Goal: Task Accomplishment & Management: Use online tool/utility

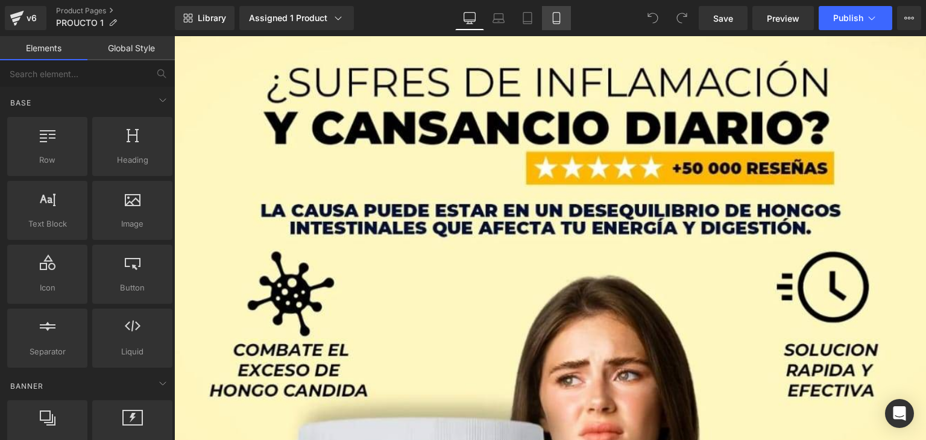
click at [553, 17] on icon at bounding box center [556, 18] width 7 height 11
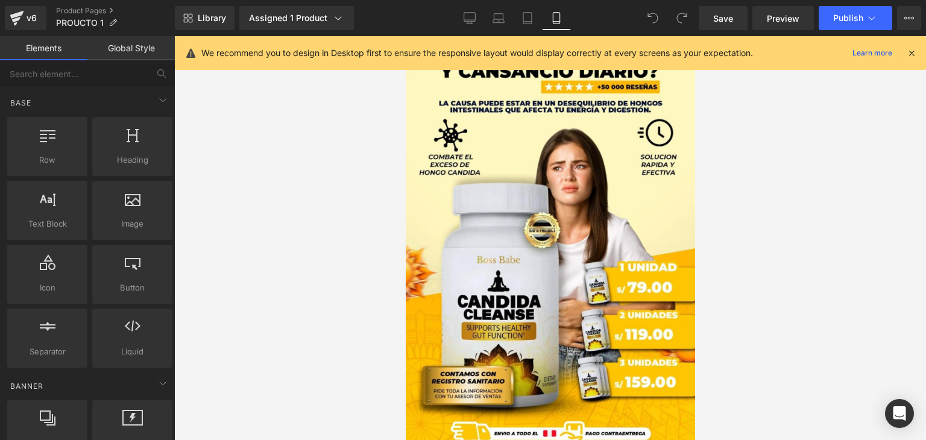
click at [912, 58] on icon at bounding box center [911, 53] width 11 height 11
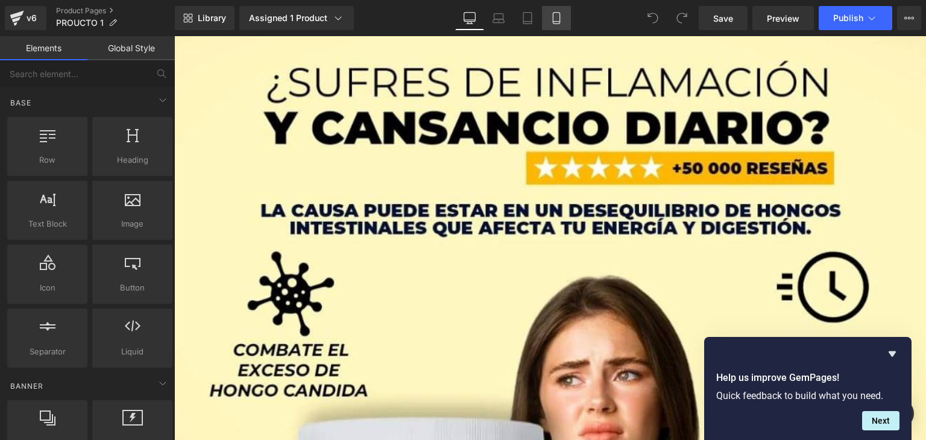
click at [559, 28] on link "Mobile" at bounding box center [556, 18] width 29 height 24
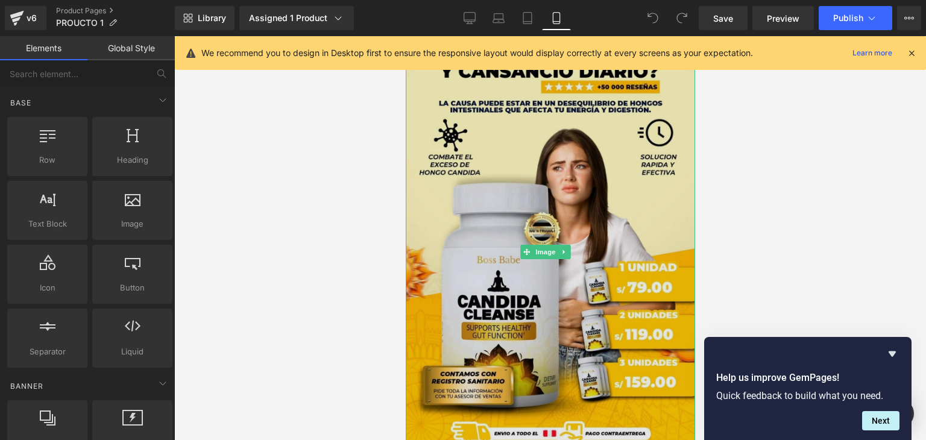
click at [498, 187] on img at bounding box center [549, 251] width 289 height 431
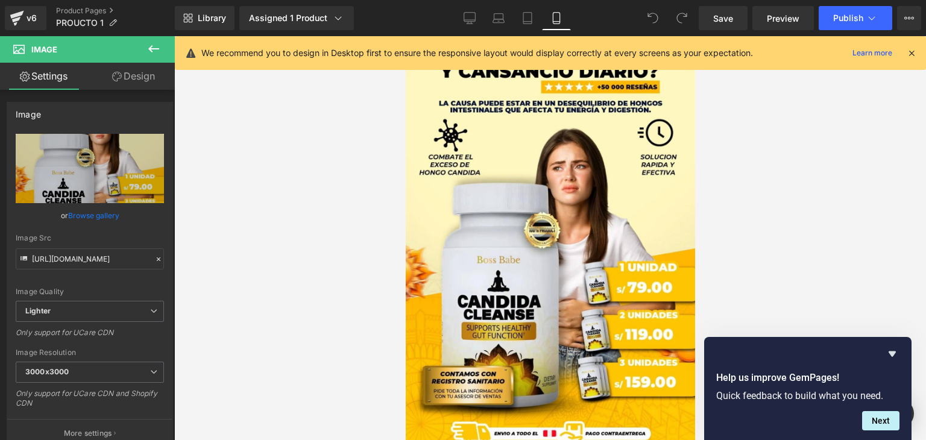
click at [910, 57] on icon at bounding box center [911, 53] width 11 height 11
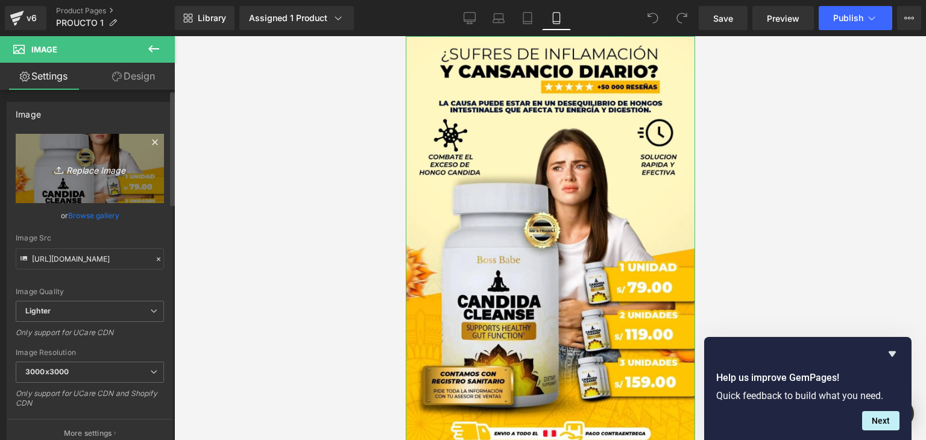
click at [82, 168] on icon "Replace Image" at bounding box center [90, 168] width 96 height 15
type input "C:\fakepath\POST 01.png"
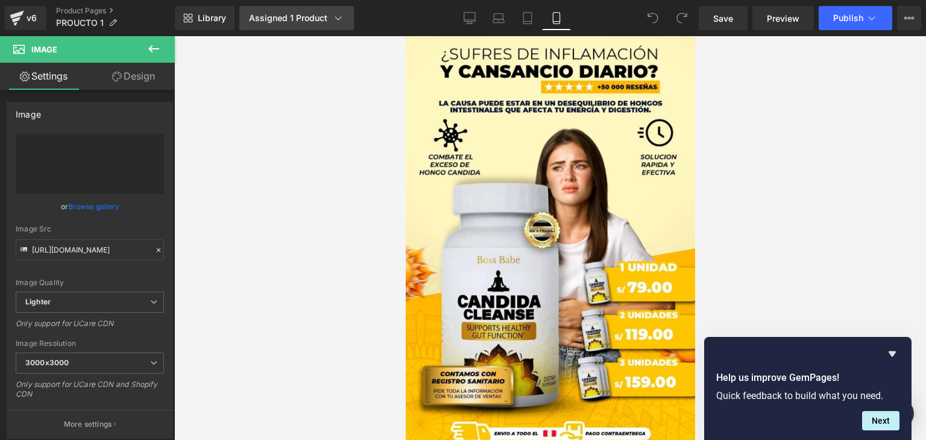
type input "[URL][DOMAIN_NAME]"
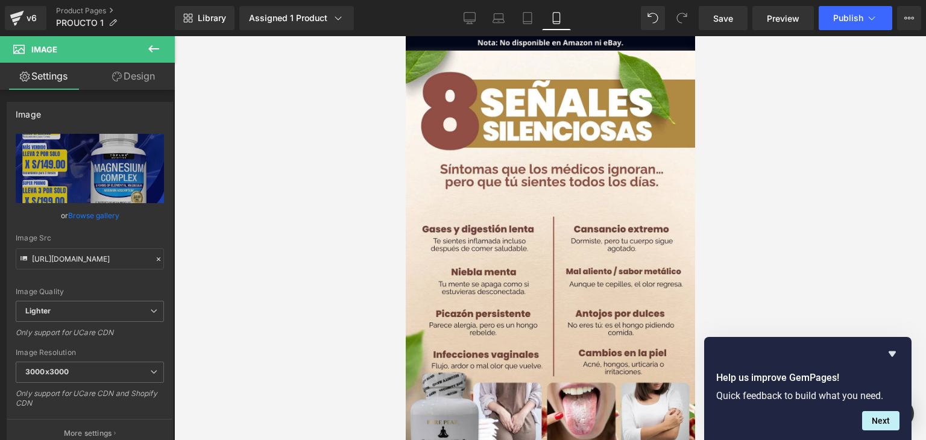
scroll to position [422, 0]
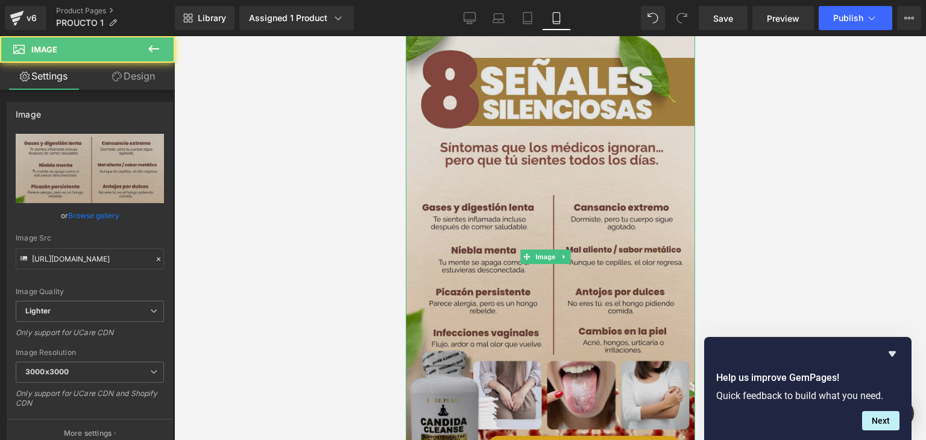
click at [534, 240] on div "Image" at bounding box center [549, 257] width 289 height 456
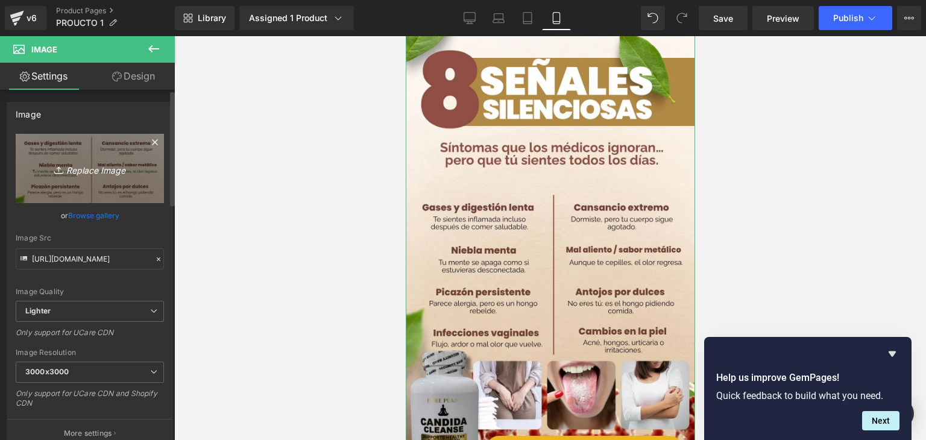
click at [92, 175] on link "Replace Image" at bounding box center [90, 168] width 148 height 69
type input "C:\fakepath\9_768x.webp"
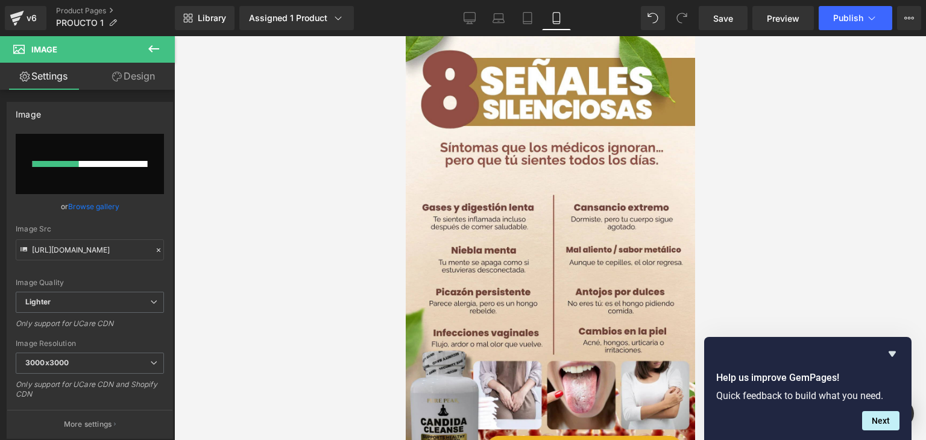
type input "[URL][DOMAIN_NAME]"
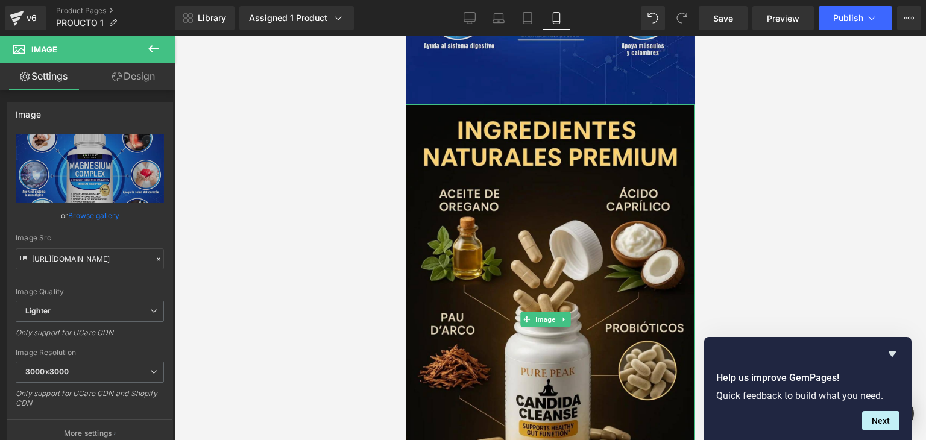
scroll to position [844, 0]
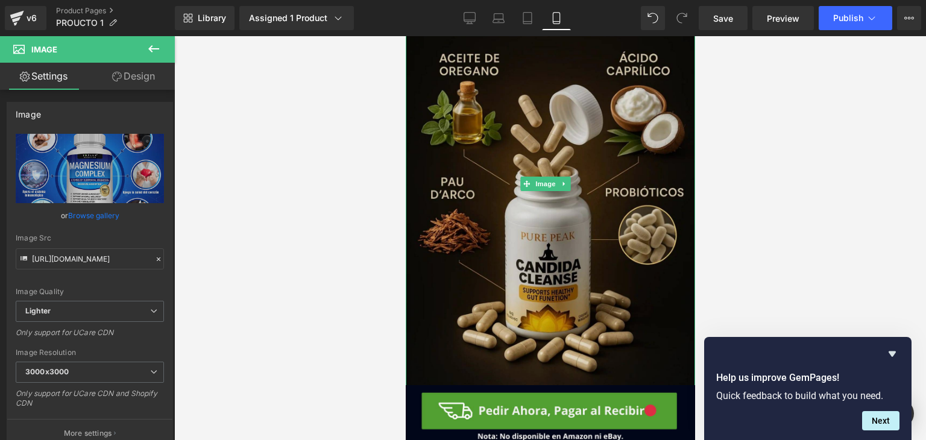
click at [512, 210] on img at bounding box center [549, 184] width 289 height 430
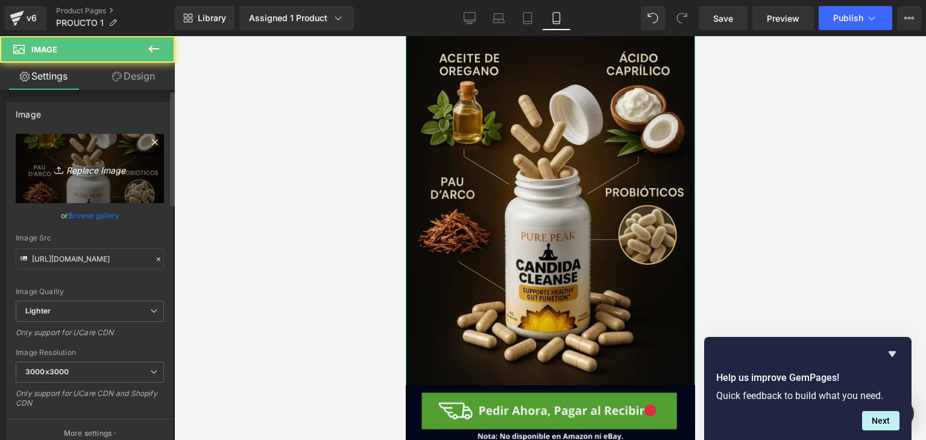
click at [92, 172] on icon "Replace Image" at bounding box center [90, 168] width 96 height 15
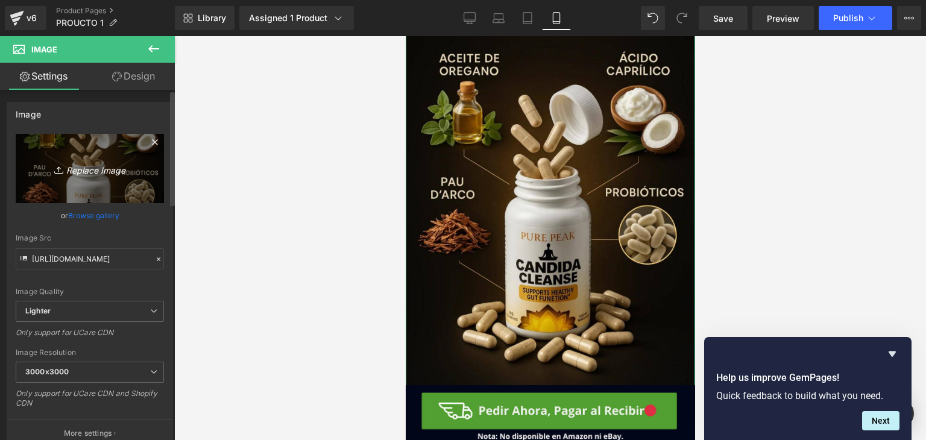
type input "C:\fakepath\POST 01.png"
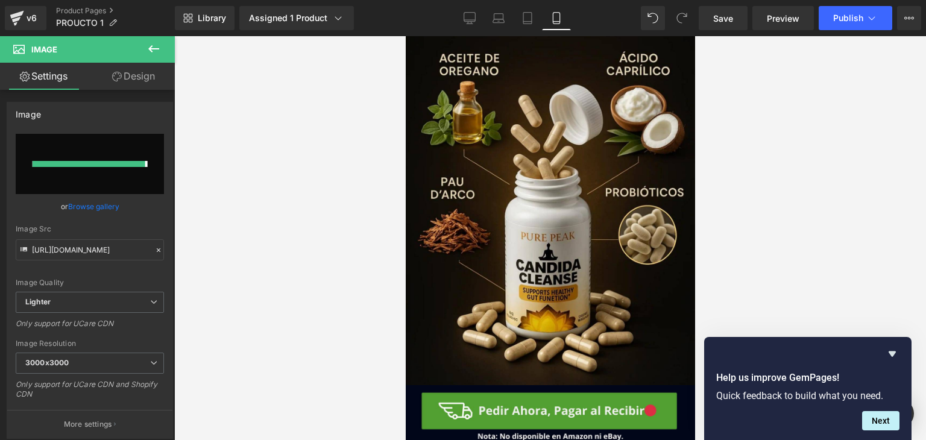
type input "[URL][DOMAIN_NAME]"
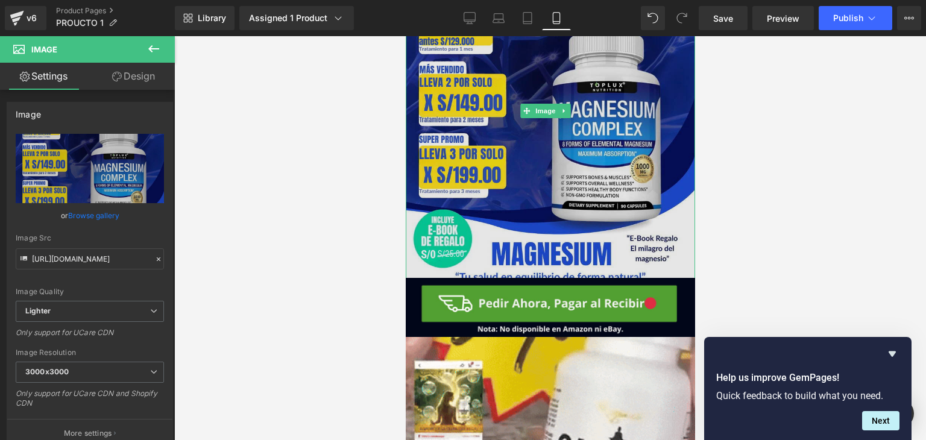
scroll to position [904, 0]
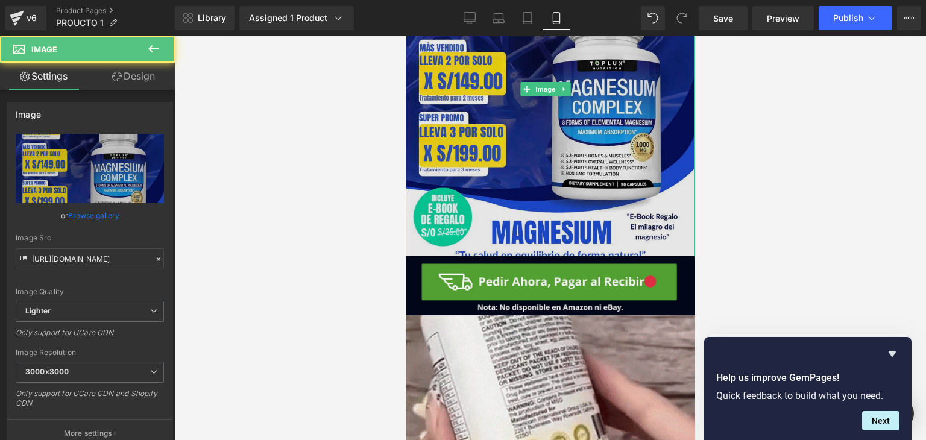
click at [555, 184] on img at bounding box center [549, 89] width 289 height 362
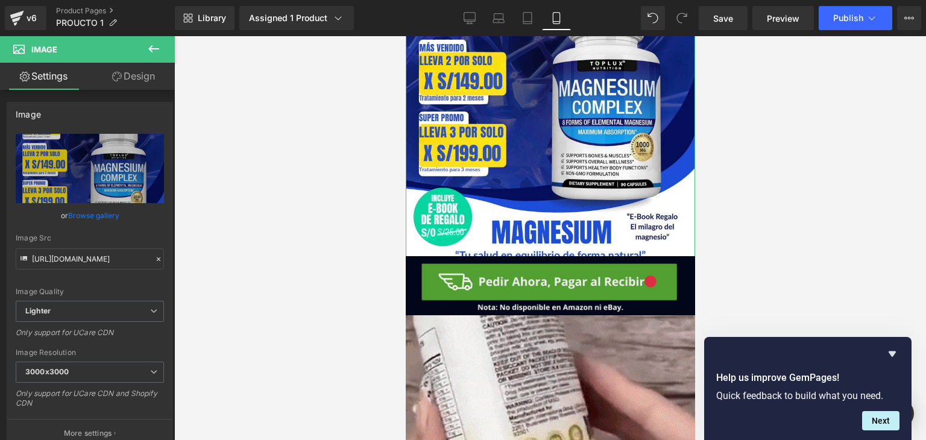
click at [144, 87] on link "Design" at bounding box center [133, 76] width 87 height 27
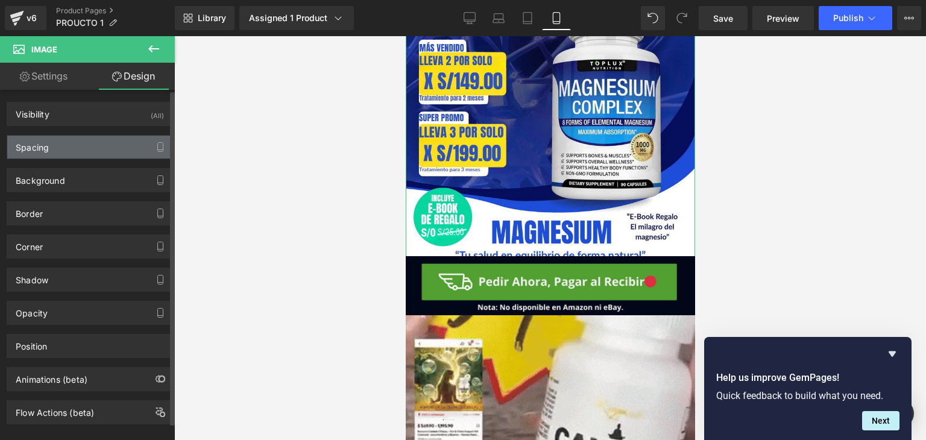
click at [134, 136] on div "Spacing" at bounding box center [89, 147] width 165 height 23
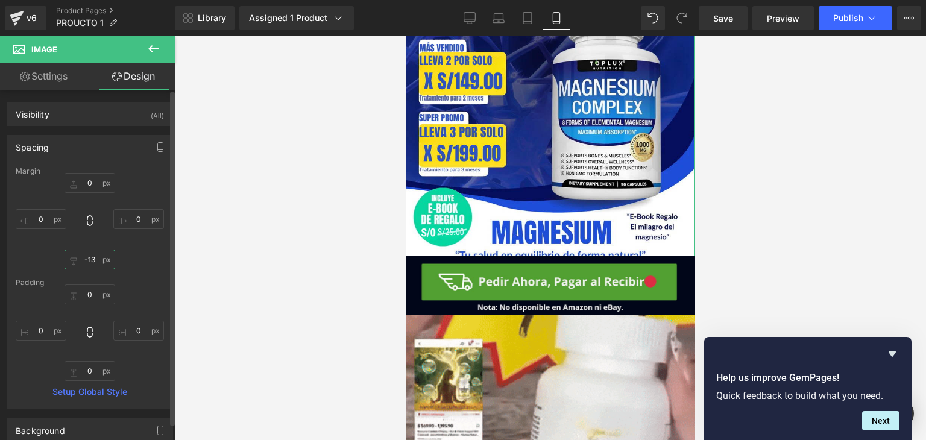
click at [88, 259] on input "-13" at bounding box center [89, 259] width 51 height 20
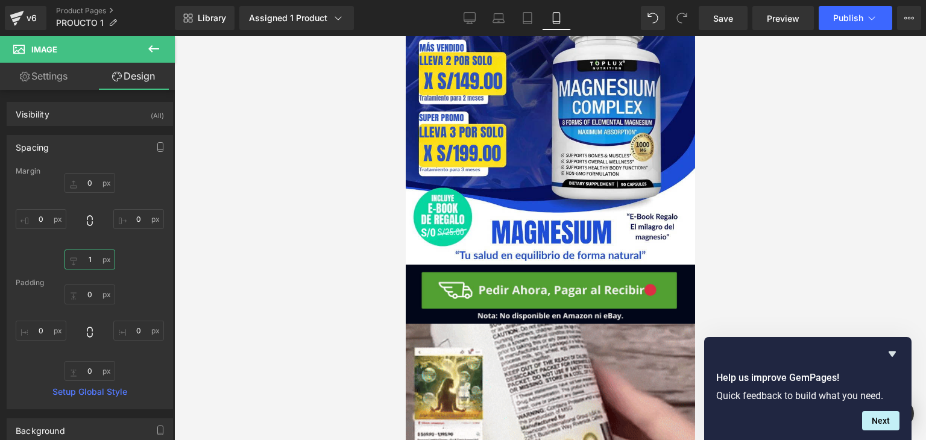
type input "1"
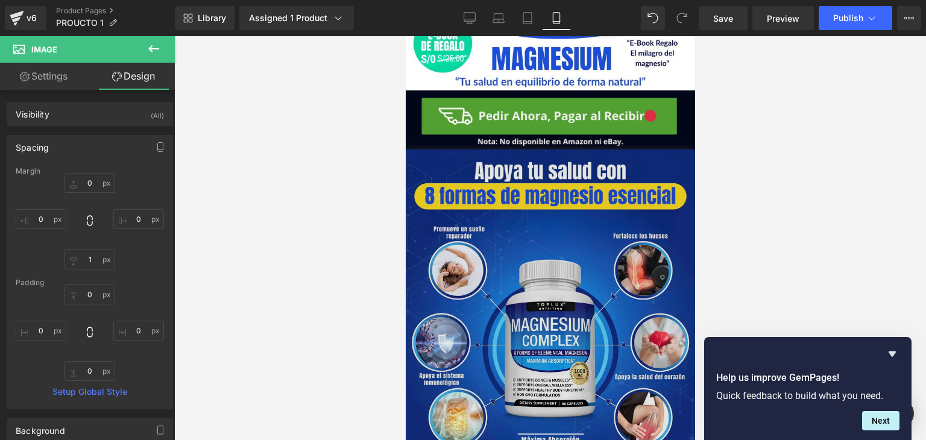
scroll to position [0, 0]
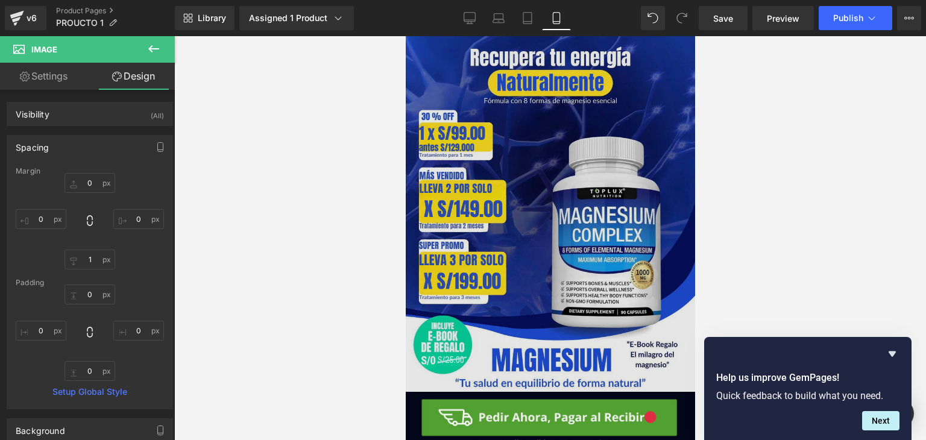
click at [495, 219] on img at bounding box center [549, 217] width 289 height 362
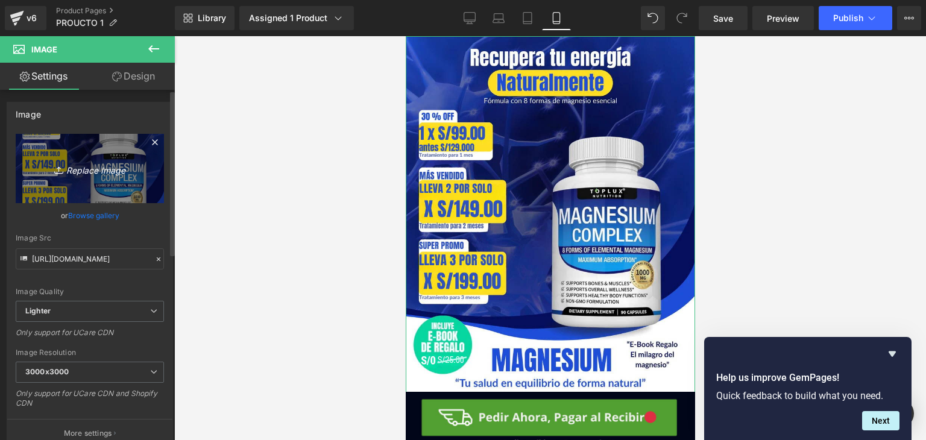
click at [78, 165] on icon "Replace Image" at bounding box center [90, 168] width 96 height 15
type input "C:\fakepath\POST 02.png"
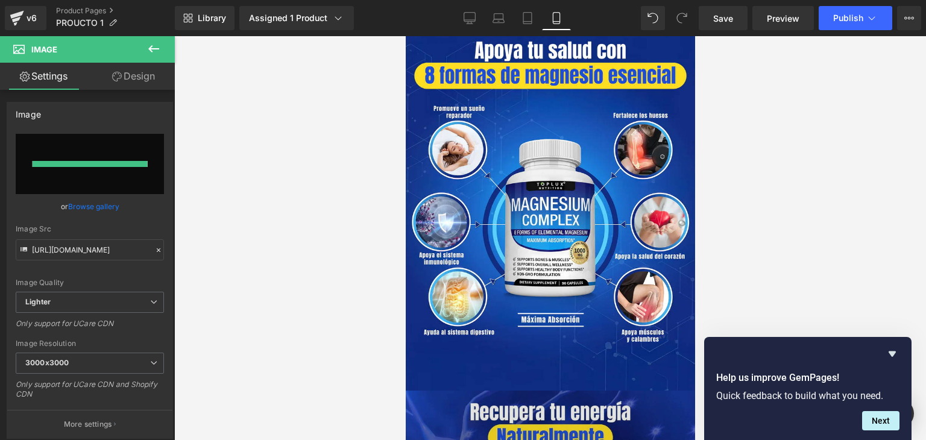
type input "[URL][DOMAIN_NAME]"
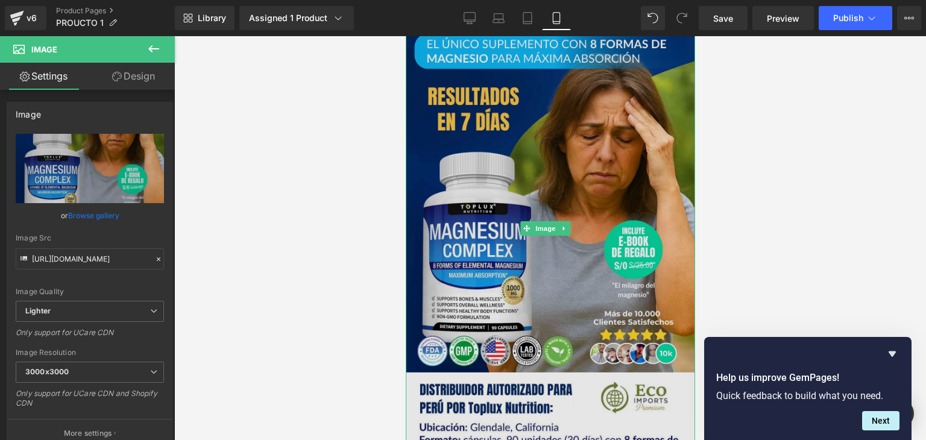
scroll to position [60, 0]
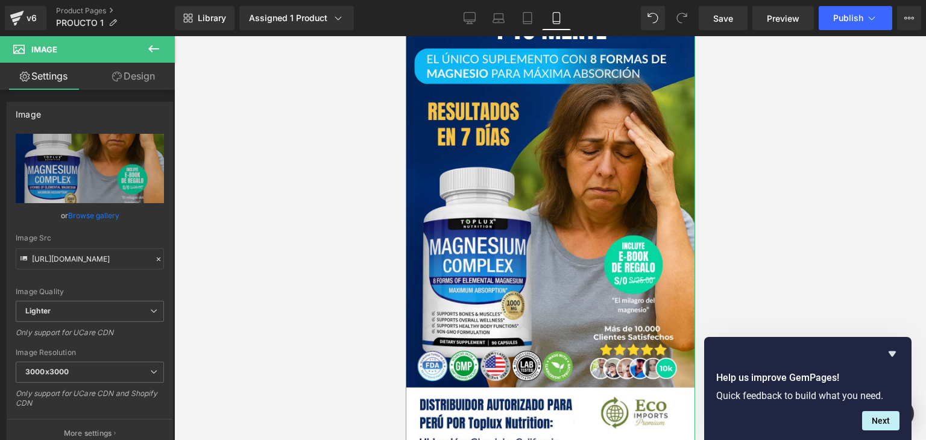
drag, startPoint x: 140, startPoint y: 81, endPoint x: 94, endPoint y: 180, distance: 109.7
click at [141, 80] on link "Design" at bounding box center [133, 76] width 87 height 27
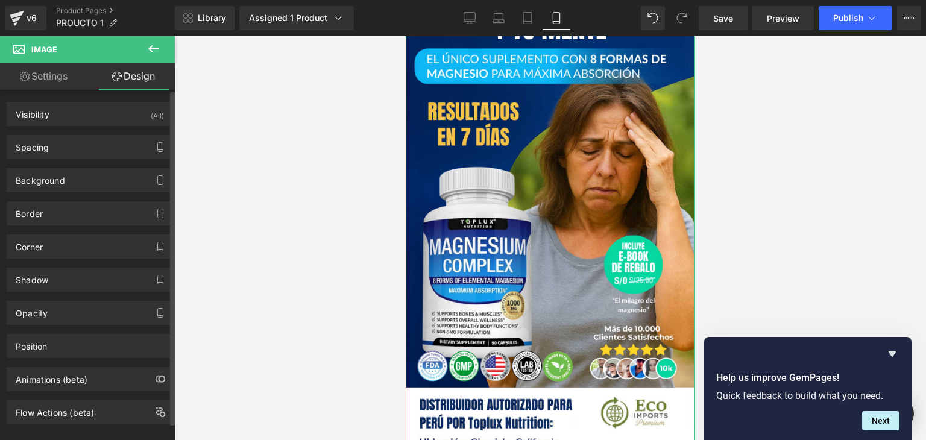
drag, startPoint x: 92, startPoint y: 152, endPoint x: 105, endPoint y: 181, distance: 31.8
click at [92, 152] on div "Spacing" at bounding box center [89, 147] width 165 height 23
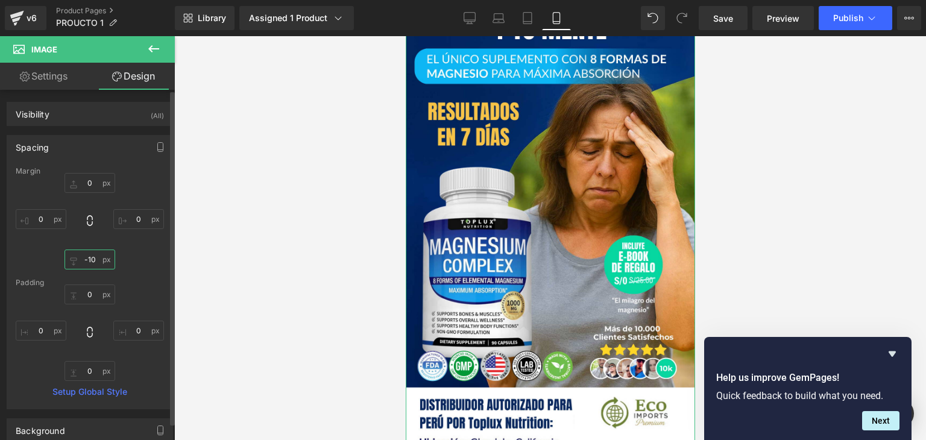
click at [92, 259] on input "-10" at bounding box center [89, 259] width 51 height 20
click at [96, 259] on input "-10" at bounding box center [89, 259] width 51 height 20
click at [95, 259] on input "-10" at bounding box center [89, 259] width 51 height 20
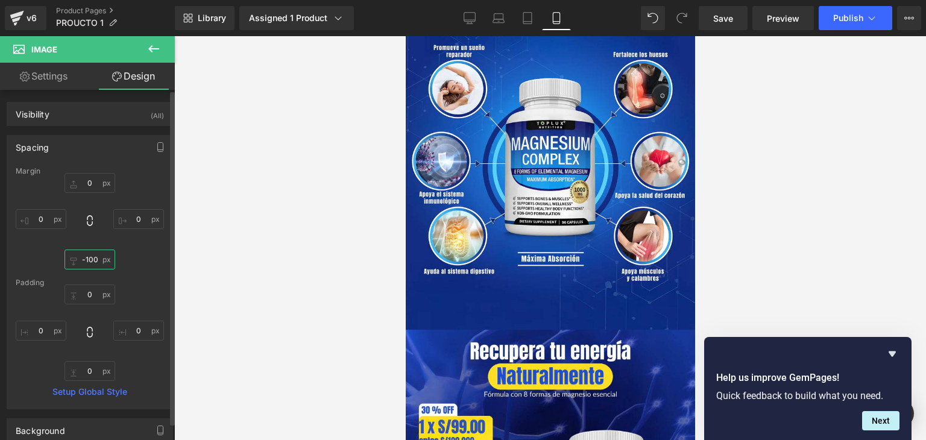
scroll to position [0, 0]
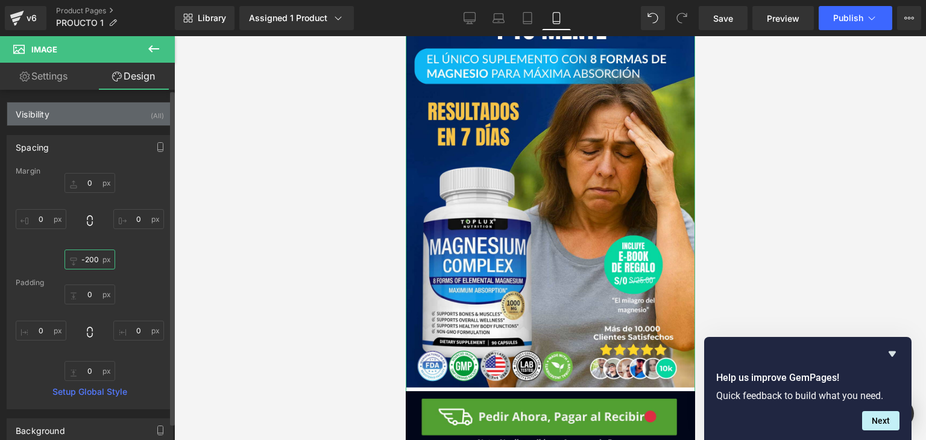
type input "-200"
click at [121, 115] on div "Visibility (All)" at bounding box center [89, 113] width 165 height 23
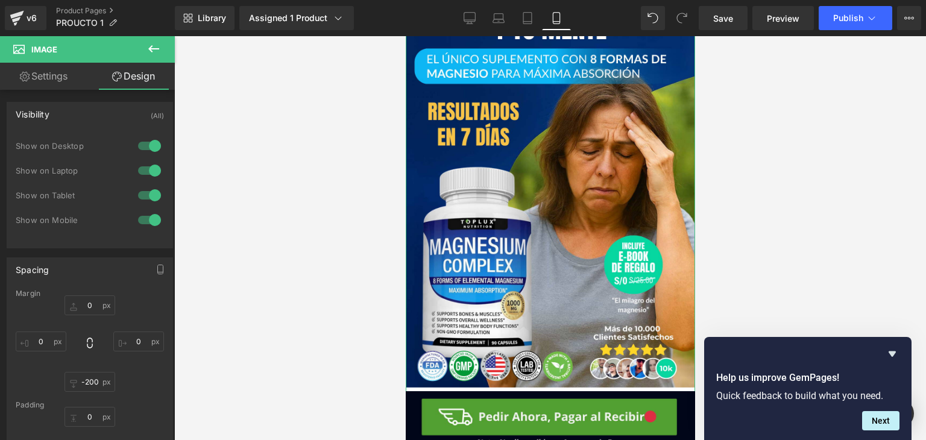
click at [69, 83] on link "Settings" at bounding box center [43, 76] width 87 height 27
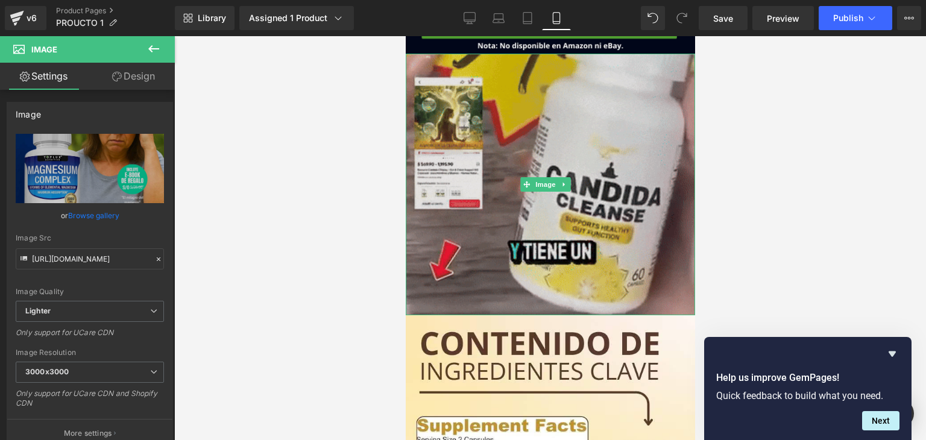
scroll to position [1266, 0]
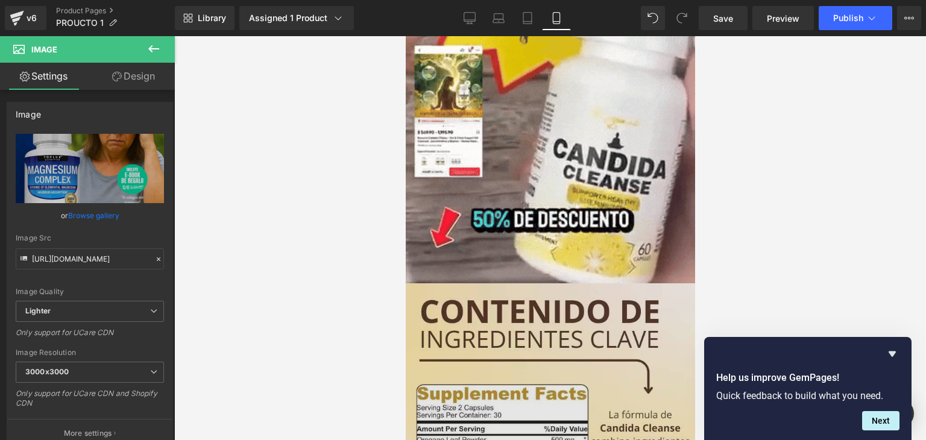
click at [472, 316] on img at bounding box center [549, 427] width 289 height 289
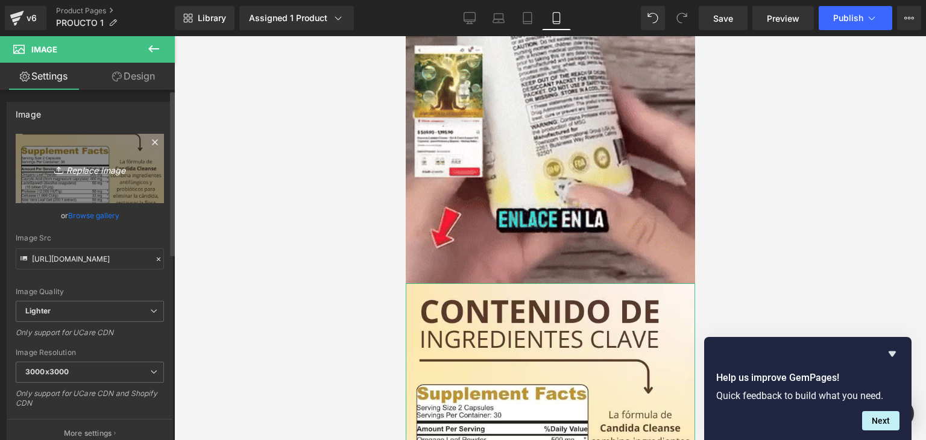
click at [99, 169] on icon "Replace Image" at bounding box center [90, 168] width 96 height 15
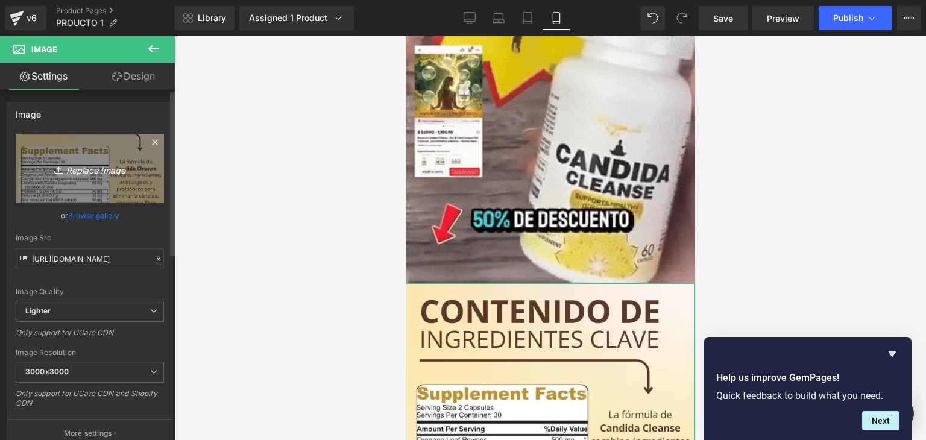
type input "C:\fakepath\POST 02.png"
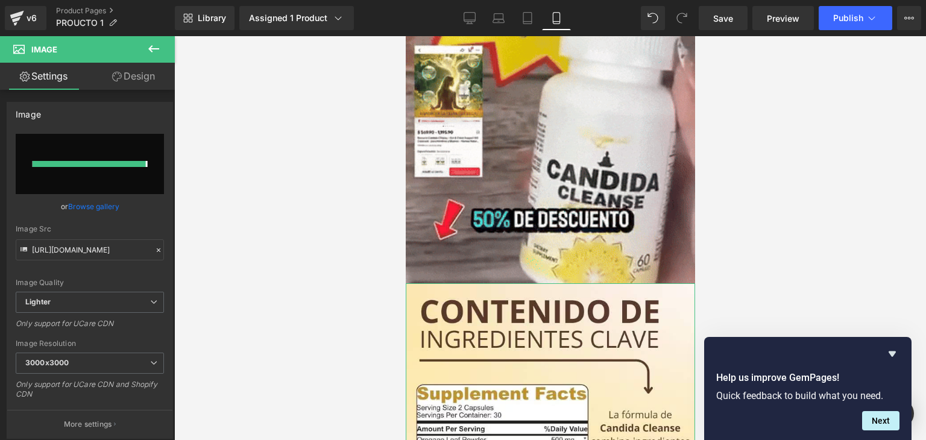
type input "[URL][DOMAIN_NAME]"
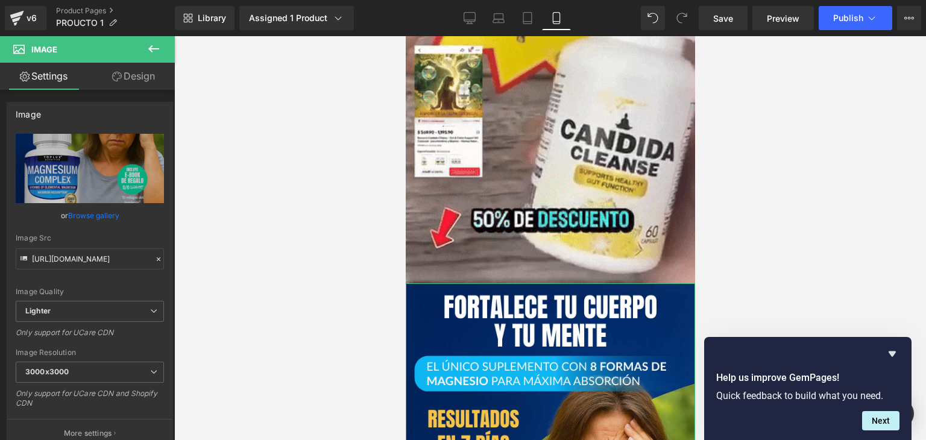
click at [121, 80] on link "Design" at bounding box center [133, 76] width 87 height 27
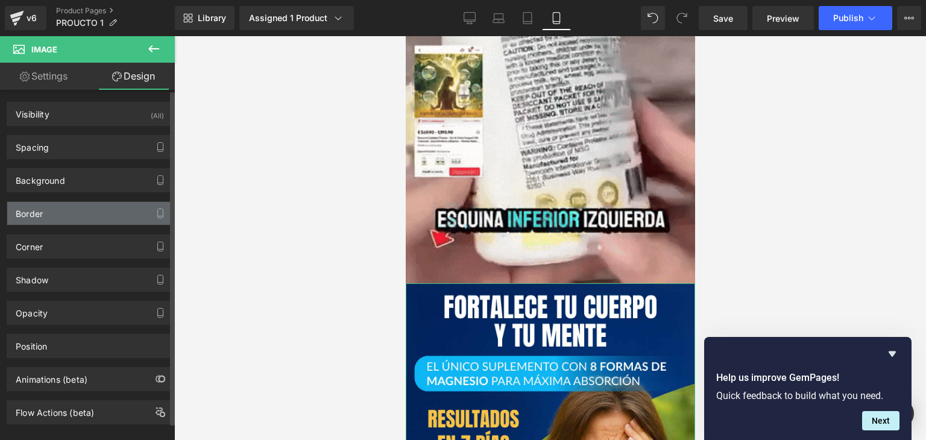
type input "0"
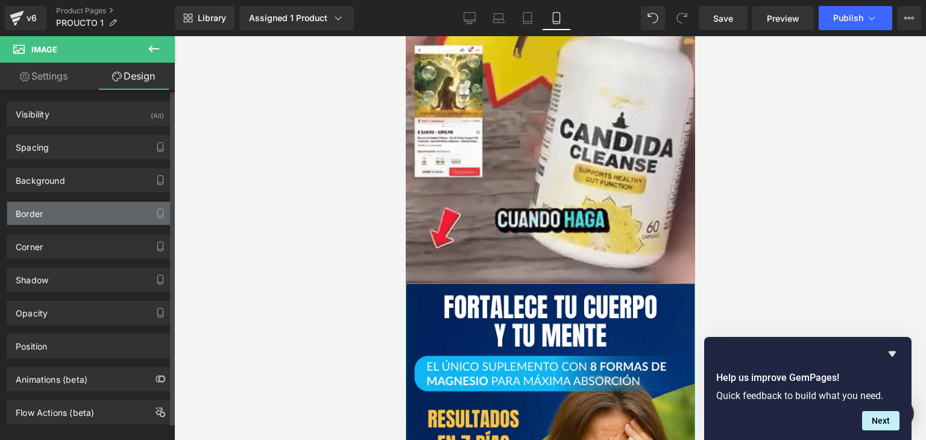
type input "0"
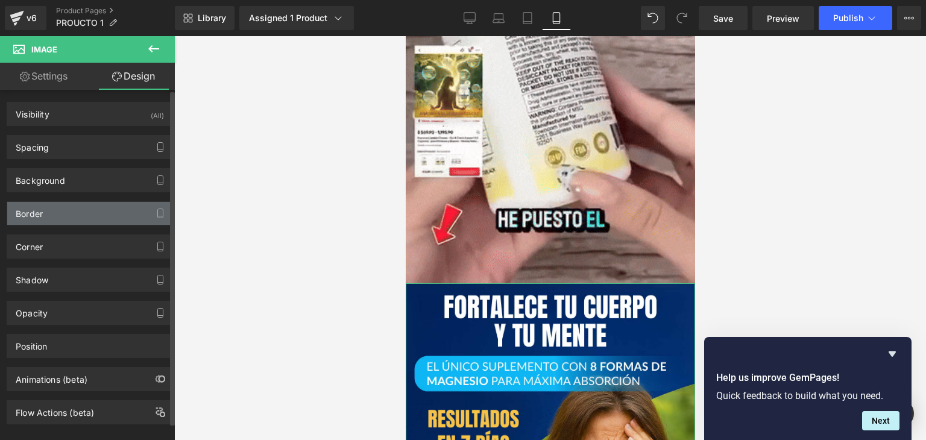
type input "-12"
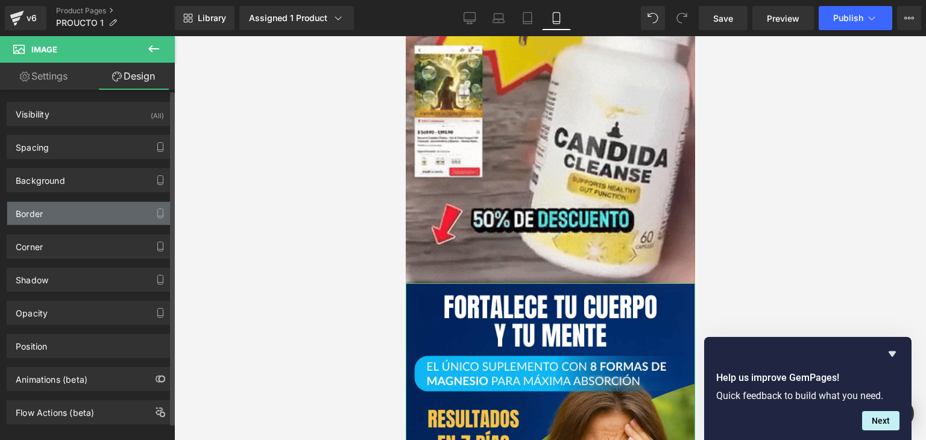
type input "0"
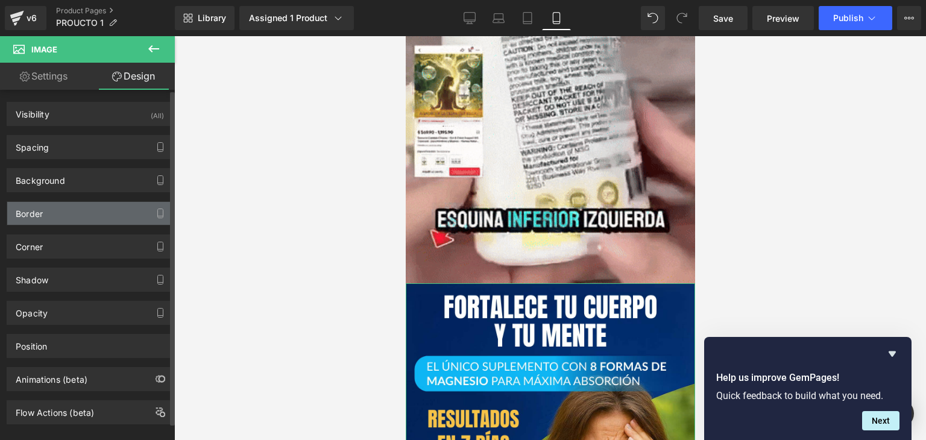
type input "0"
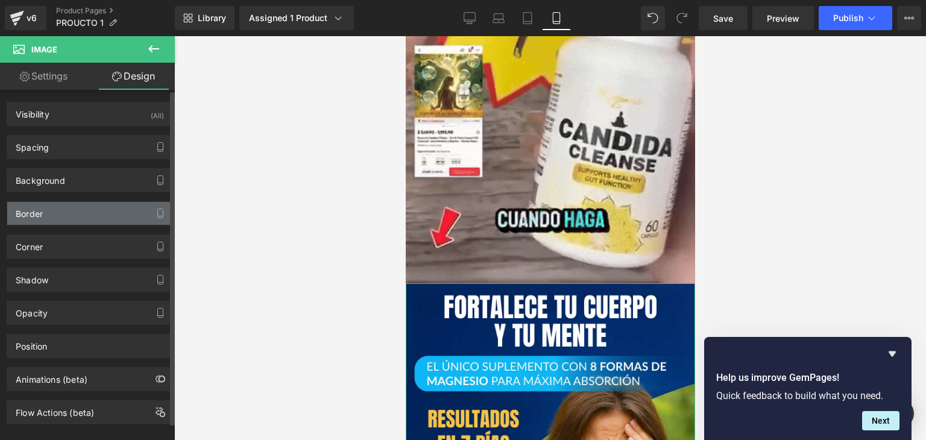
type input "0"
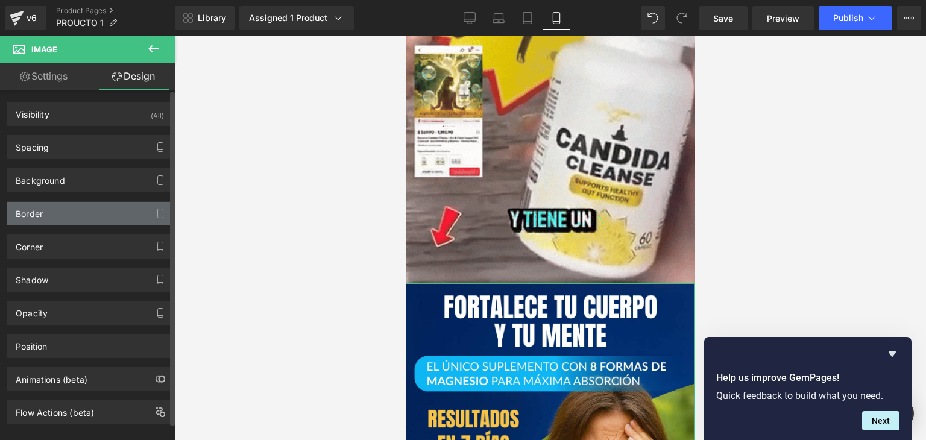
type input "0"
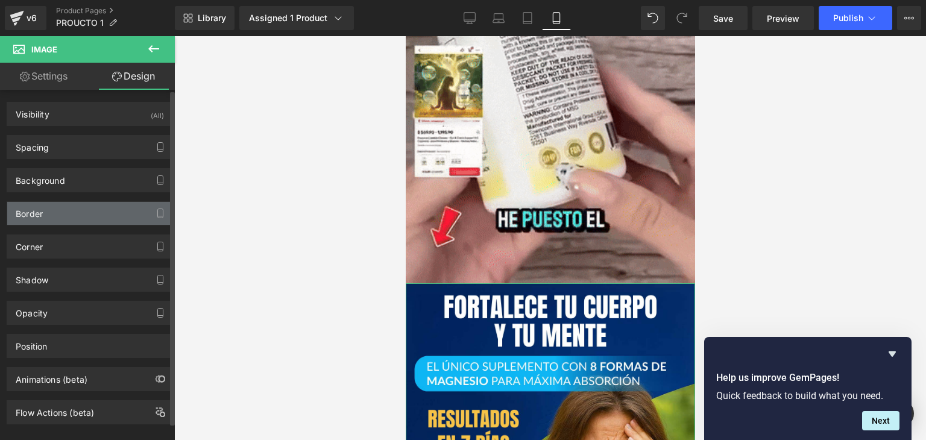
type input "0"
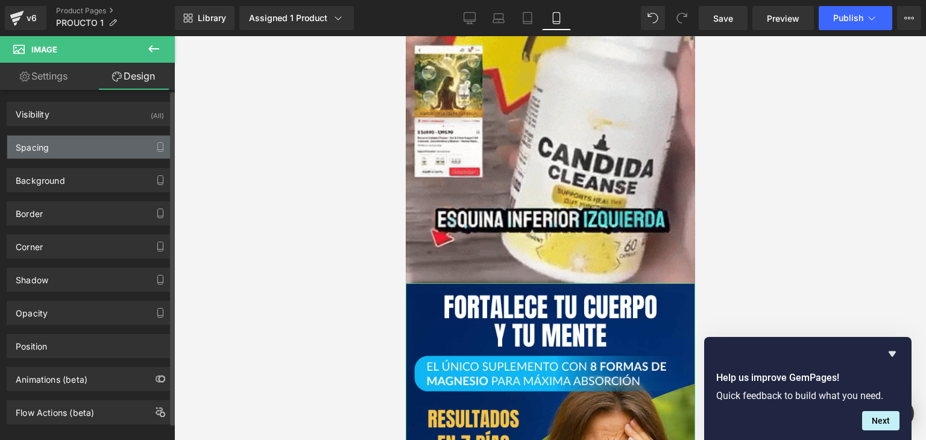
click at [115, 149] on div "Spacing" at bounding box center [89, 147] width 165 height 23
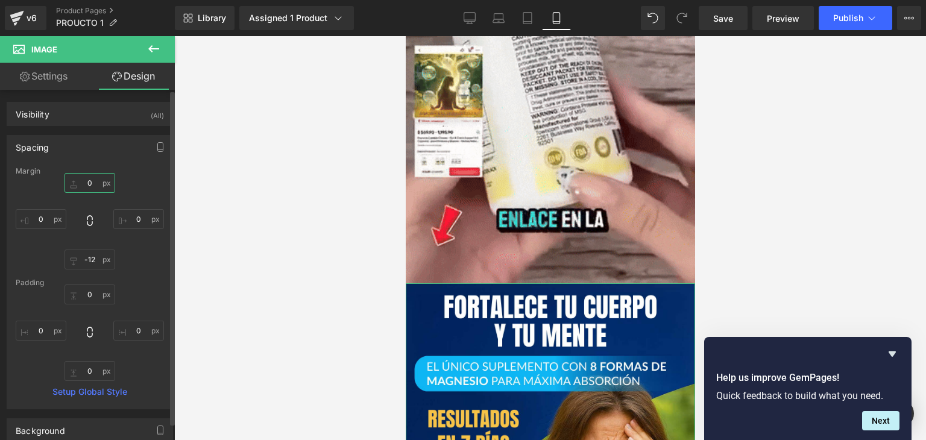
click at [94, 188] on input "0" at bounding box center [89, 183] width 51 height 20
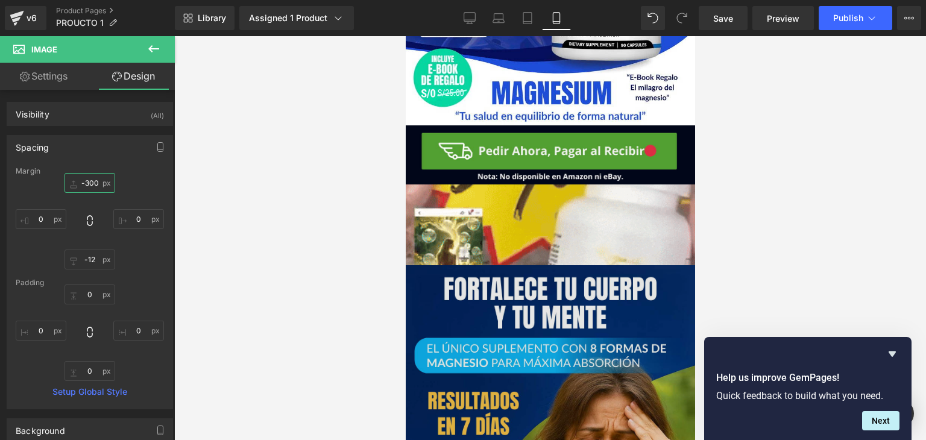
scroll to position [1085, 0]
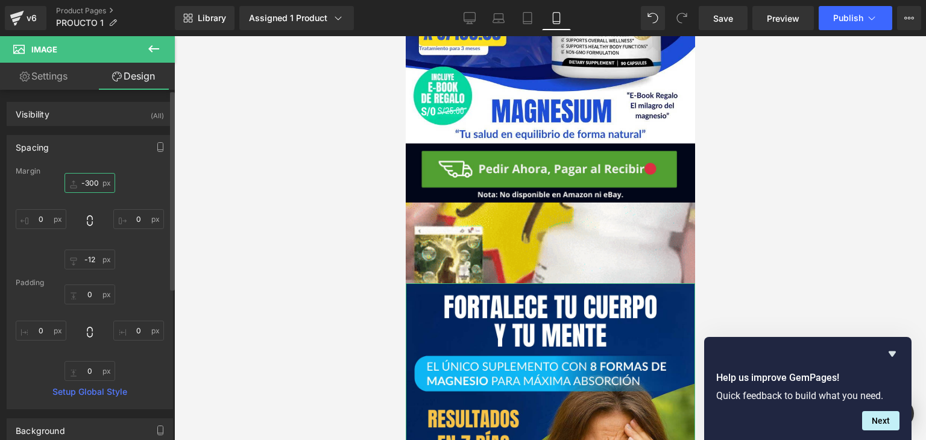
type input "0"
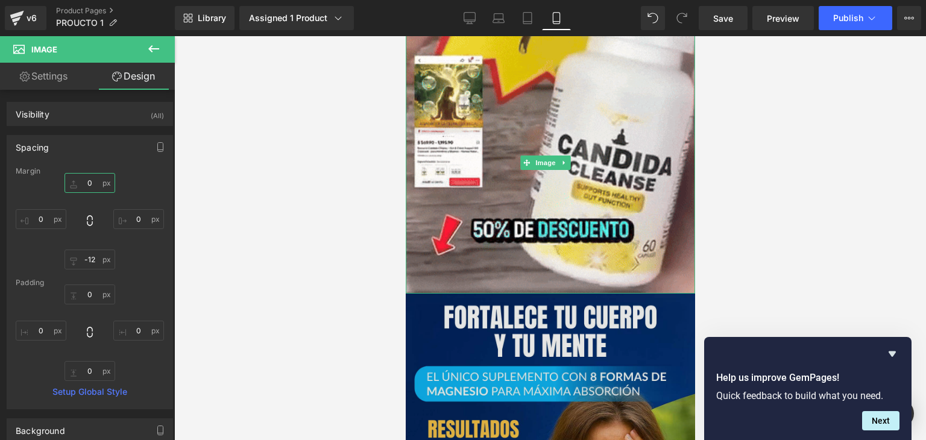
scroll to position [1326, 0]
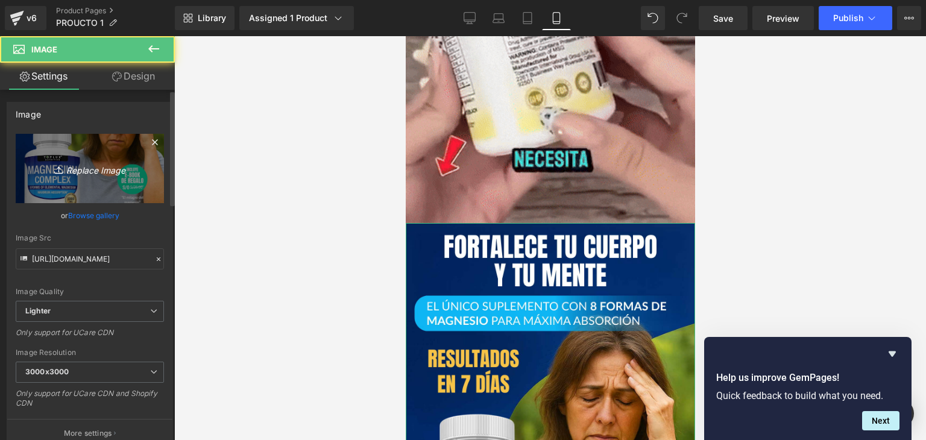
click at [98, 167] on icon "Replace Image" at bounding box center [90, 168] width 96 height 15
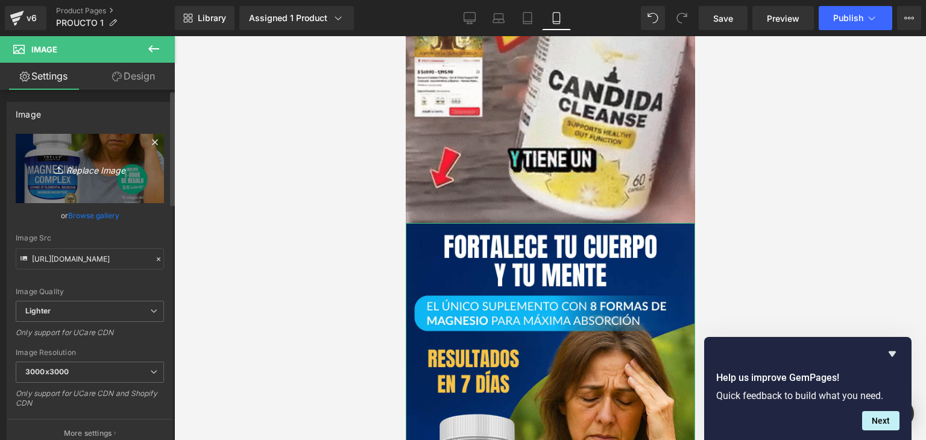
type input "C:\fakepath\POST 02.0.png"
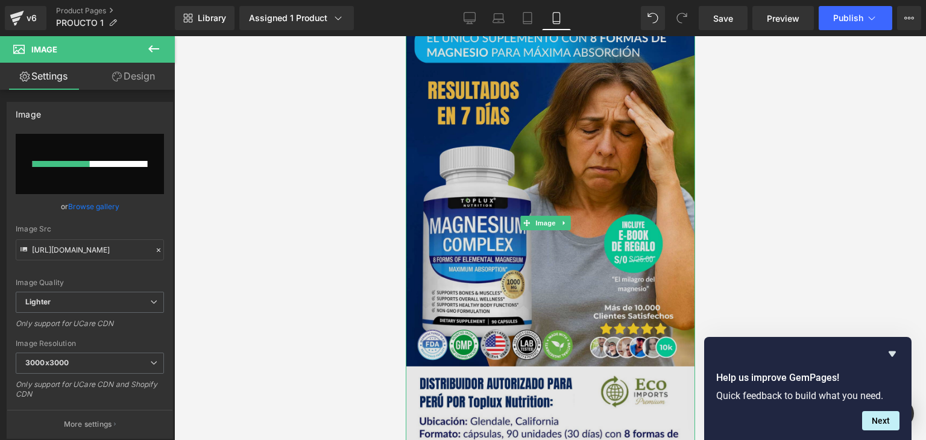
scroll to position [1748, 0]
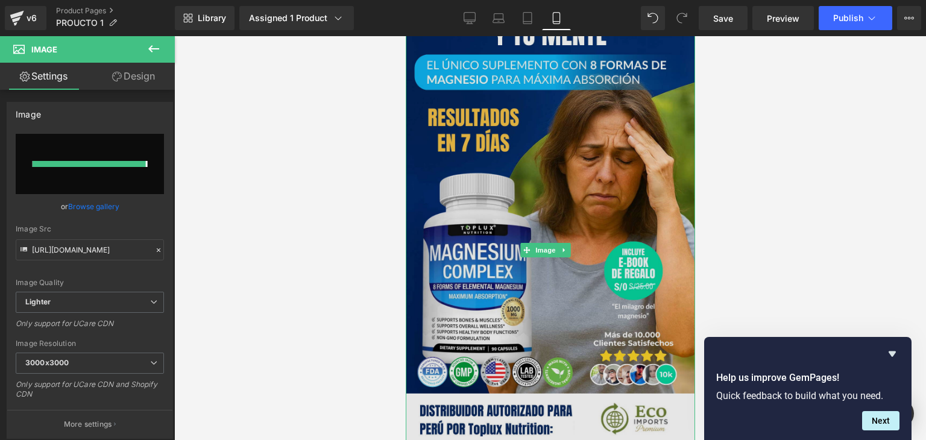
type input "[URL][DOMAIN_NAME]"
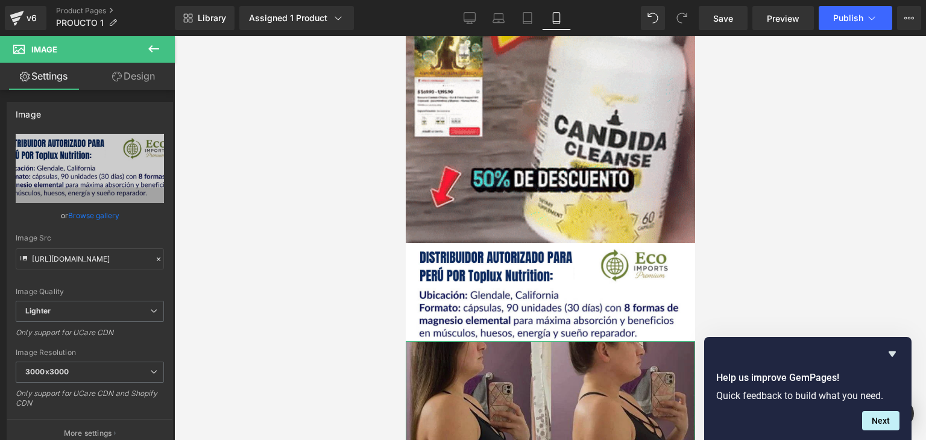
scroll to position [1446, 0]
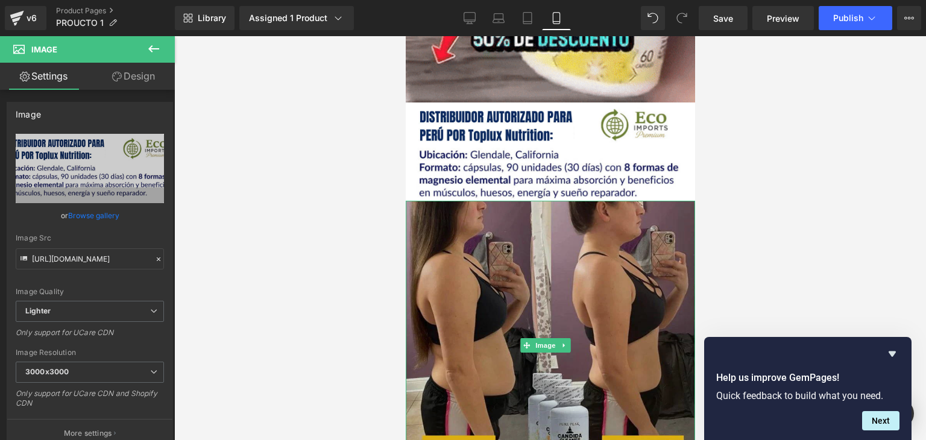
click at [579, 290] on img at bounding box center [549, 345] width 289 height 289
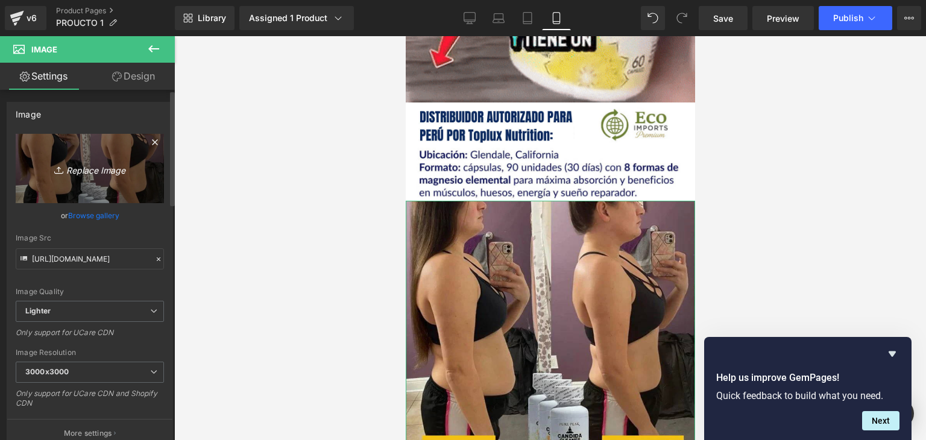
click at [101, 165] on icon "Replace Image" at bounding box center [90, 168] width 96 height 15
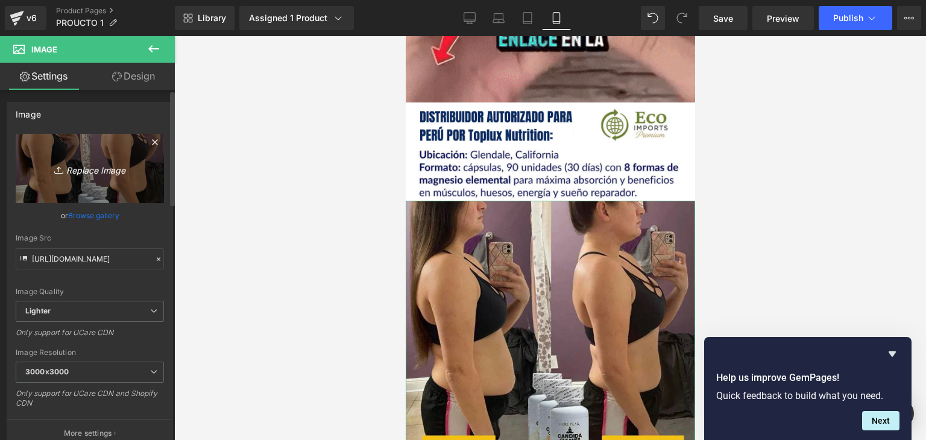
click at [82, 172] on icon "Replace Image" at bounding box center [90, 168] width 96 height 15
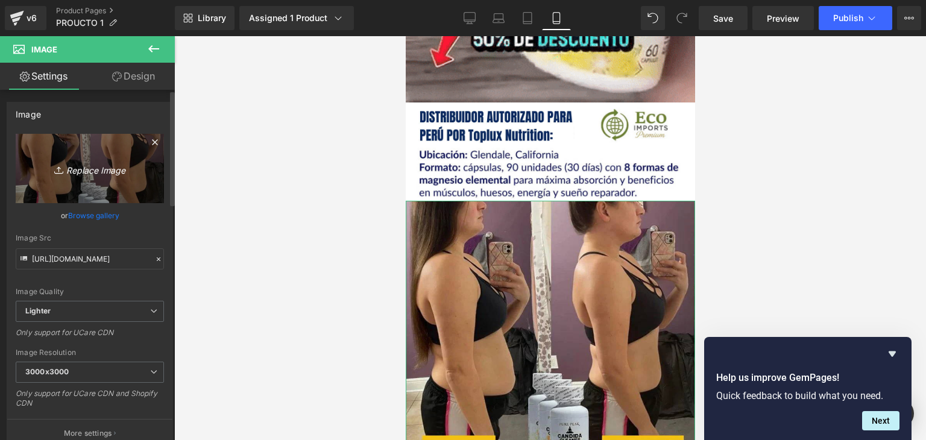
type input "C:\fakepath\5_1_768x.webp"
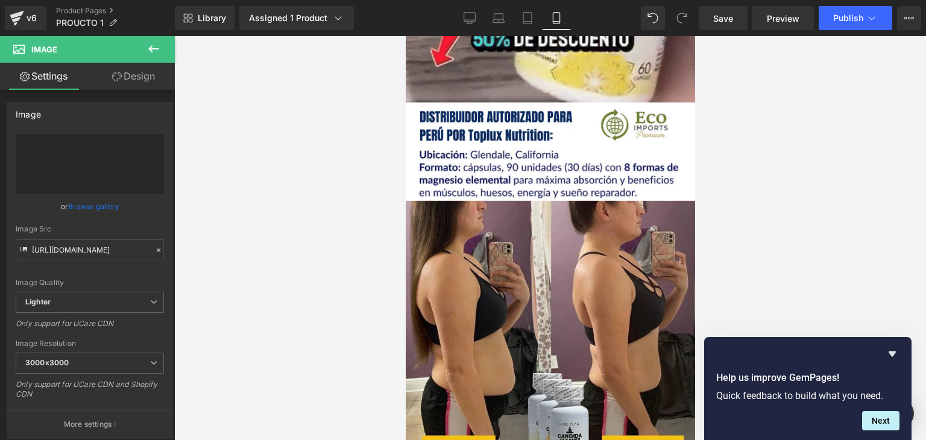
type input "[URL][DOMAIN_NAME]"
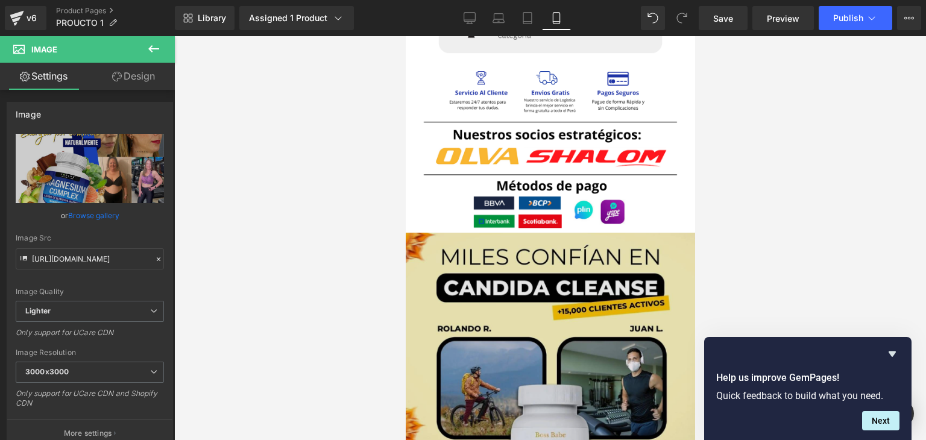
scroll to position [2170, 0]
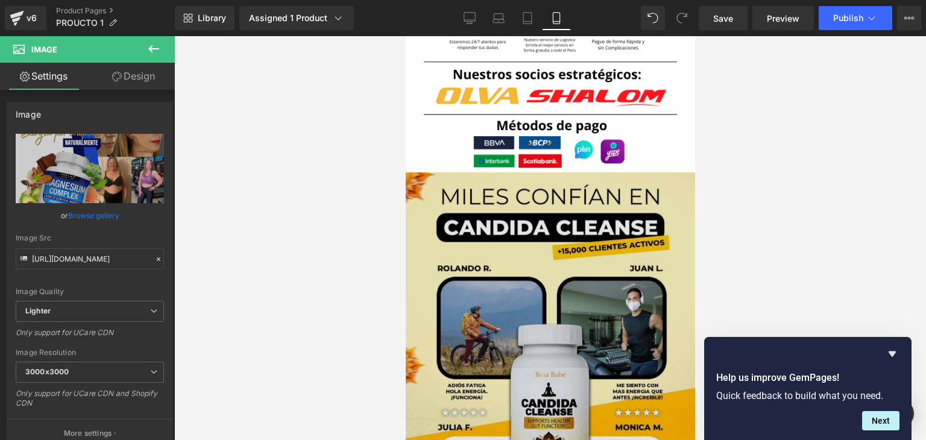
click at [558, 243] on img at bounding box center [549, 387] width 289 height 430
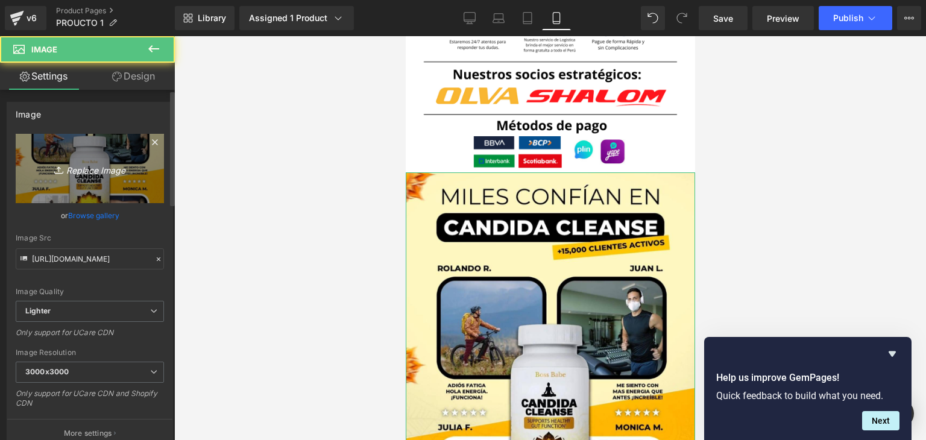
click at [62, 171] on icon at bounding box center [60, 170] width 12 height 12
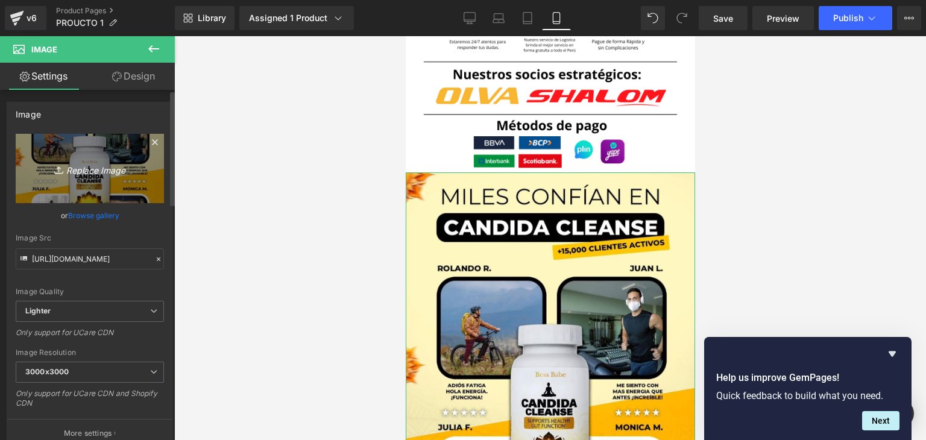
type input "C:\fakepath\8_768x.webp"
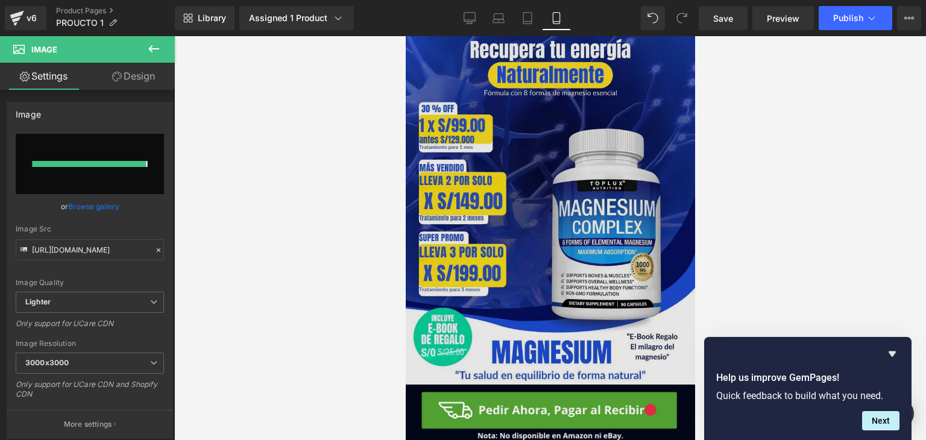
type input "[URL][DOMAIN_NAME]"
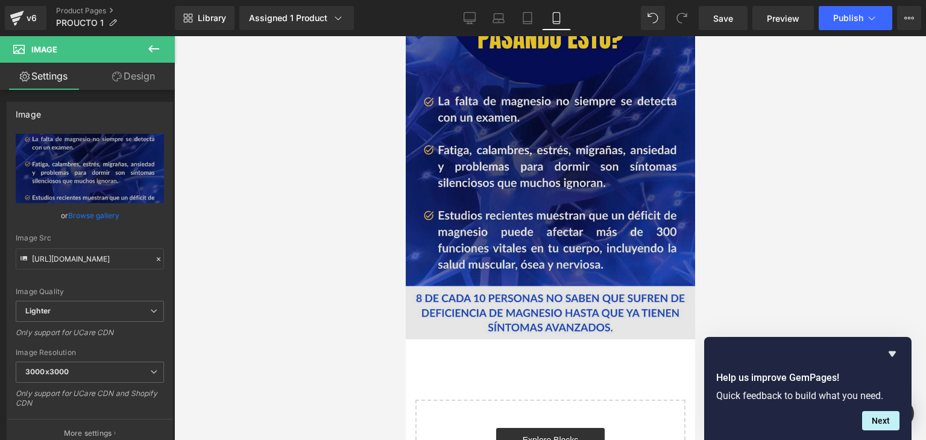
scroll to position [2384, 0]
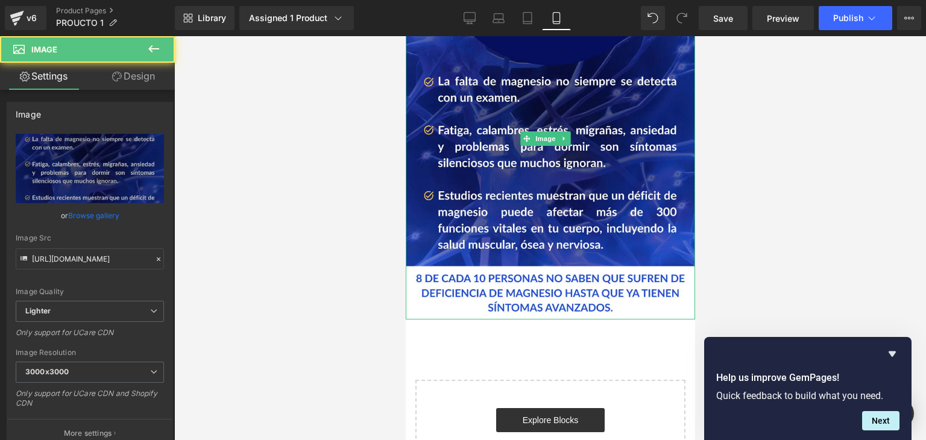
click at [562, 136] on icon at bounding box center [563, 138] width 2 height 4
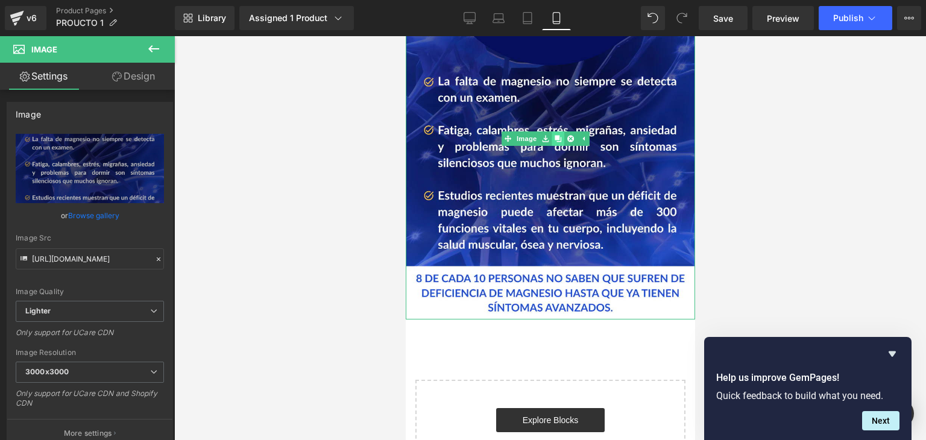
click at [554, 135] on icon at bounding box center [557, 138] width 7 height 7
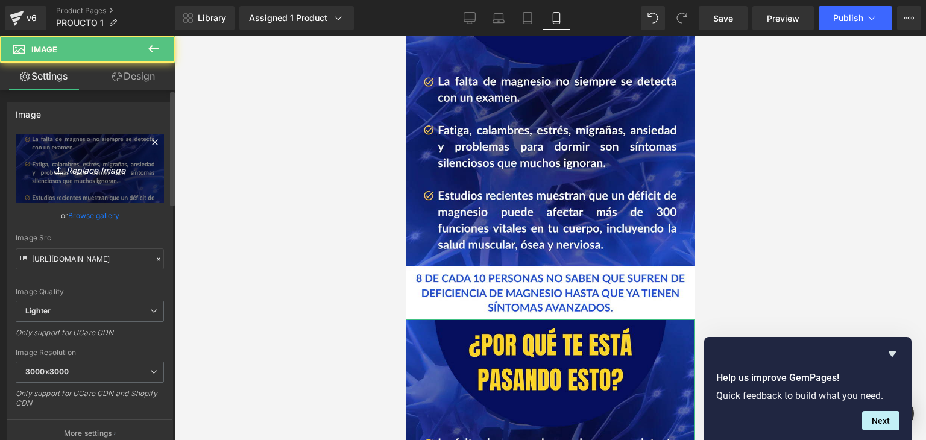
click at [84, 169] on icon "Replace Image" at bounding box center [90, 168] width 96 height 15
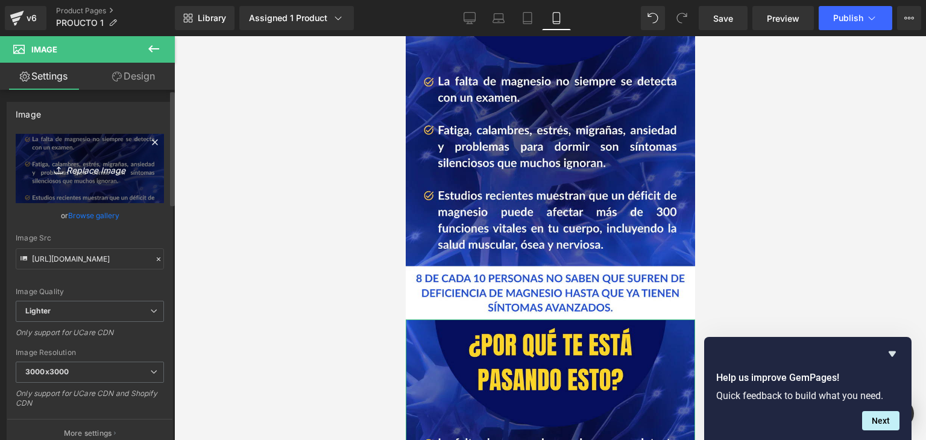
type input "C:\fakepath\11_768x.webp"
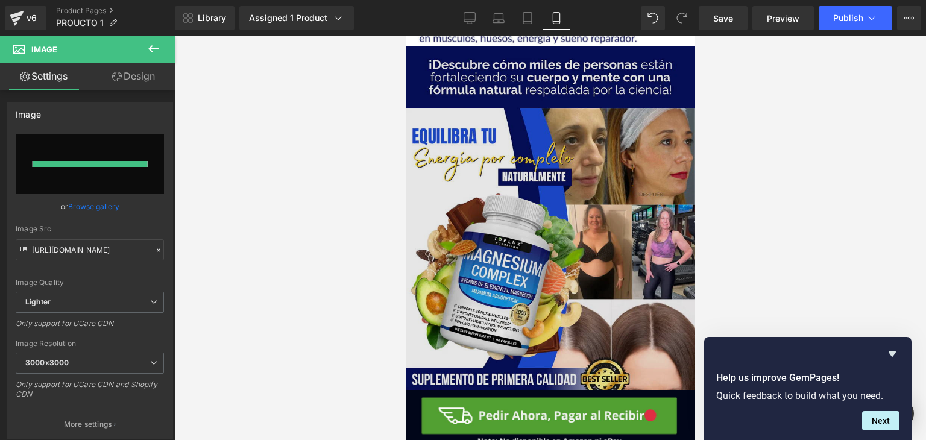
type input "[URL][DOMAIN_NAME]"
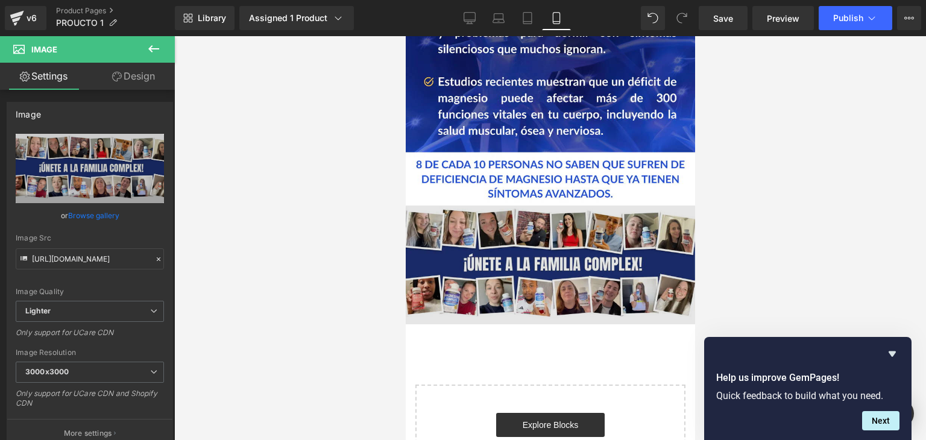
scroll to position [2499, 0]
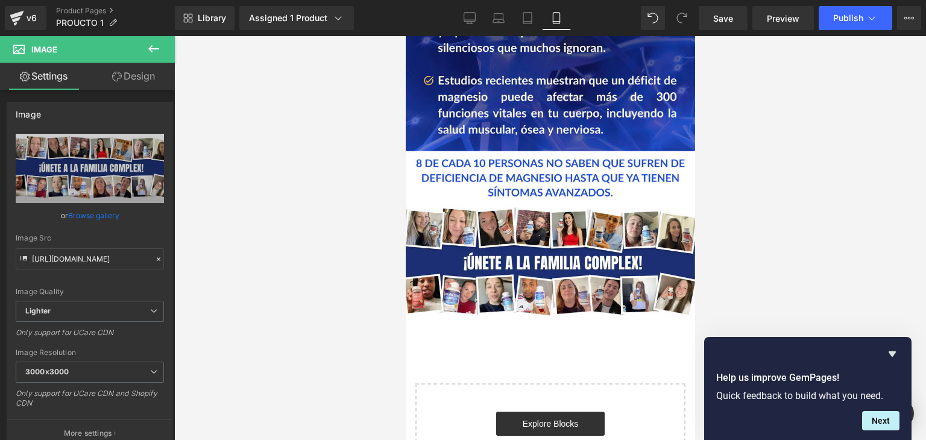
click at [532, 204] on div "Image" at bounding box center [549, 263] width 289 height 119
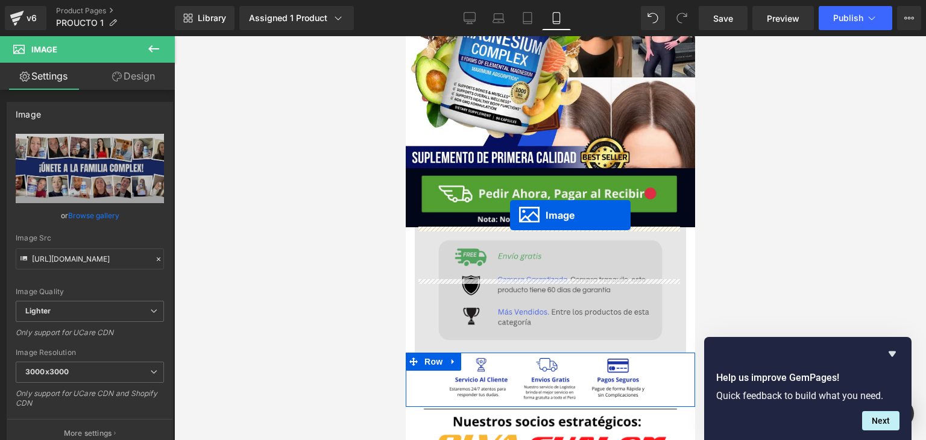
scroll to position [1815, 0]
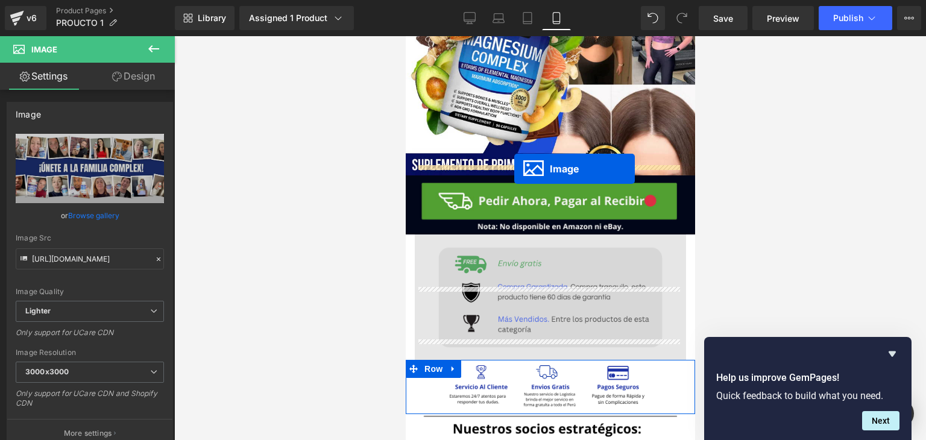
drag, startPoint x: 526, startPoint y: 173, endPoint x: 512, endPoint y: 169, distance: 14.5
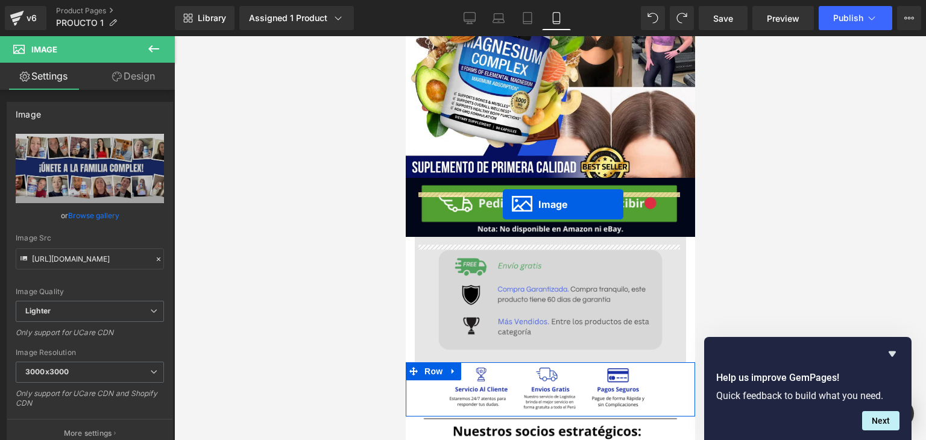
scroll to position [1812, 0]
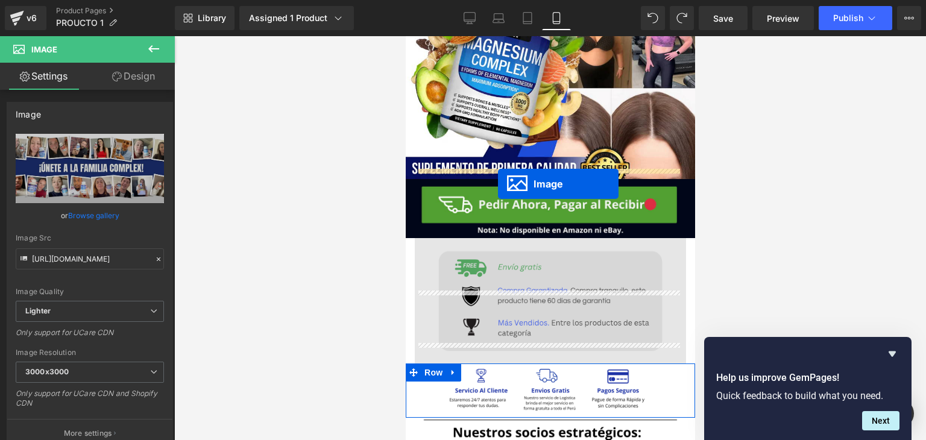
drag, startPoint x: 526, startPoint y: 175, endPoint x: 497, endPoint y: 184, distance: 30.1
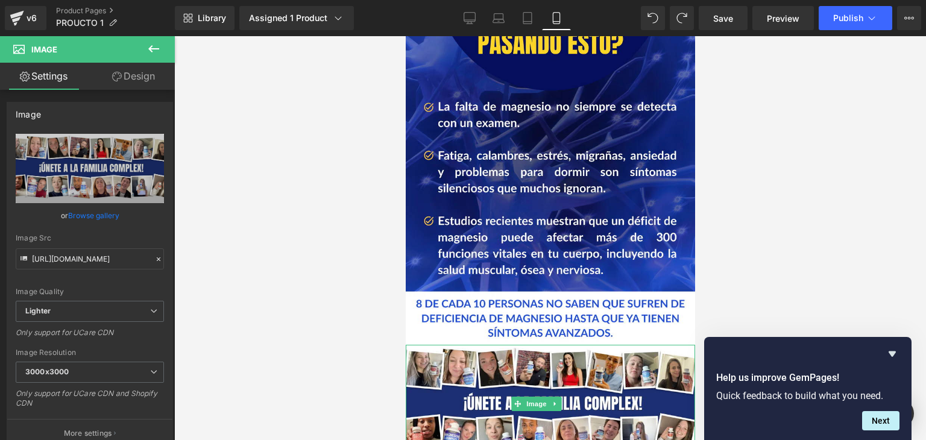
scroll to position [2441, 0]
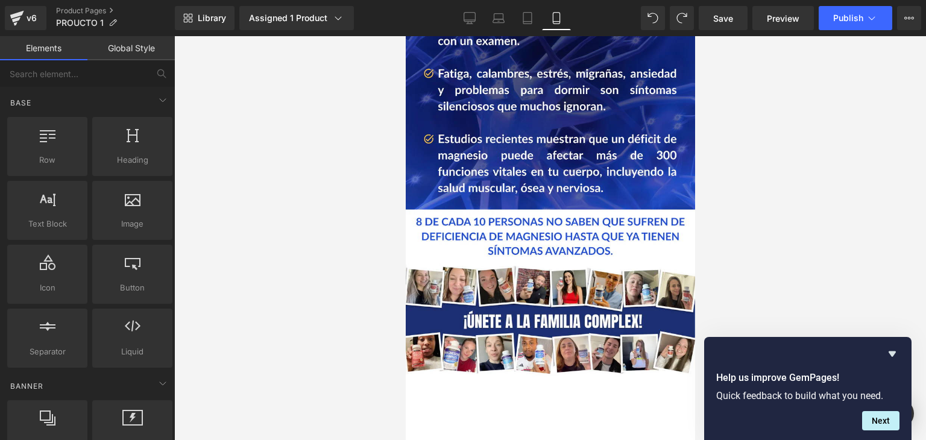
click at [827, 177] on div at bounding box center [549, 238] width 751 height 404
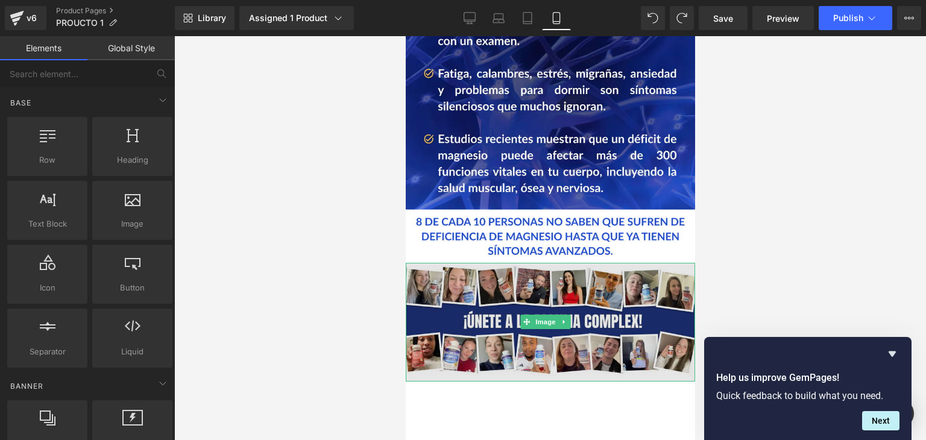
scroll to position [2380, 0]
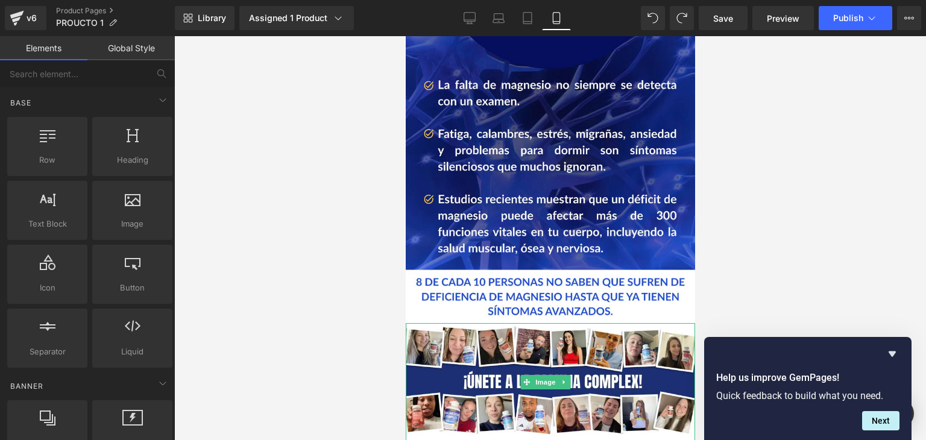
click at [567, 375] on link at bounding box center [563, 382] width 13 height 14
click at [558, 379] on icon at bounding box center [557, 382] width 7 height 7
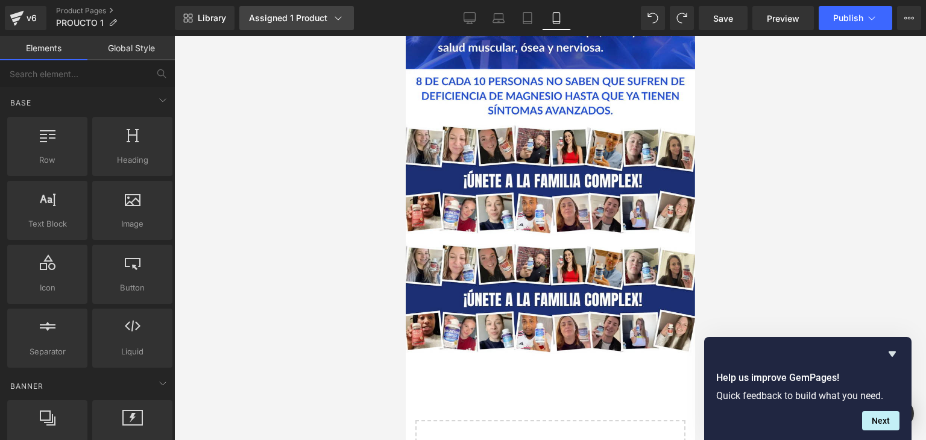
scroll to position [2614, 0]
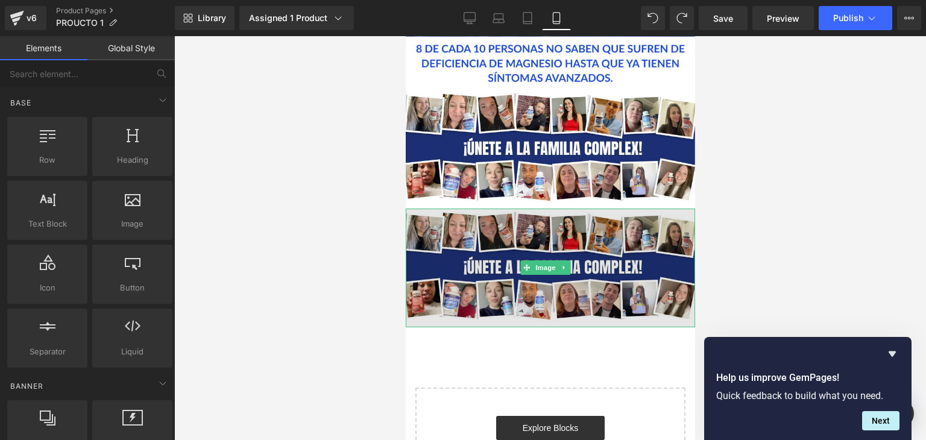
click at [478, 209] on img at bounding box center [549, 268] width 289 height 119
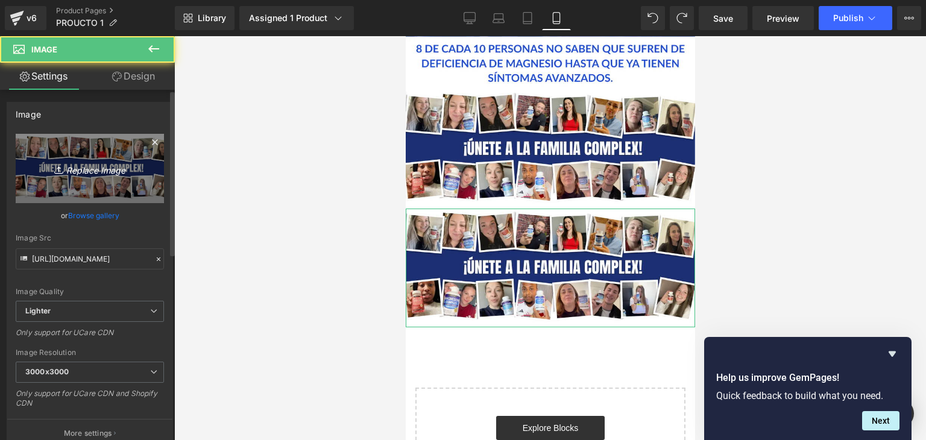
click at [86, 166] on icon "Replace Image" at bounding box center [90, 168] width 96 height 15
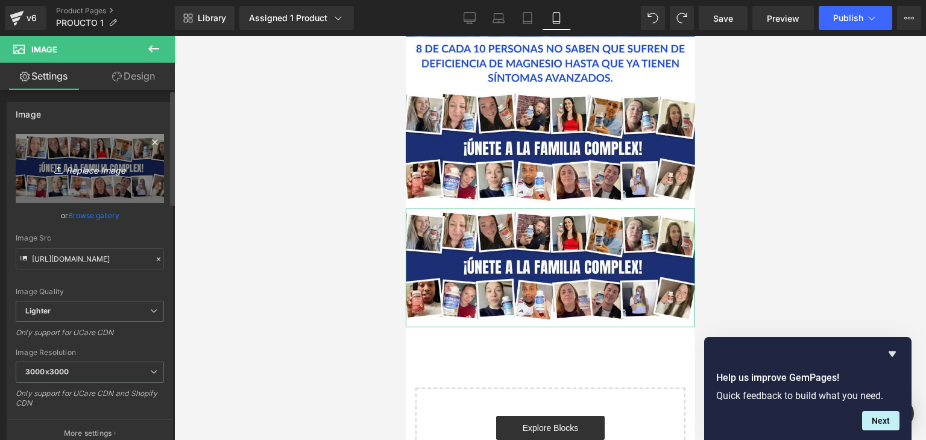
type input "C:\fakepath\3_2_768x.webp"
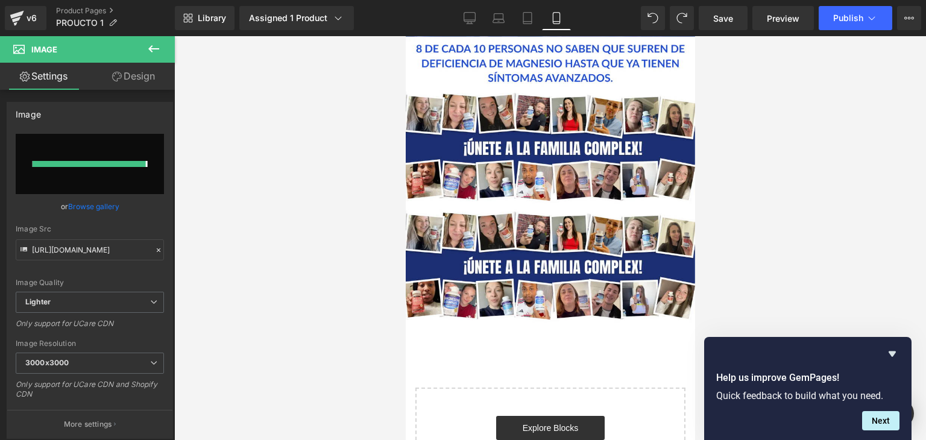
type input "[URL][DOMAIN_NAME]"
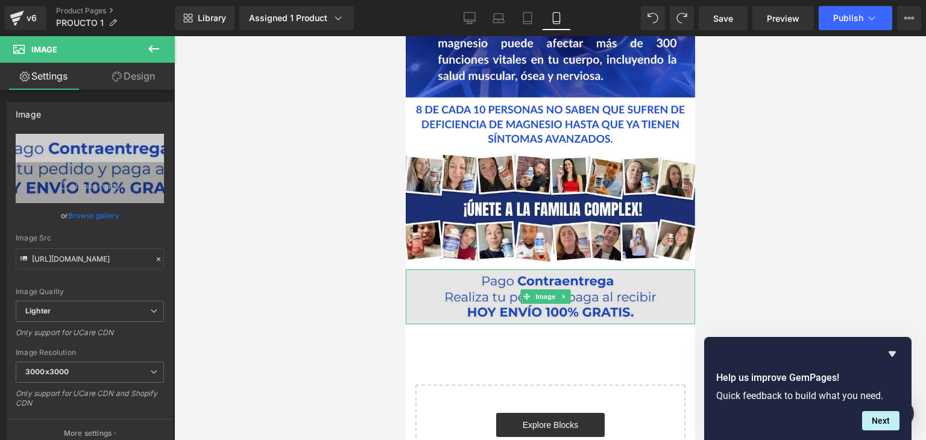
click at [609, 269] on img at bounding box center [549, 296] width 289 height 55
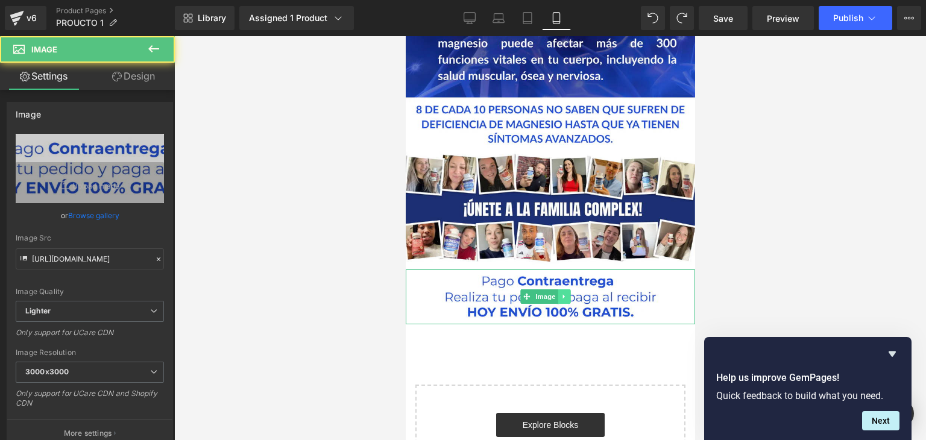
click at [564, 293] on icon at bounding box center [563, 296] width 7 height 7
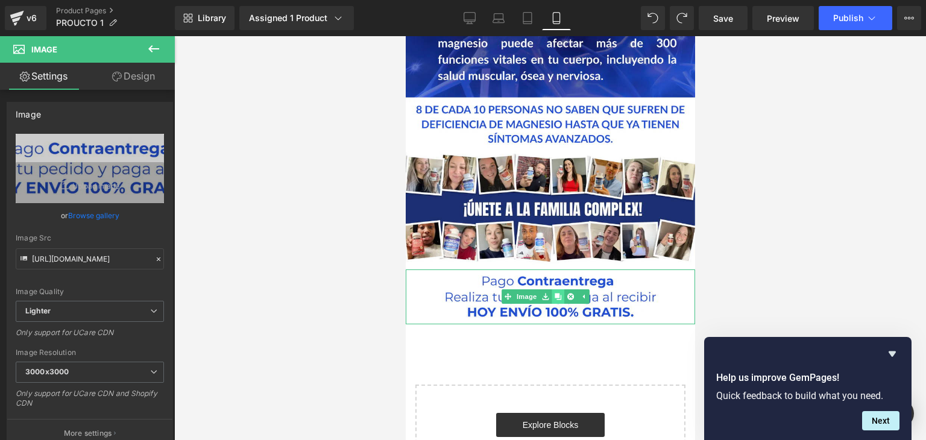
click at [562, 289] on link at bounding box center [557, 296] width 13 height 14
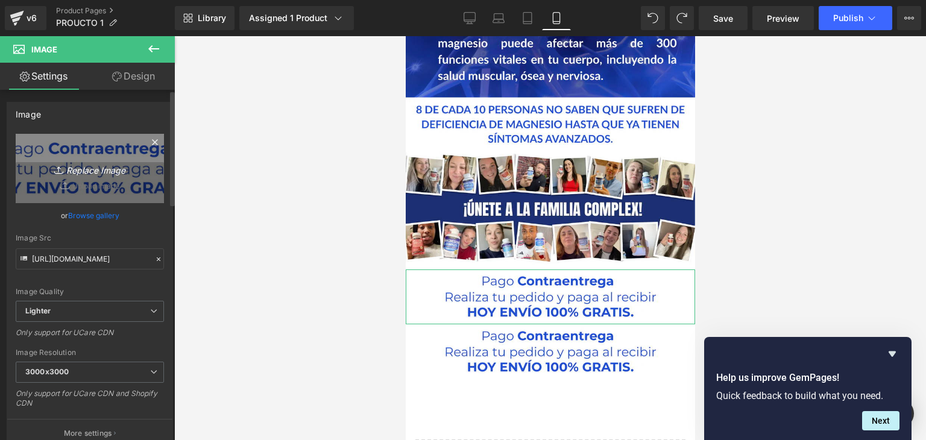
click at [111, 169] on icon "Replace Image" at bounding box center [90, 168] width 96 height 15
type input "C:\fakepath\6_768x.webp"
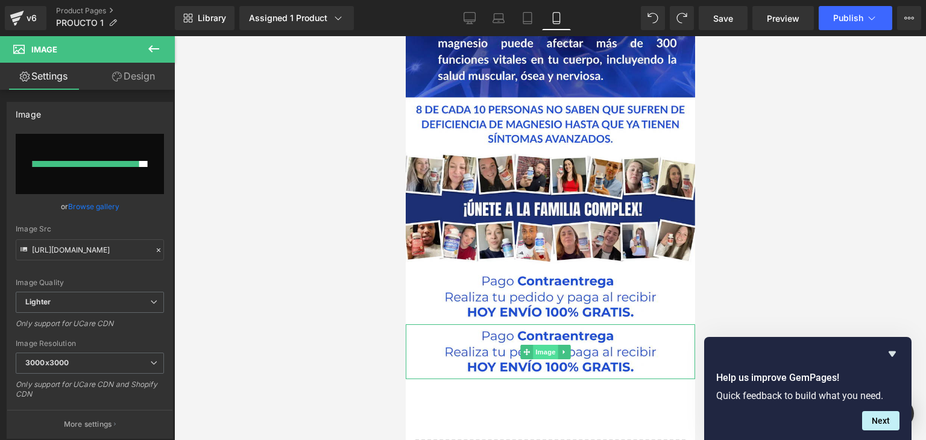
type input "[URL][DOMAIN_NAME]"
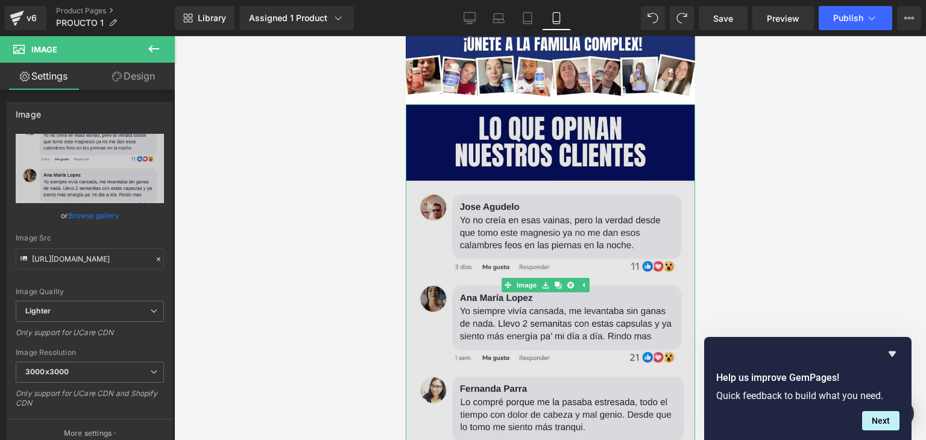
scroll to position [2794, 0]
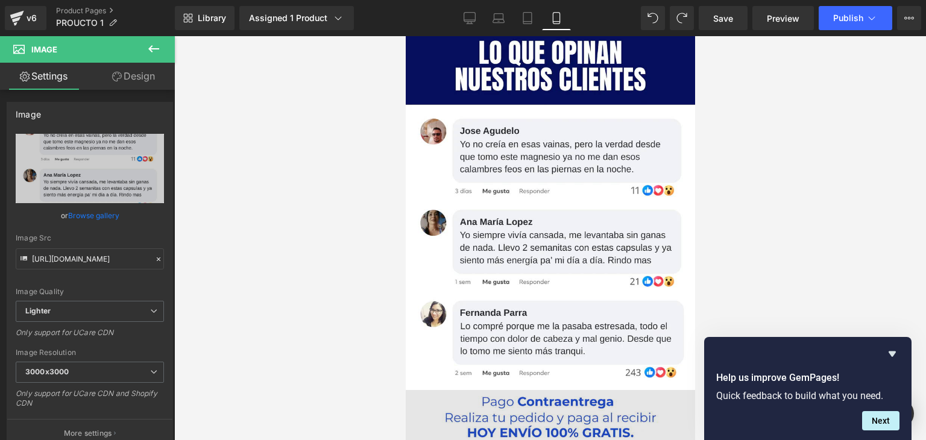
click at [538, 390] on img at bounding box center [549, 417] width 289 height 55
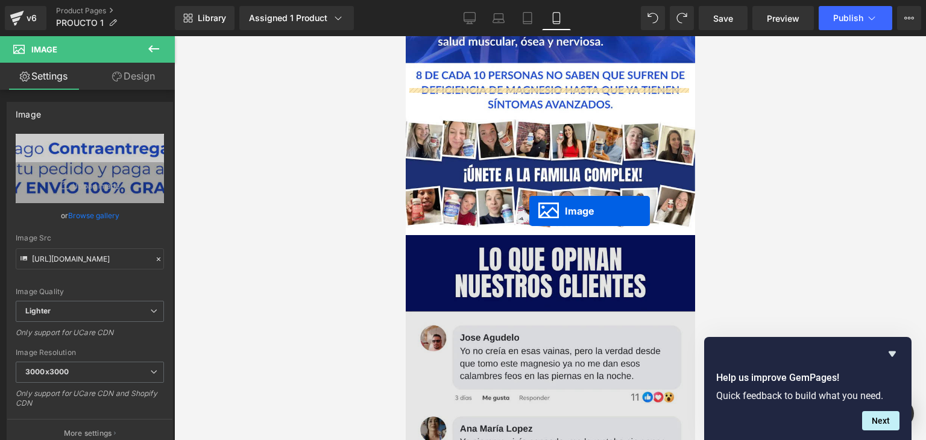
scroll to position [2553, 0]
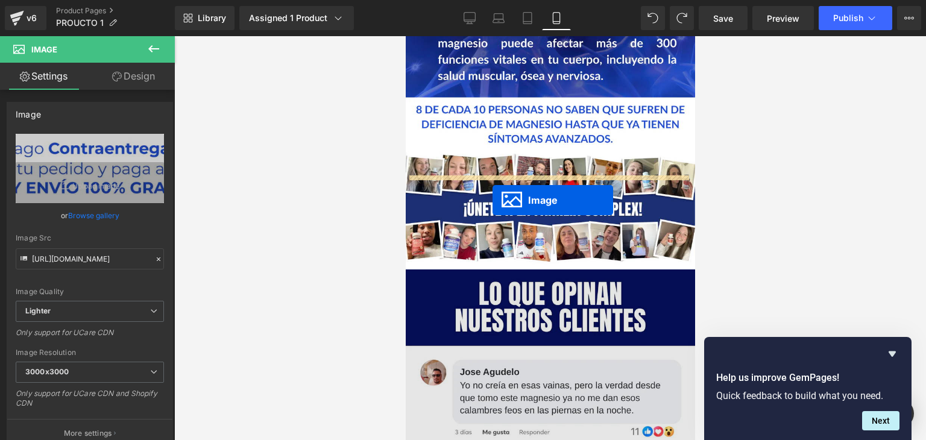
drag, startPoint x: 524, startPoint y: 312, endPoint x: 492, endPoint y: 200, distance: 116.7
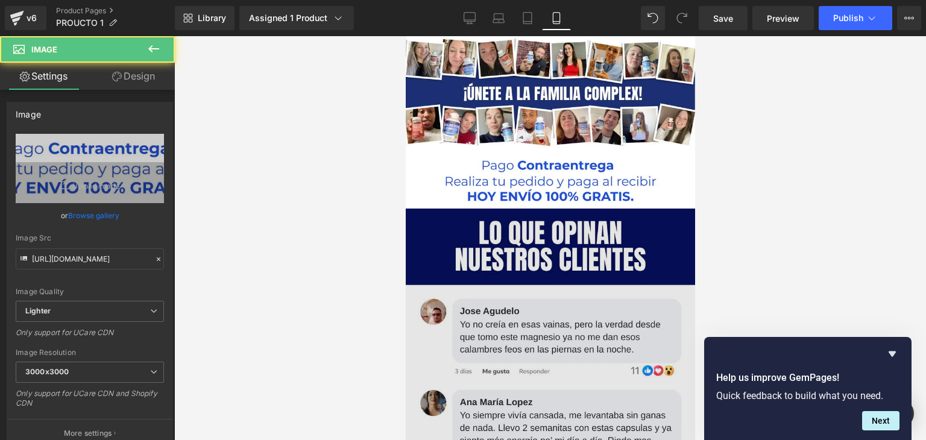
scroll to position [2902, 0]
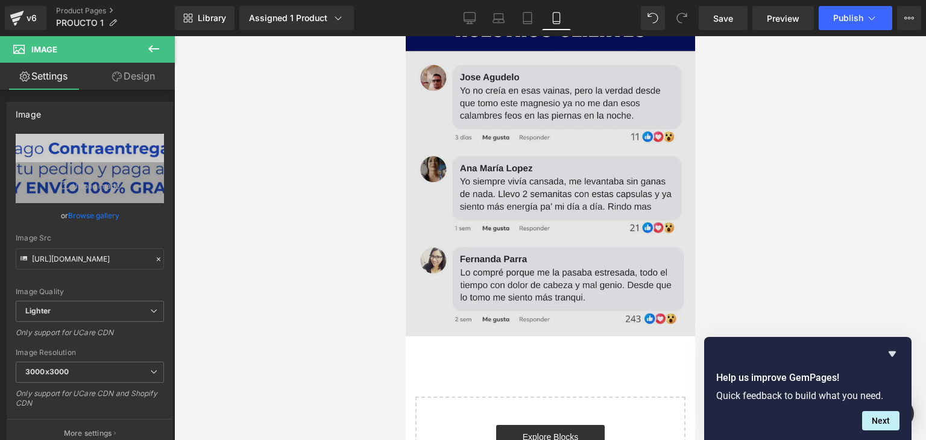
click at [512, 176] on img at bounding box center [549, 156] width 289 height 362
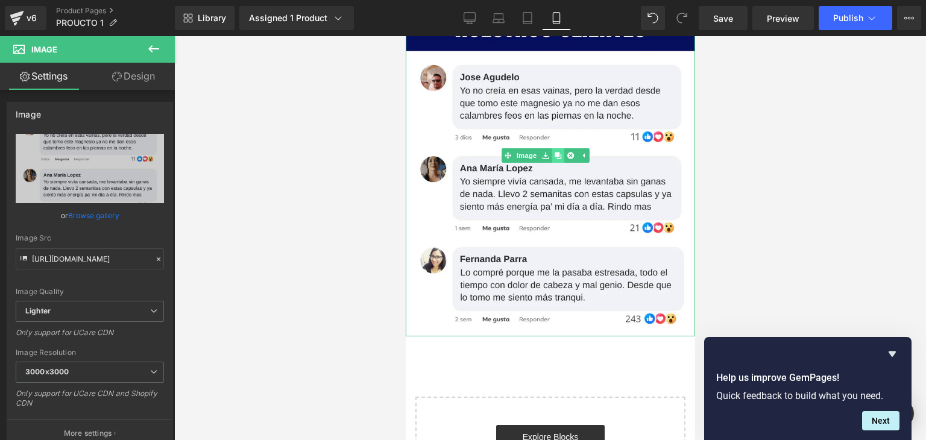
click at [562, 148] on link at bounding box center [557, 155] width 13 height 14
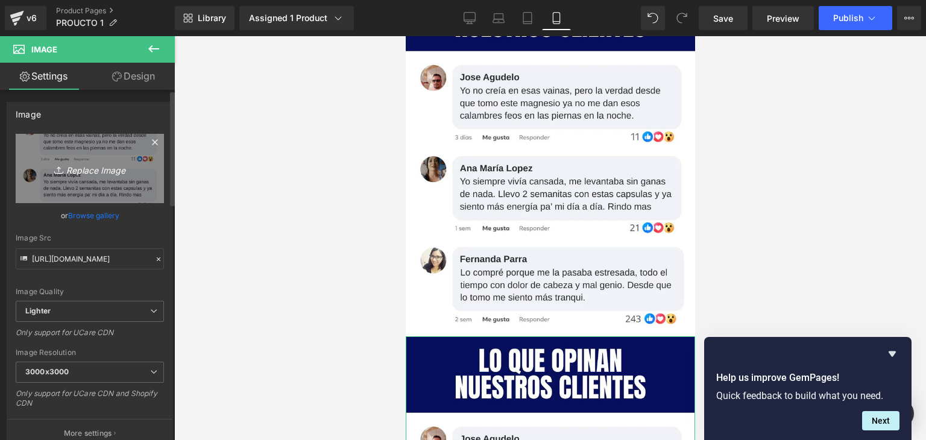
click at [82, 166] on icon "Replace Image" at bounding box center [90, 168] width 96 height 15
type input "C:\fakepath\gempages_502382392242078688-8af43bfe-398e-4b12-aa88-cd1105c6af4a.we…"
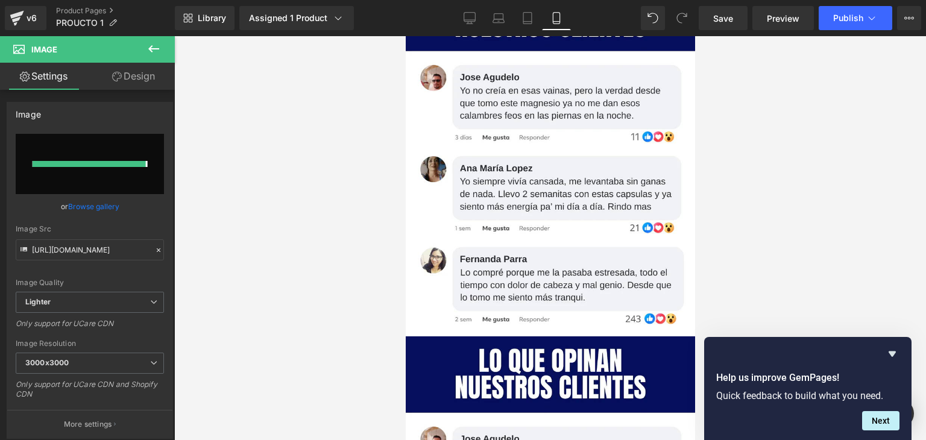
type input "[URL][DOMAIN_NAME]"
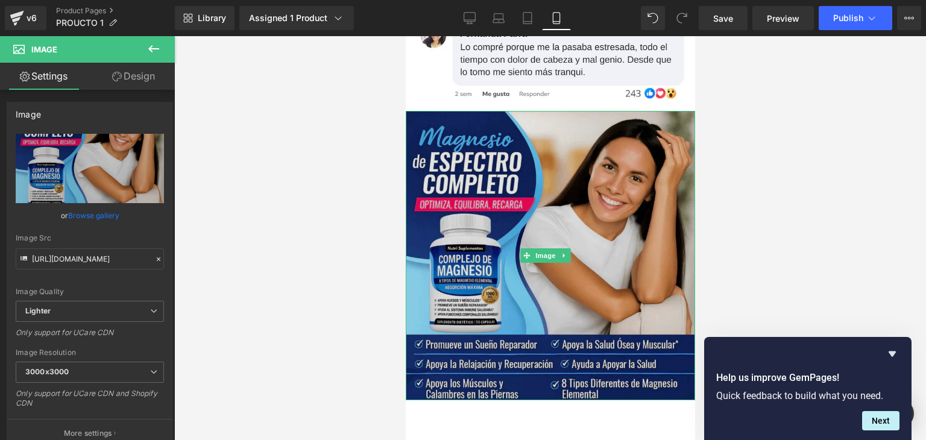
scroll to position [3122, 0]
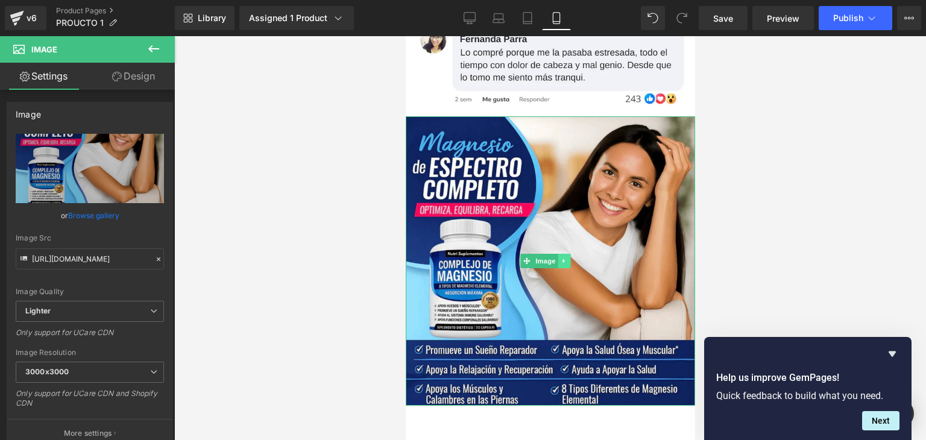
click at [564, 254] on link at bounding box center [563, 261] width 13 height 14
click at [558, 257] on icon at bounding box center [557, 260] width 7 height 7
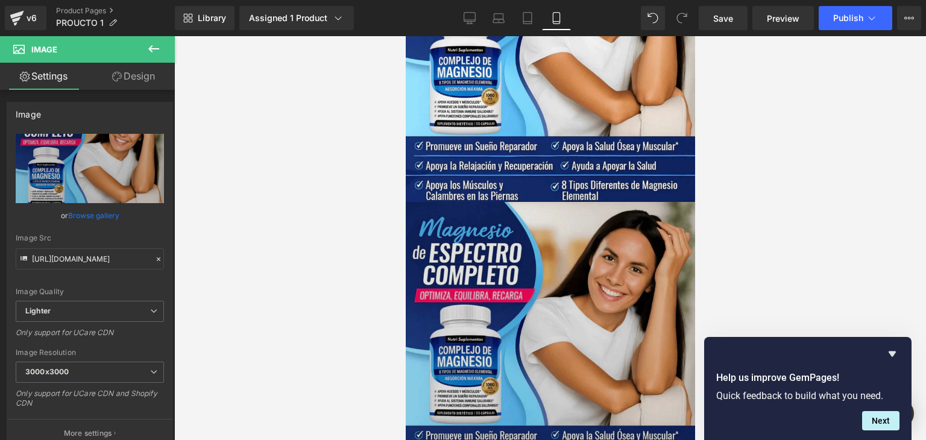
click at [533, 277] on img at bounding box center [549, 346] width 289 height 289
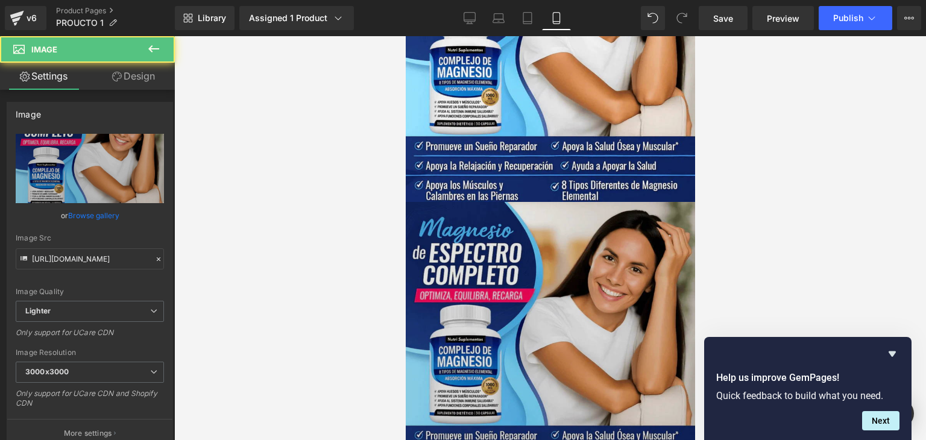
scroll to position [3327, 0]
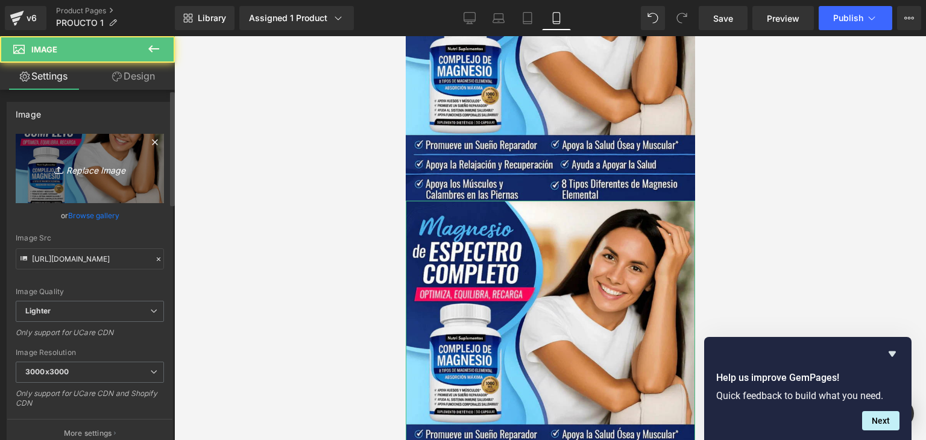
click at [101, 165] on icon "Replace Image" at bounding box center [90, 168] width 96 height 15
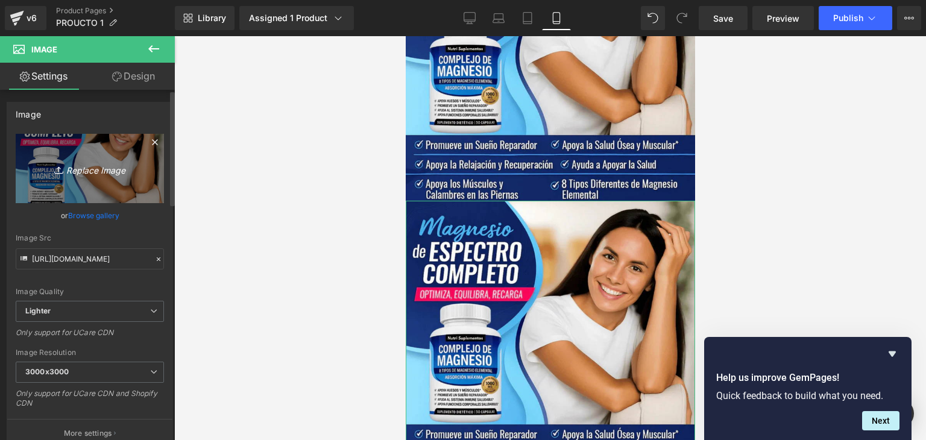
type input "C:\fakepath\gempages_502382392242078688-9d49cf26-aeac-4e5e-8f8d-034ac5c74f1f.we…"
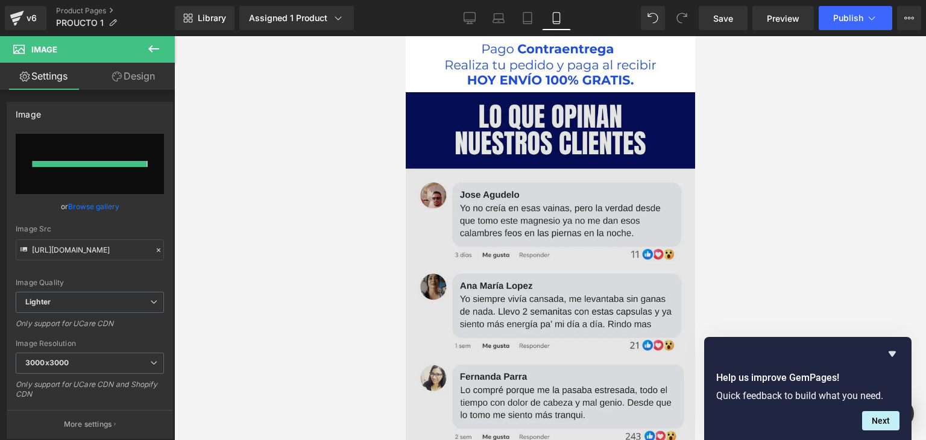
type input "[URL][DOMAIN_NAME]"
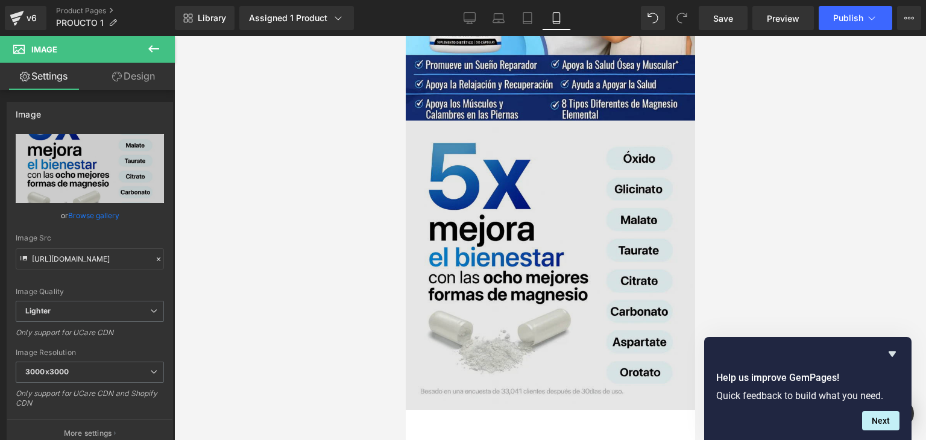
scroll to position [3403, 0]
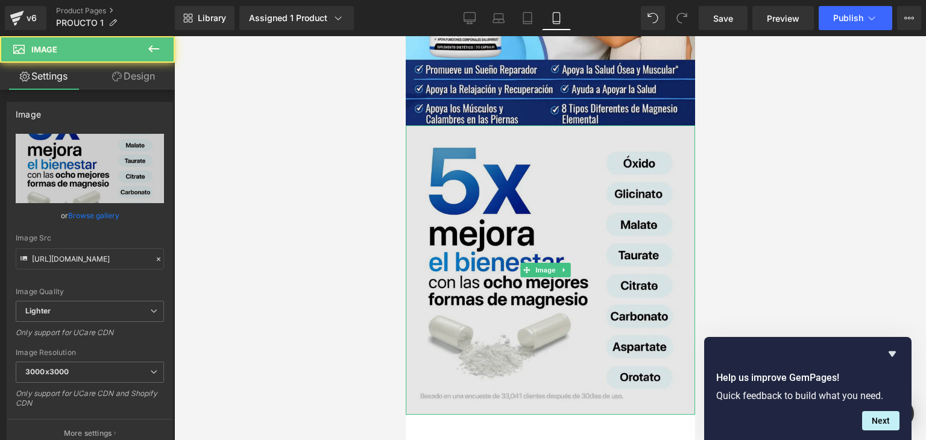
click at [553, 239] on img at bounding box center [549, 269] width 289 height 289
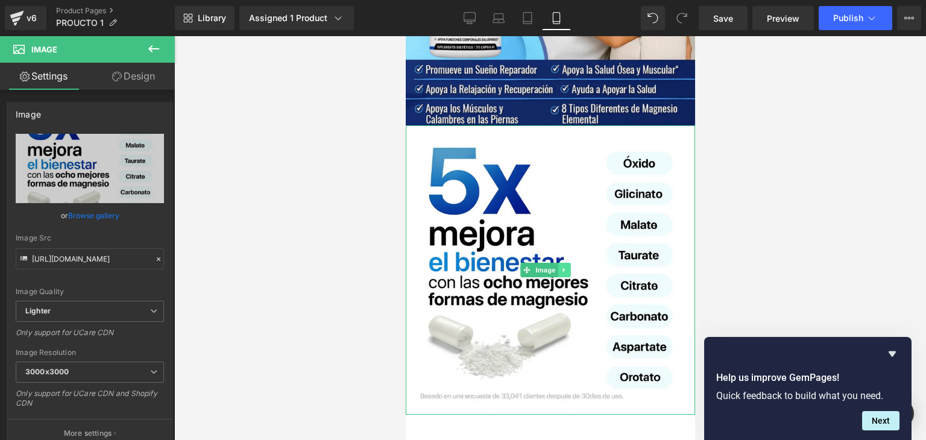
click at [562, 263] on link at bounding box center [563, 270] width 13 height 14
click at [559, 266] on icon at bounding box center [557, 269] width 7 height 7
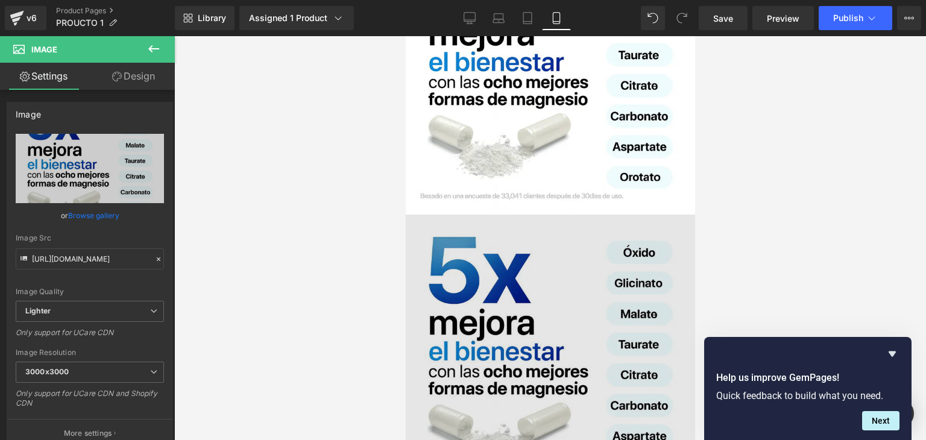
click at [548, 340] on img at bounding box center [549, 359] width 289 height 289
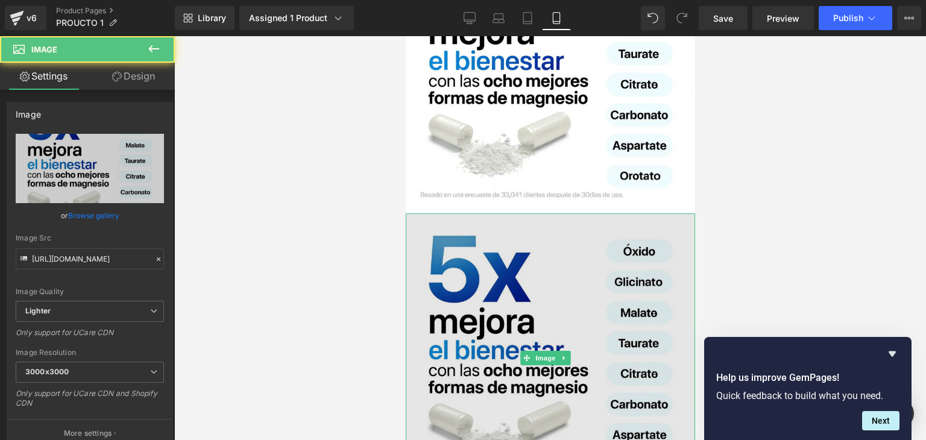
scroll to position [3607, 0]
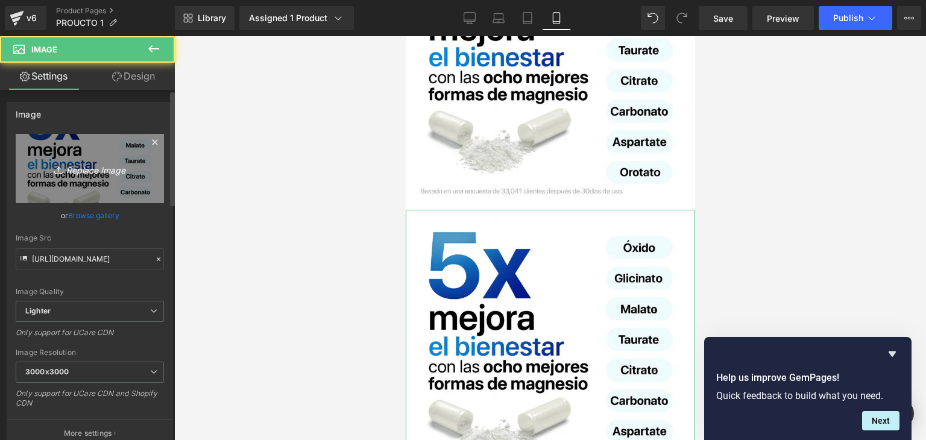
click at [101, 166] on icon "Replace Image" at bounding box center [90, 168] width 96 height 15
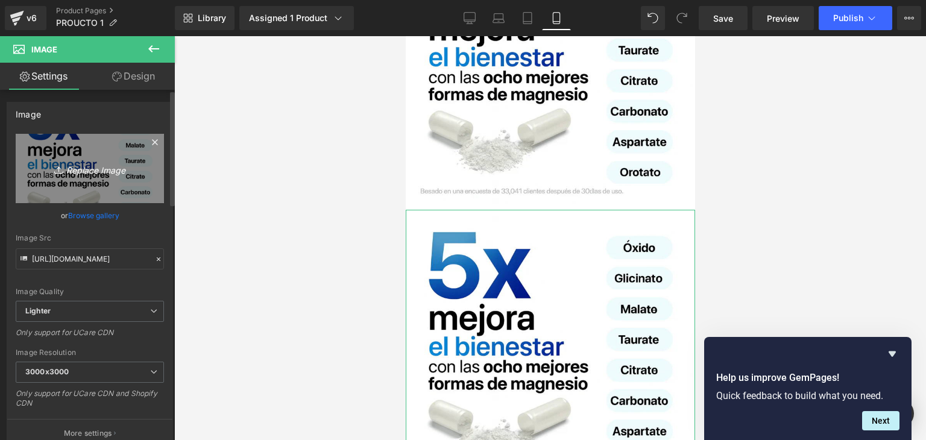
type input "C:\fakepath\gempages_502382392242078688-0fb40688-b91d-4fd7-95ed-293da10081f5.we…"
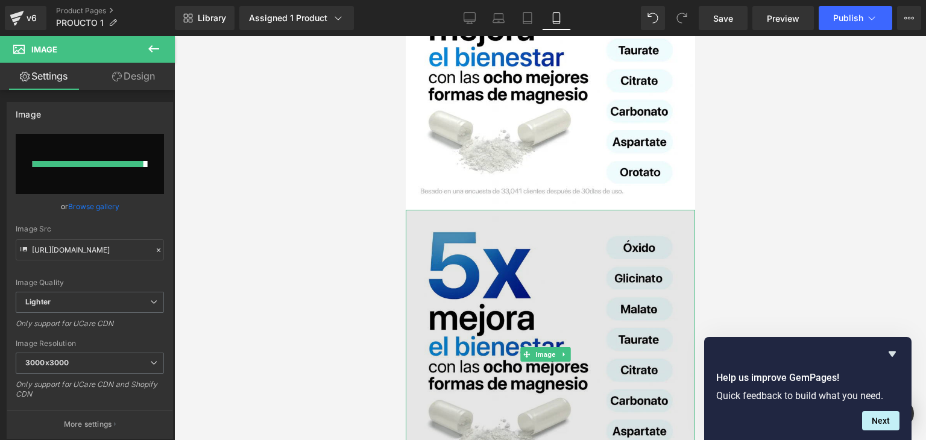
type input "[URL][DOMAIN_NAME]"
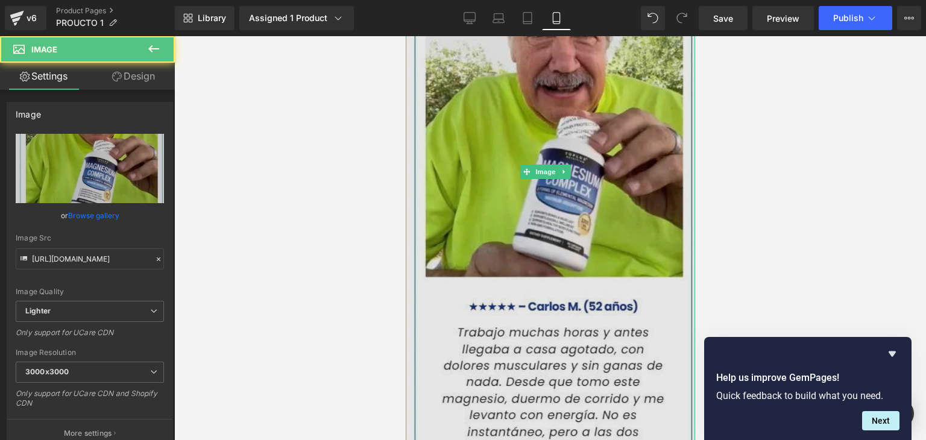
scroll to position [3955, 0]
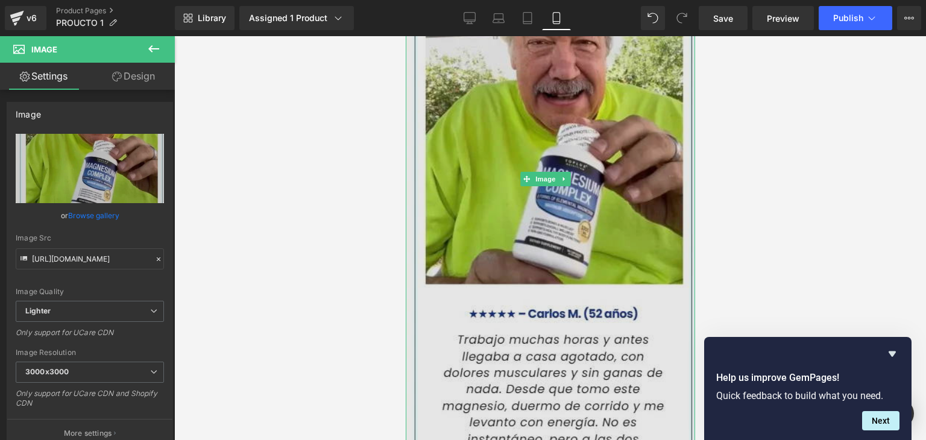
click at [578, 114] on img at bounding box center [549, 179] width 289 height 632
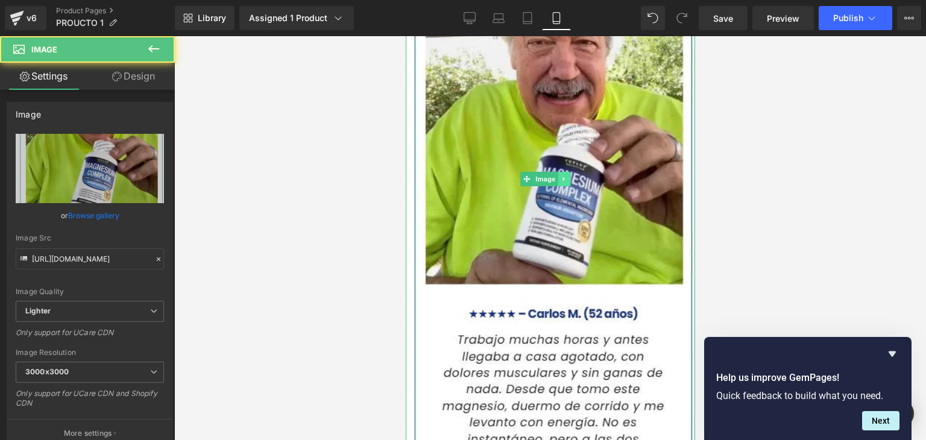
click at [566, 175] on icon at bounding box center [563, 178] width 7 height 7
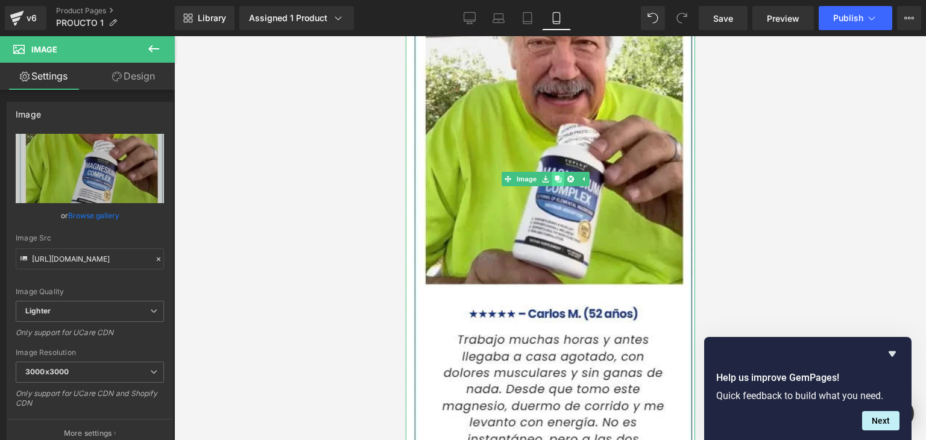
click at [559, 172] on link at bounding box center [557, 179] width 13 height 14
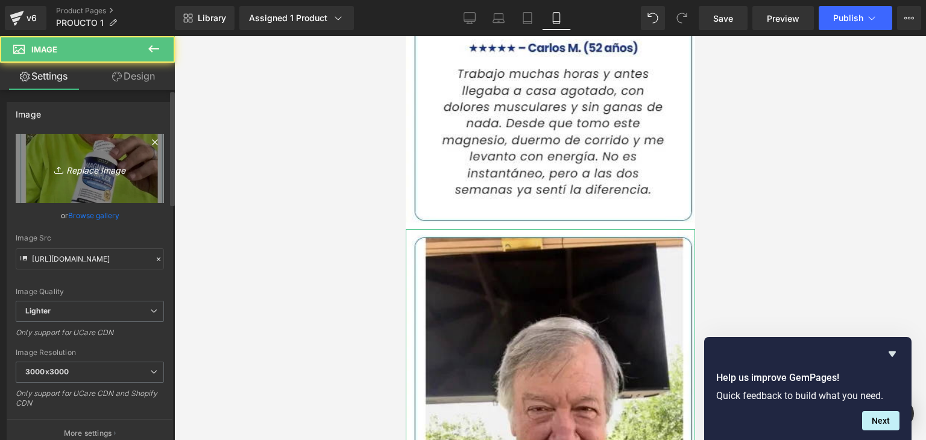
click at [107, 168] on icon "Replace Image" at bounding box center [90, 168] width 96 height 15
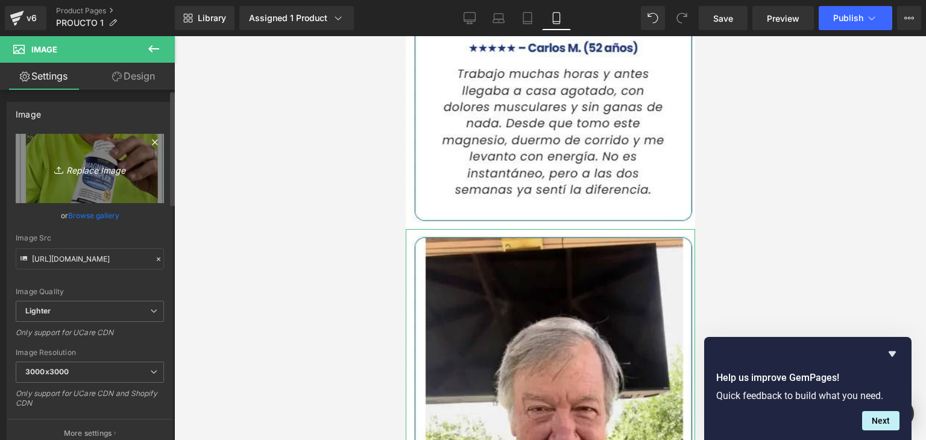
type input "C:\fakepath\gempages_502382392242078688-7128cb3d-32e1-4612-919e-ddf3d07dec01.we…"
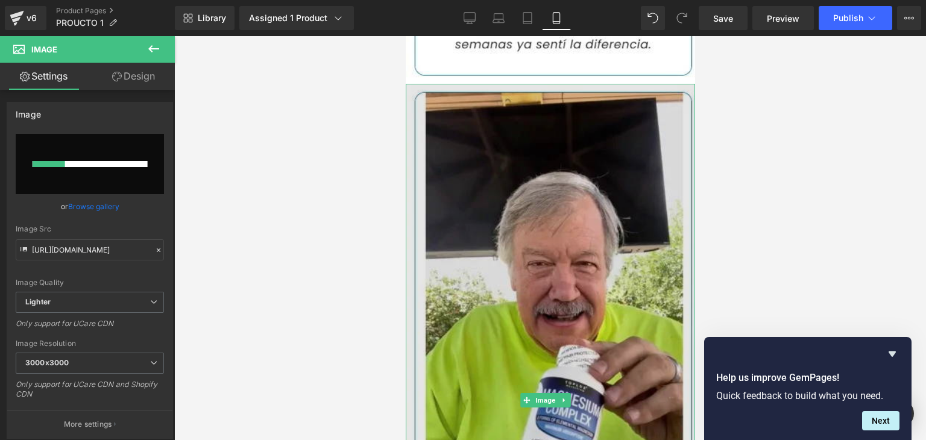
scroll to position [4401, 0]
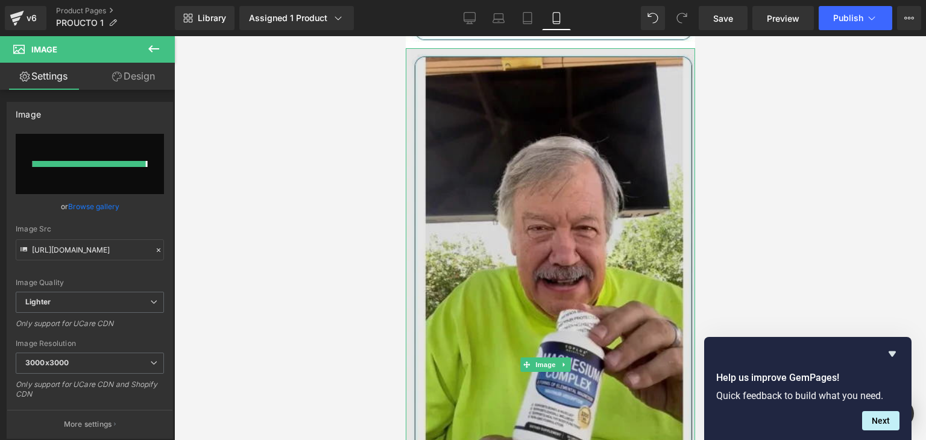
type input "[URL][DOMAIN_NAME]"
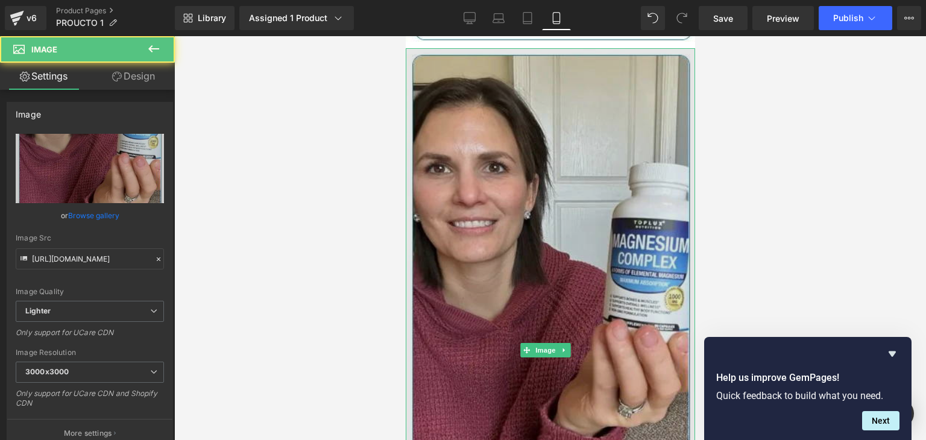
click at [571, 203] on img at bounding box center [549, 349] width 289 height 603
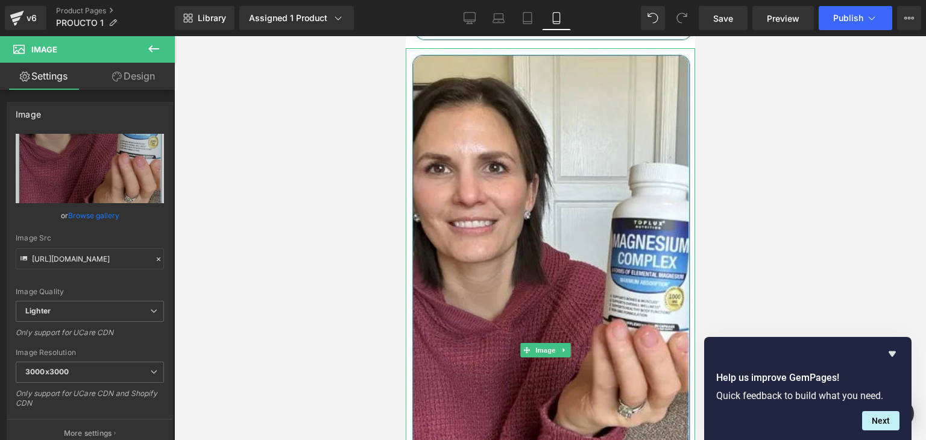
drag, startPoint x: 565, startPoint y: 190, endPoint x: 555, endPoint y: 197, distance: 12.2
click at [565, 343] on link at bounding box center [563, 350] width 13 height 14
click at [555, 347] on icon at bounding box center [557, 350] width 7 height 7
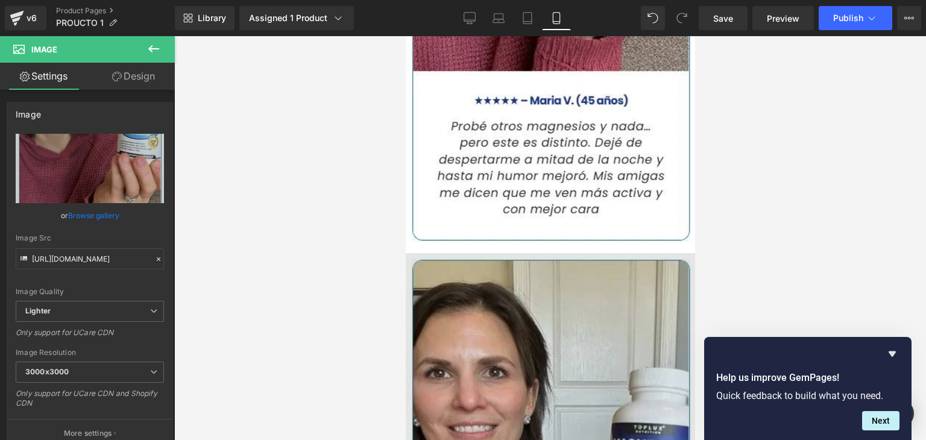
scroll to position [4804, 0]
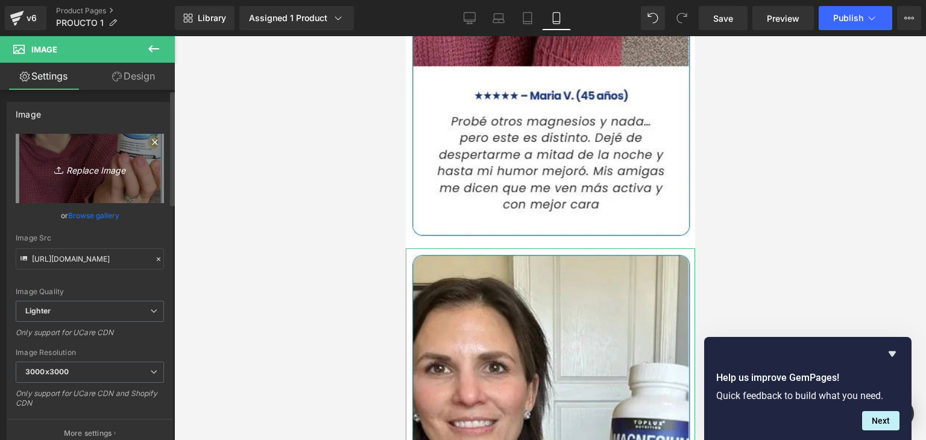
click at [116, 166] on icon "Replace Image" at bounding box center [90, 168] width 96 height 15
type input "C:\fakepath\gempages_502382392242078688-3c2147ca-80a7-4358-a99a-f65060aa99b2.we…"
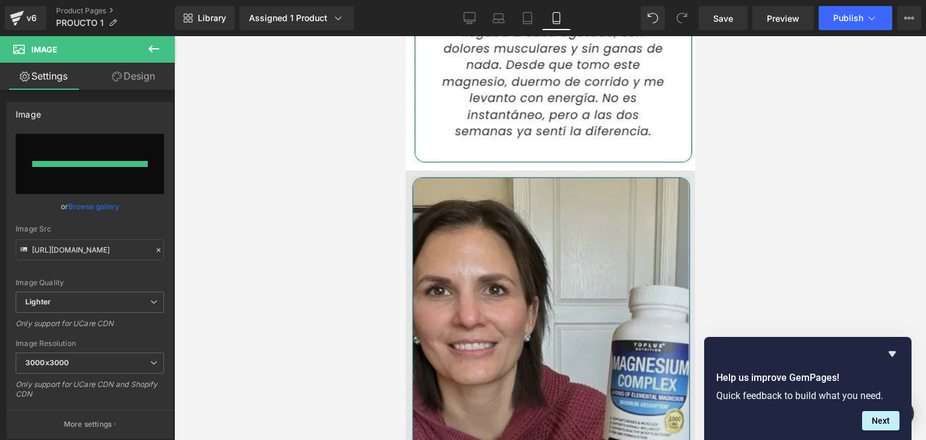
type input "[URL][DOMAIN_NAME]"
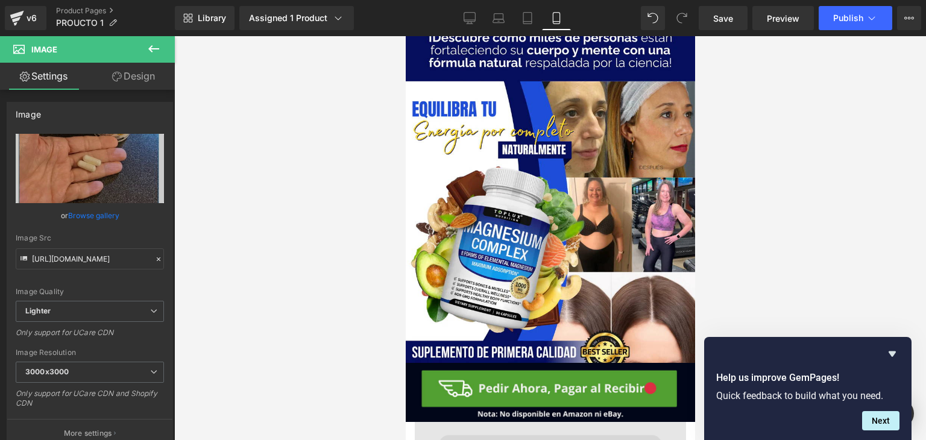
scroll to position [1627, 0]
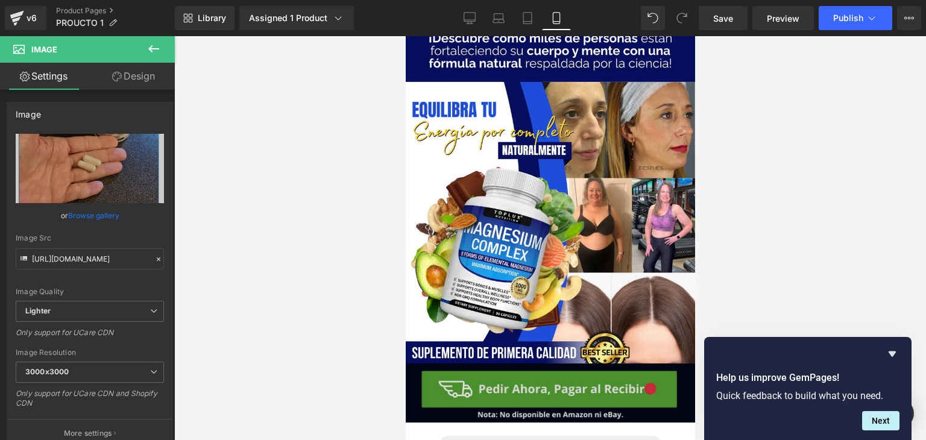
click at [603, 363] on img at bounding box center [549, 392] width 295 height 59
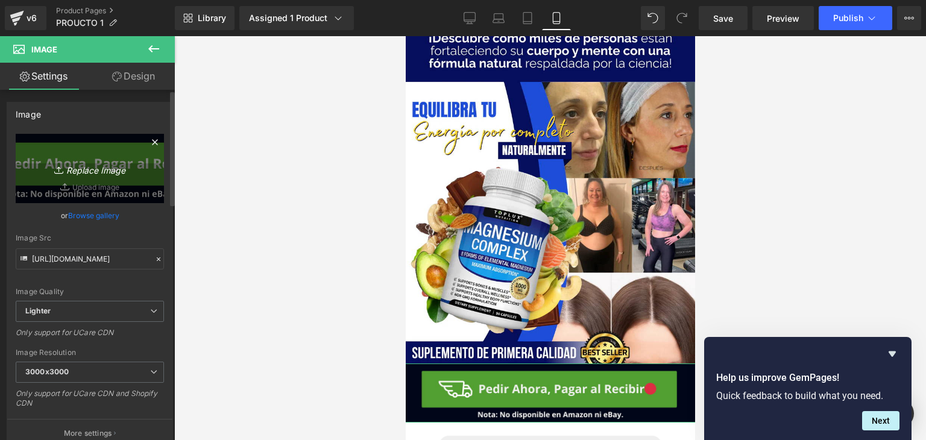
click at [75, 174] on icon "Replace Image" at bounding box center [90, 168] width 96 height 15
type input "C:\fakepath\005 (15).png"
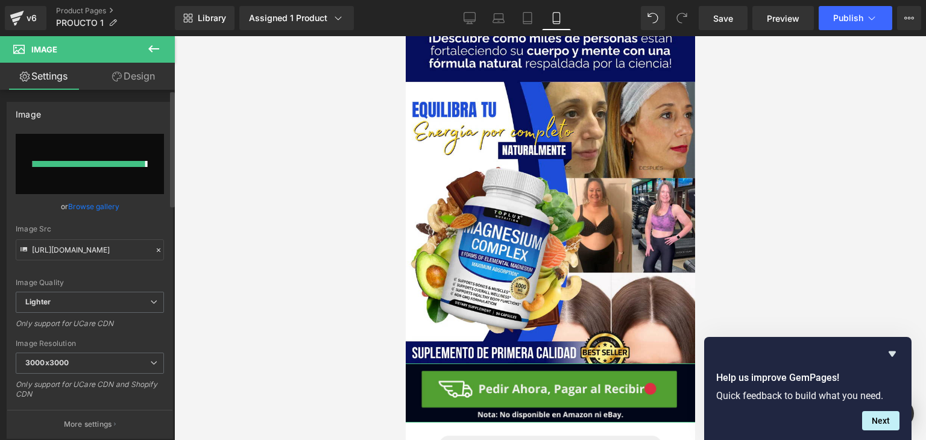
type input "[URL][DOMAIN_NAME]"
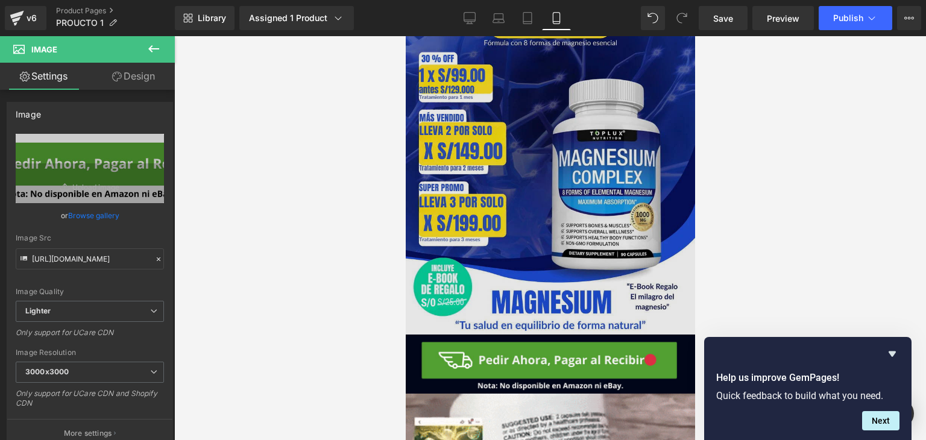
scroll to position [904, 0]
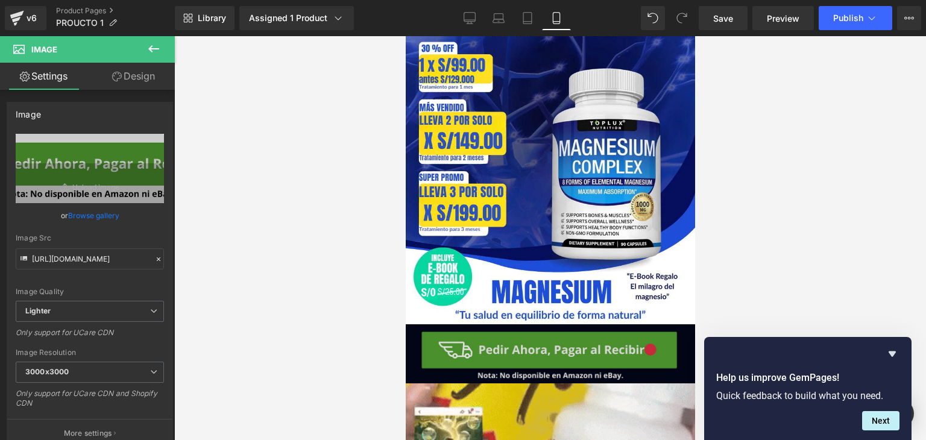
click at [462, 324] on img at bounding box center [549, 353] width 295 height 59
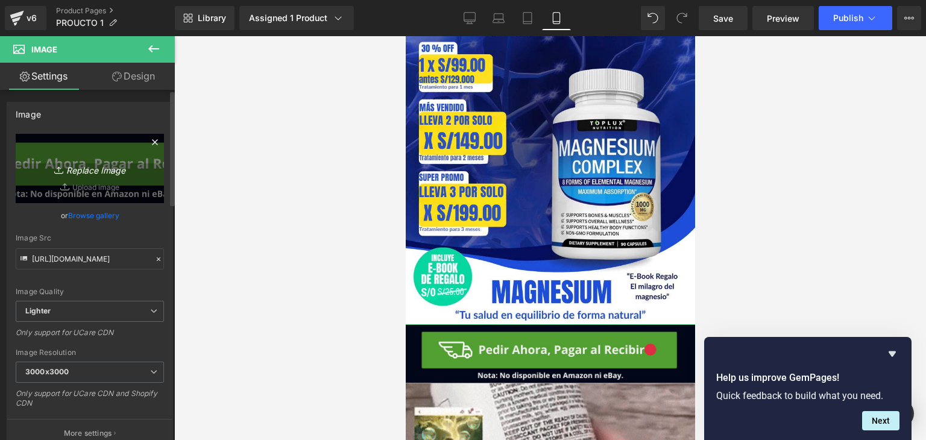
click at [114, 172] on icon "Replace Image" at bounding box center [90, 168] width 96 height 15
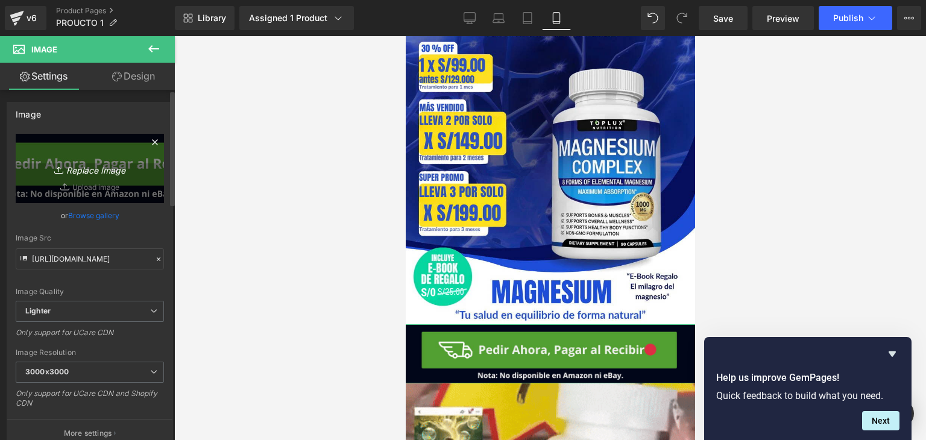
type input "C:\fakepath\005 (15).png"
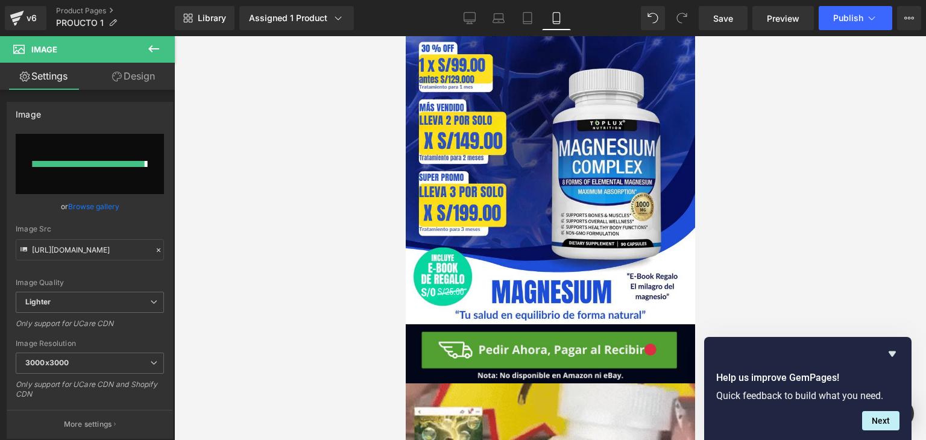
type input "[URL][DOMAIN_NAME]"
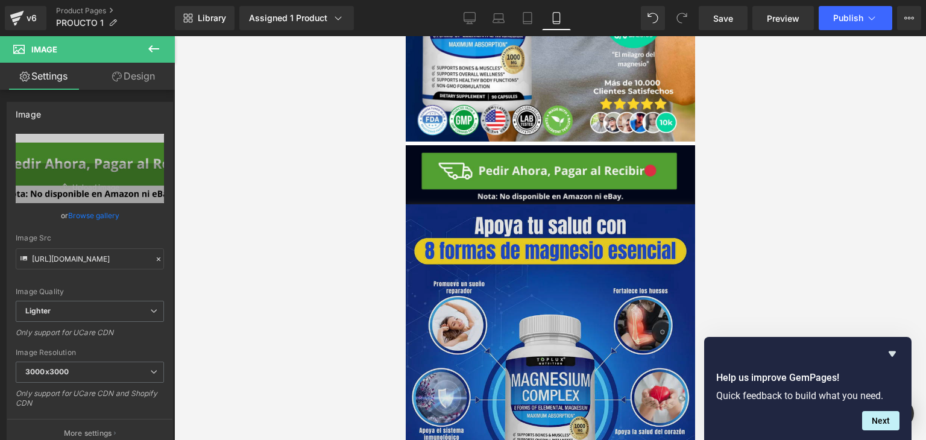
scroll to position [181, 0]
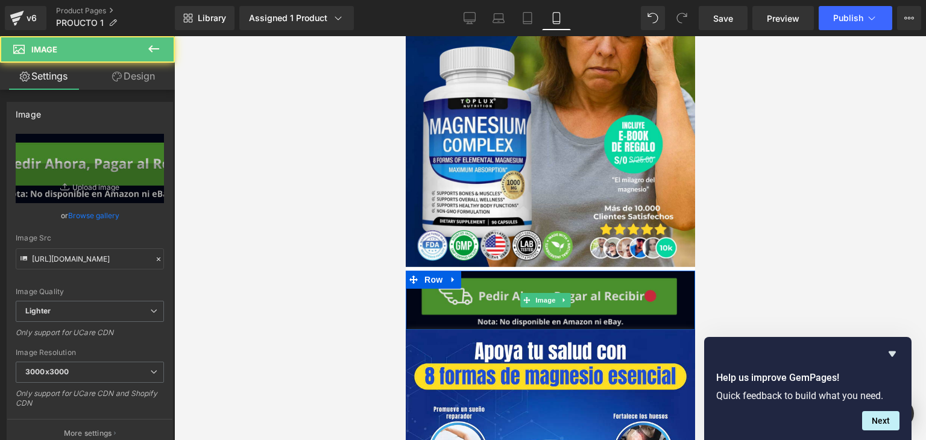
click at [674, 272] on img at bounding box center [549, 300] width 295 height 59
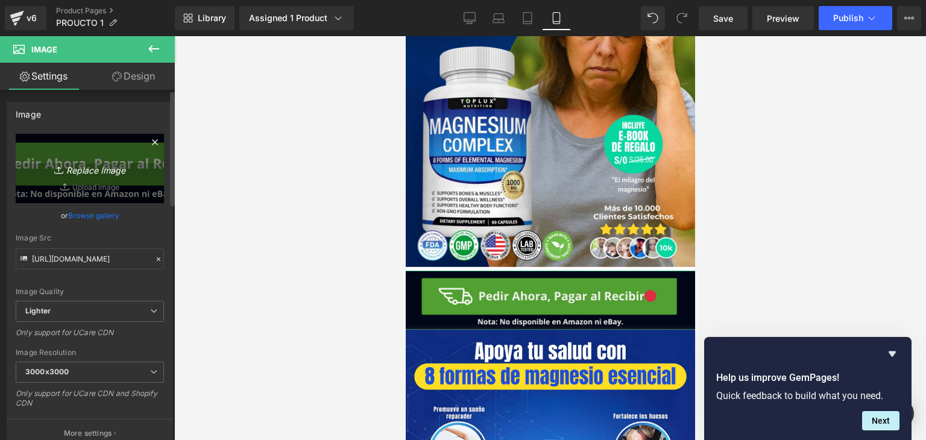
click at [100, 171] on icon "Replace Image" at bounding box center [90, 168] width 96 height 15
type input "C:\fakepath\005 (15).png"
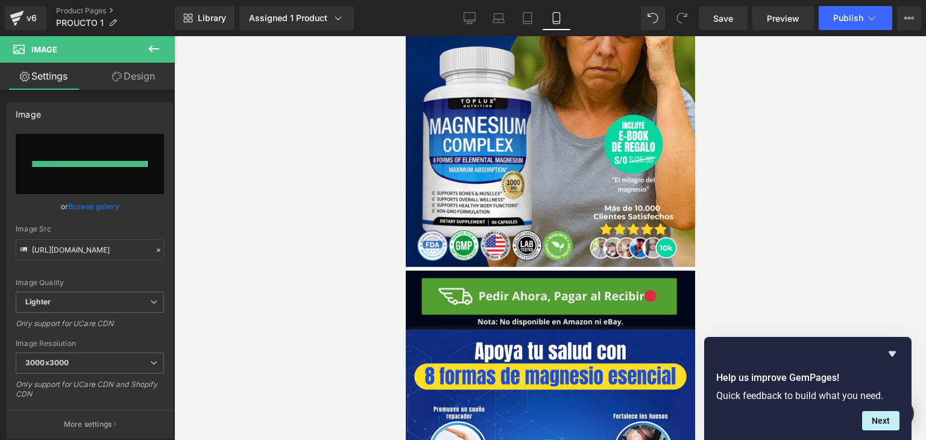
type input "[URL][DOMAIN_NAME]"
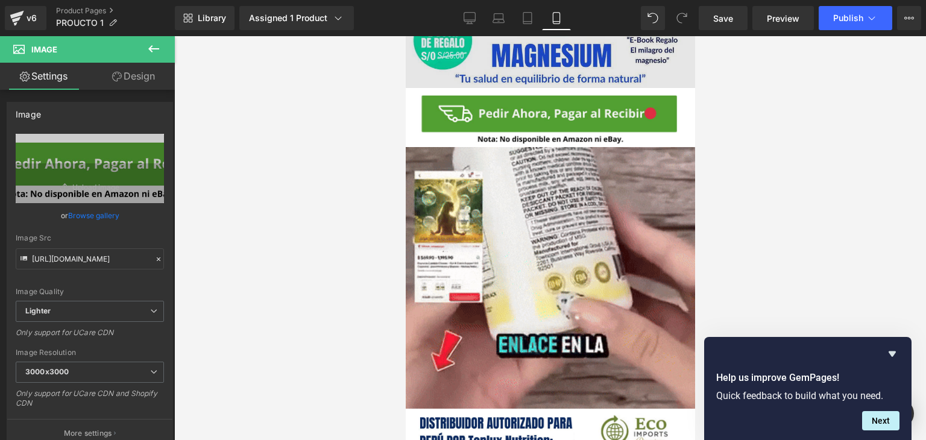
scroll to position [1205, 0]
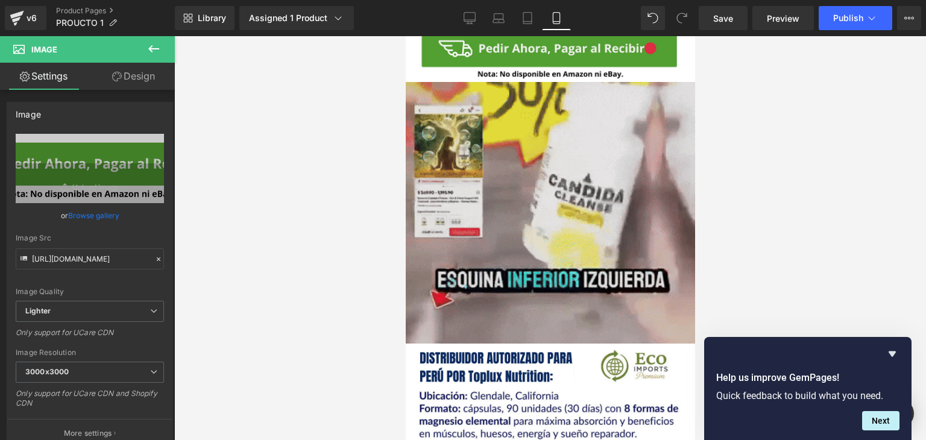
click at [596, 171] on img at bounding box center [549, 213] width 289 height 262
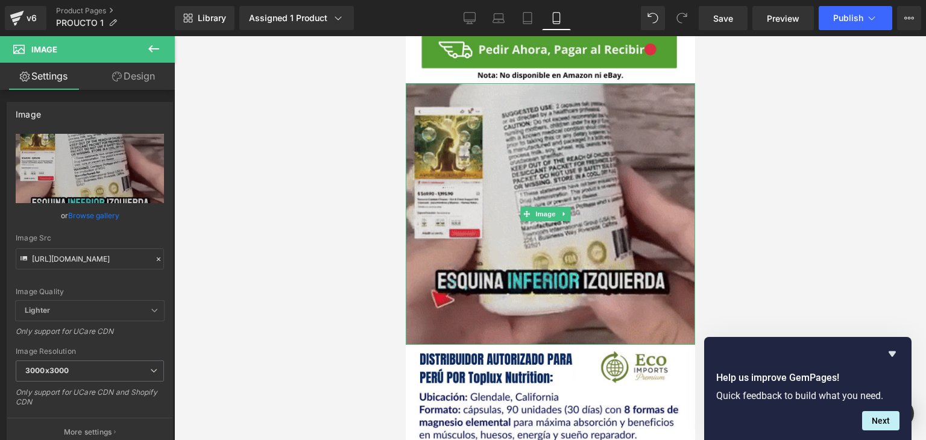
scroll to position [1145, 0]
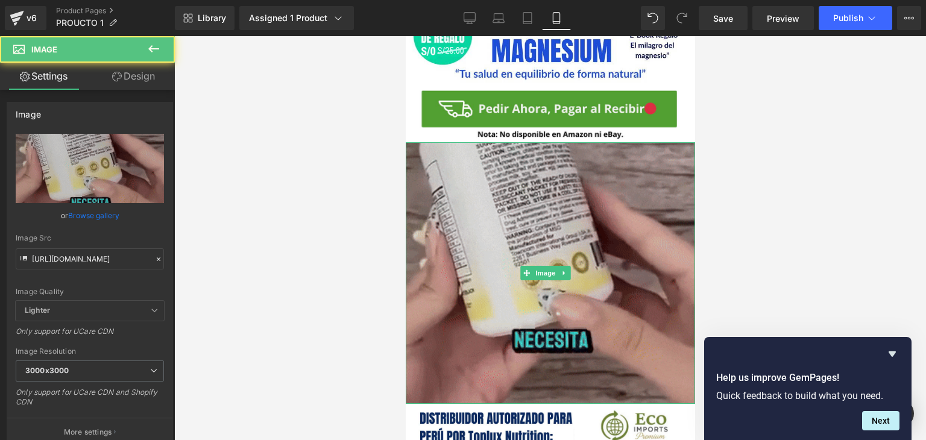
click at [569, 184] on img at bounding box center [549, 273] width 289 height 262
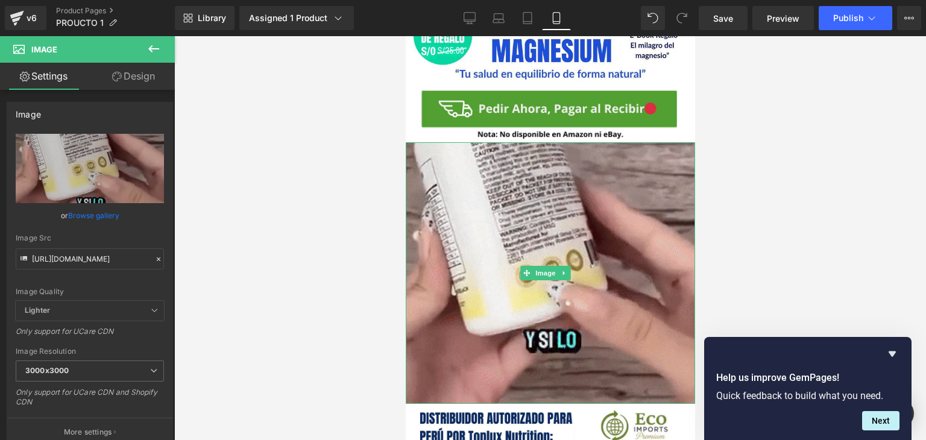
click at [562, 266] on link at bounding box center [563, 273] width 13 height 14
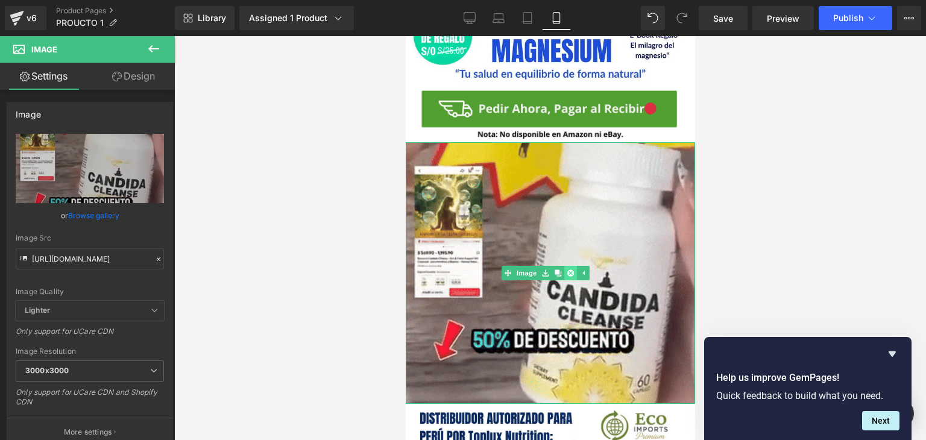
click at [570, 269] on icon at bounding box center [569, 272] width 7 height 7
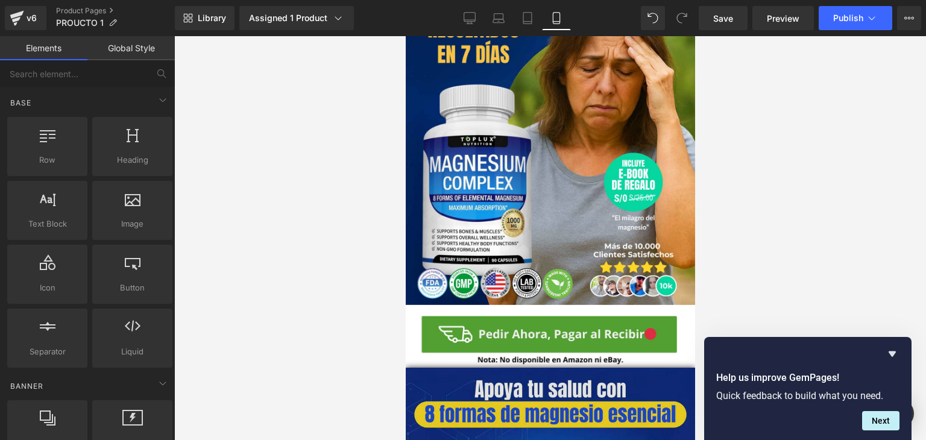
scroll to position [0, 0]
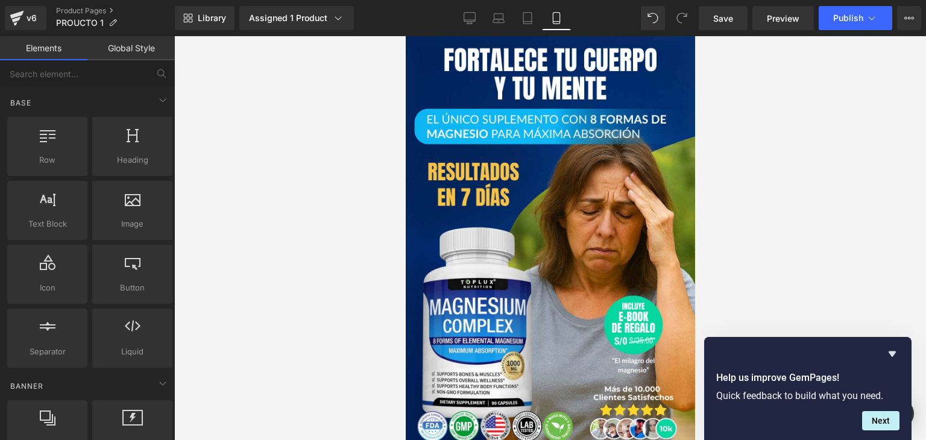
click at [726, 30] on div "Library Assigned 1 Product Product Preview CANDIDA CLEANSE Manage assigned prod…" at bounding box center [550, 18] width 751 height 36
click at [728, 25] on link "Save" at bounding box center [722, 18] width 49 height 24
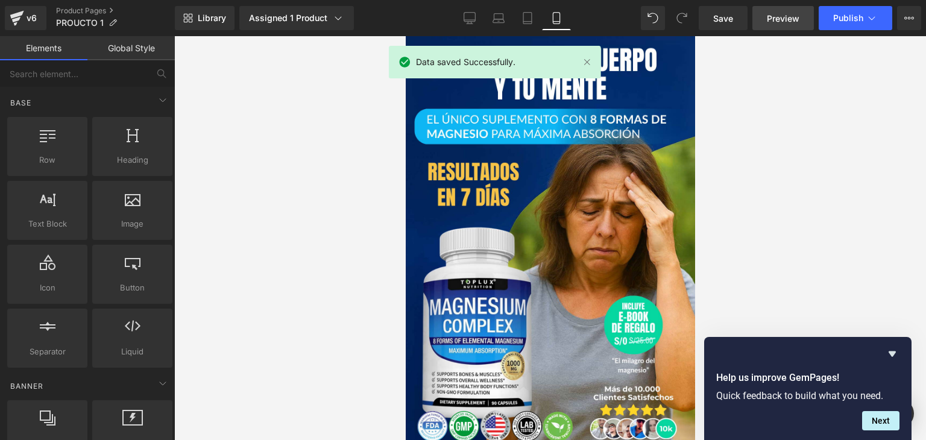
click at [781, 19] on span "Preview" at bounding box center [783, 18] width 33 height 13
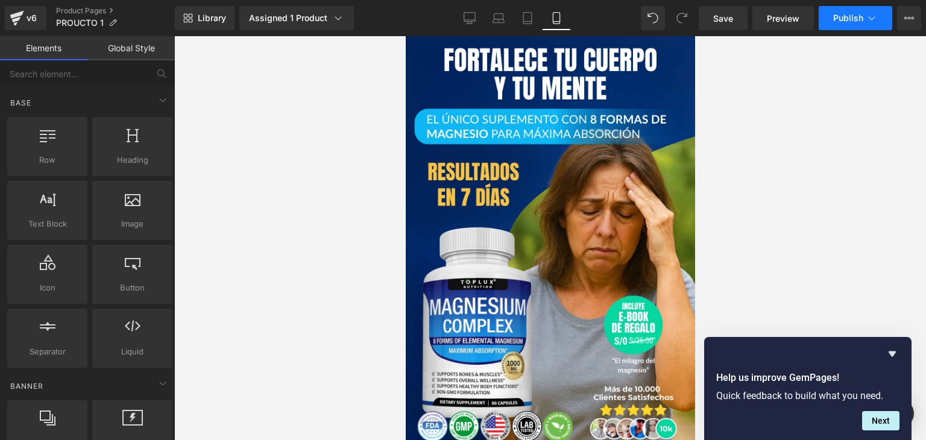
click at [832, 26] on button "Publish" at bounding box center [855, 18] width 74 height 24
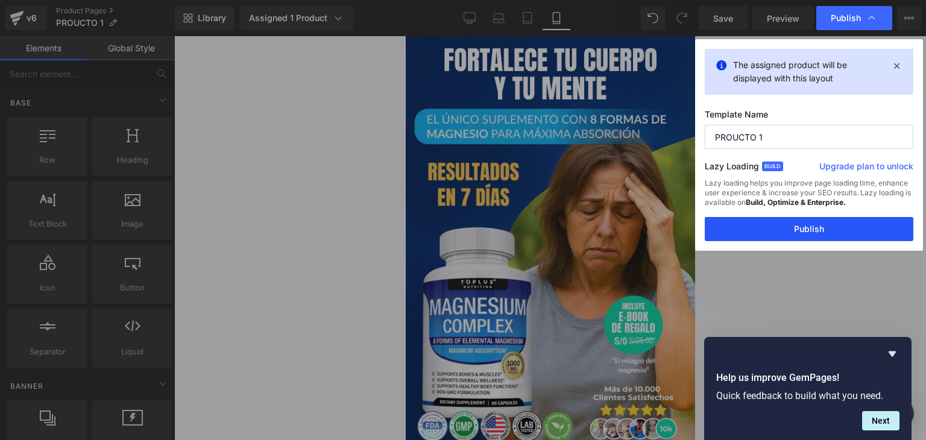
click at [786, 230] on button "Publish" at bounding box center [808, 229] width 209 height 24
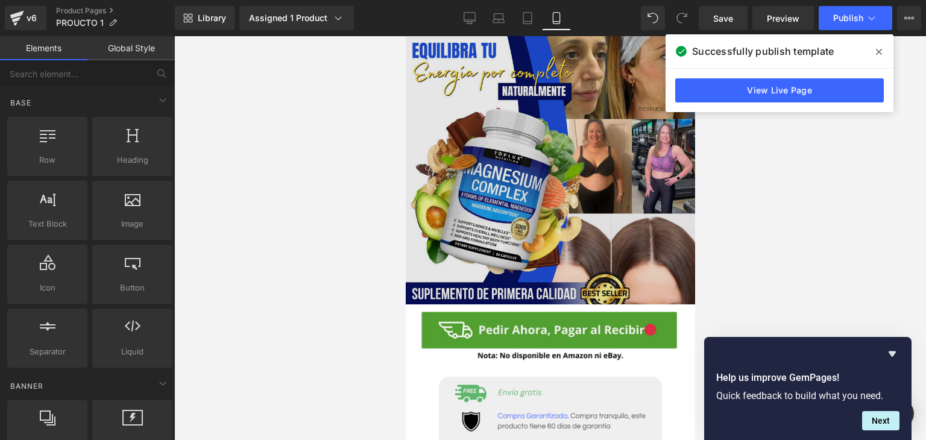
scroll to position [1567, 0]
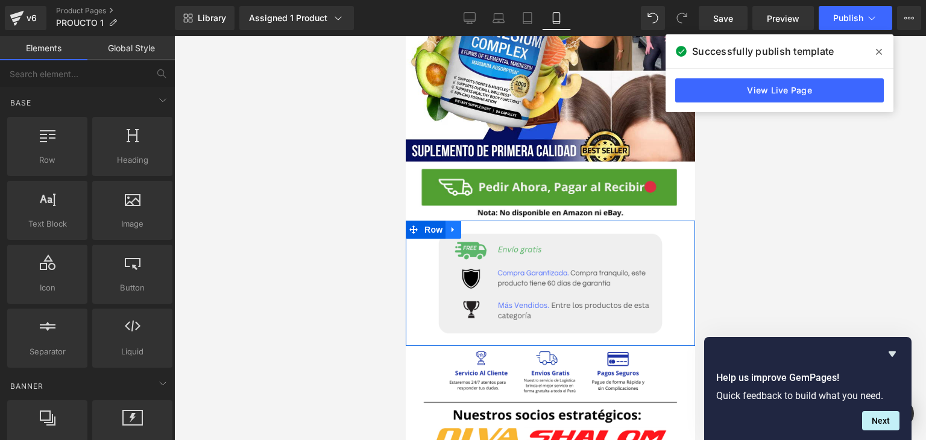
click at [452, 225] on icon at bounding box center [452, 229] width 8 height 9
click at [472, 221] on link at bounding box center [468, 230] width 16 height 18
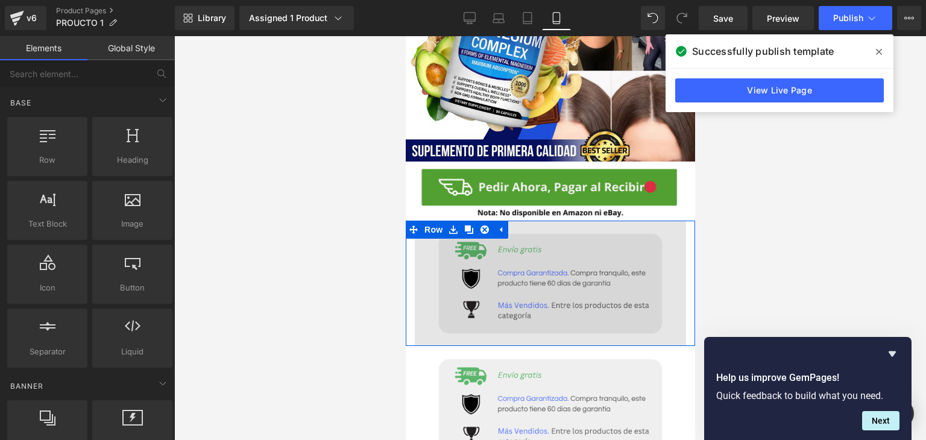
click at [460, 221] on img at bounding box center [549, 283] width 271 height 125
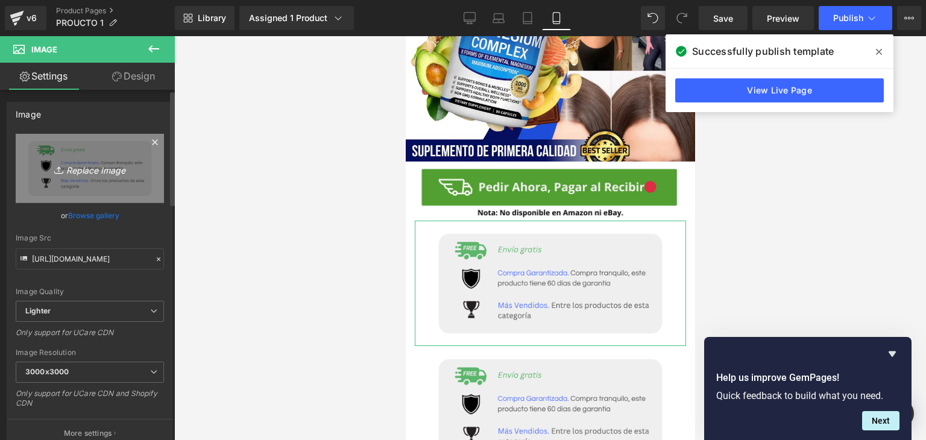
click at [90, 175] on icon "Replace Image" at bounding box center [90, 168] width 96 height 15
type input "C:\fakepath\05 (9).png"
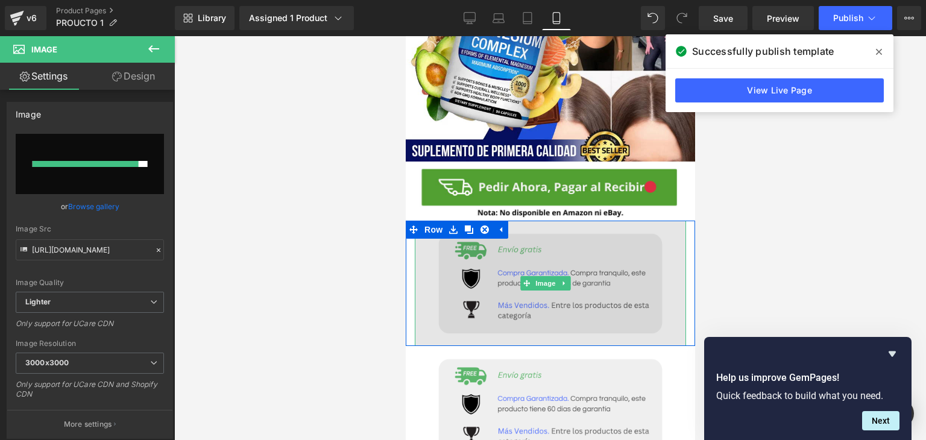
type input "[URL][DOMAIN_NAME]"
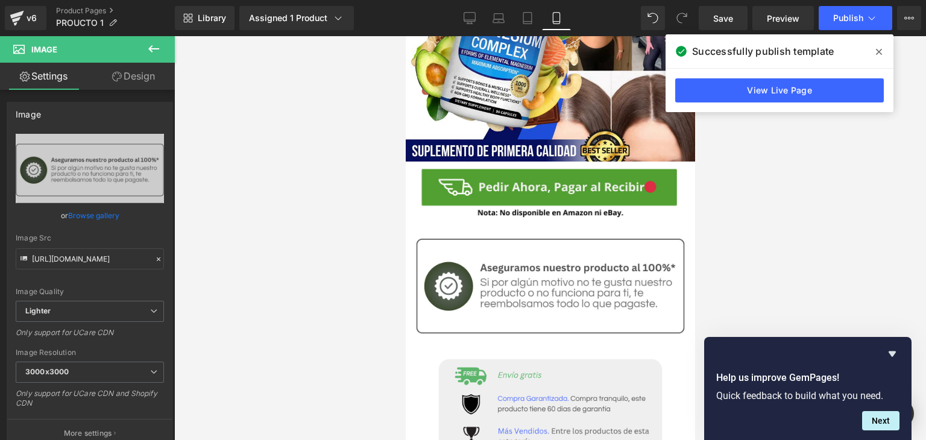
click at [754, 240] on div at bounding box center [549, 238] width 751 height 404
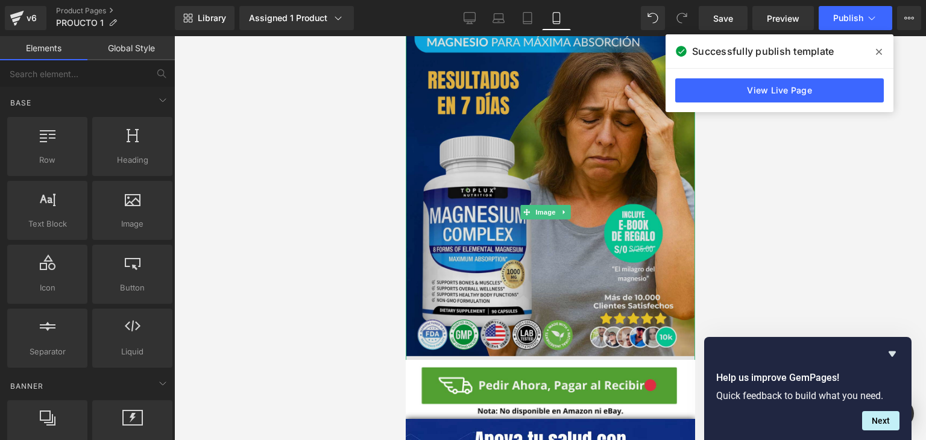
scroll to position [121, 0]
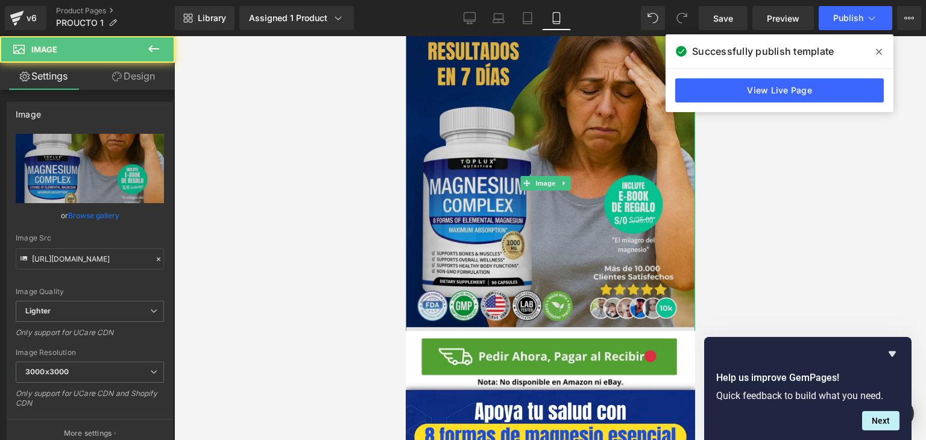
click at [518, 246] on img at bounding box center [549, 184] width 289 height 536
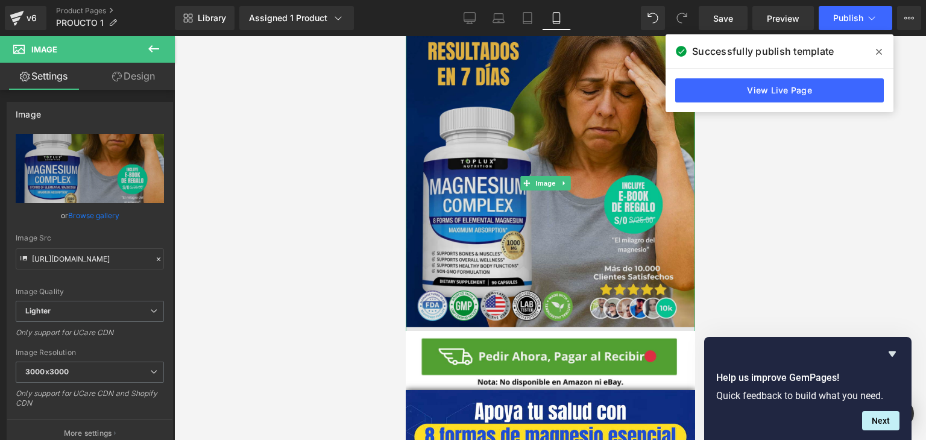
click at [531, 201] on img at bounding box center [549, 184] width 289 height 536
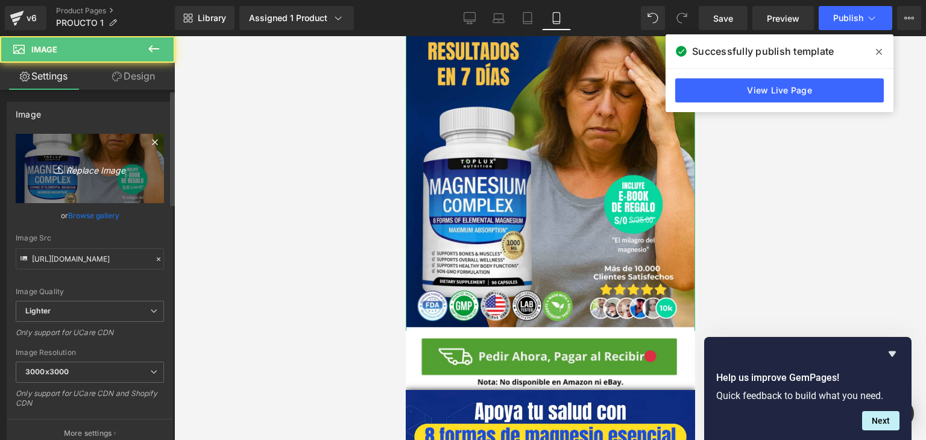
click at [111, 174] on icon "Replace Image" at bounding box center [90, 168] width 96 height 15
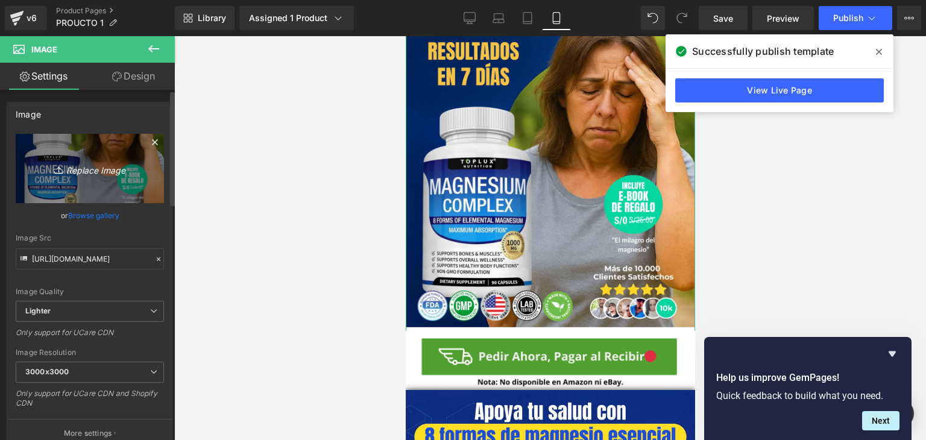
type input "C:\fakepath\POST 020.1.png"
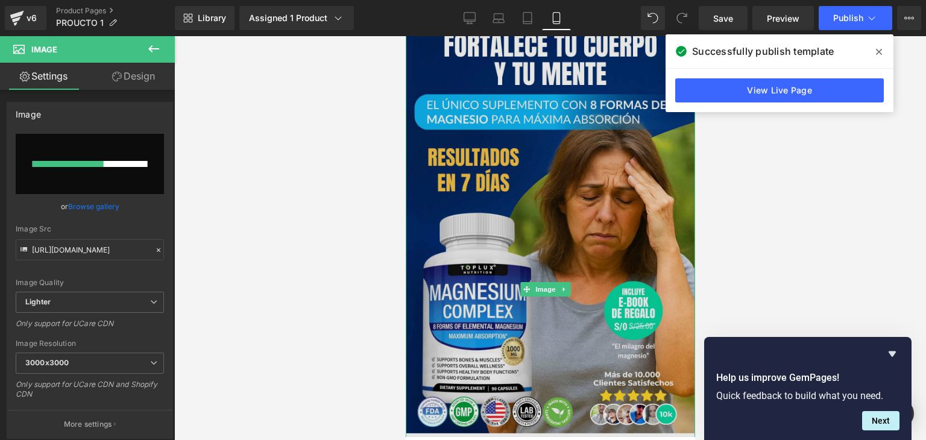
scroll to position [0, 0]
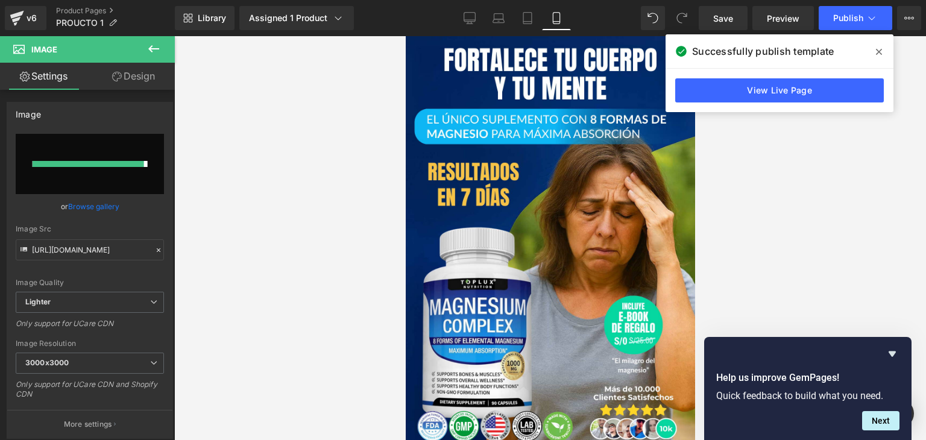
type input "[URL][DOMAIN_NAME]"
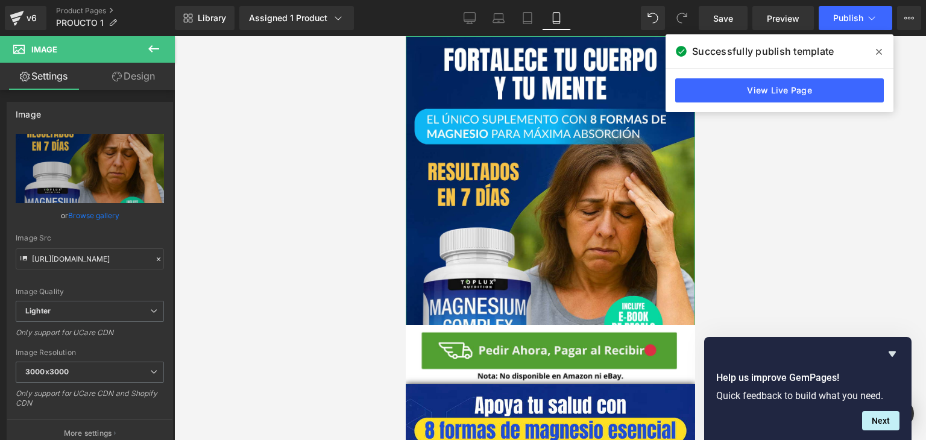
click at [138, 86] on link "Design" at bounding box center [133, 76] width 87 height 27
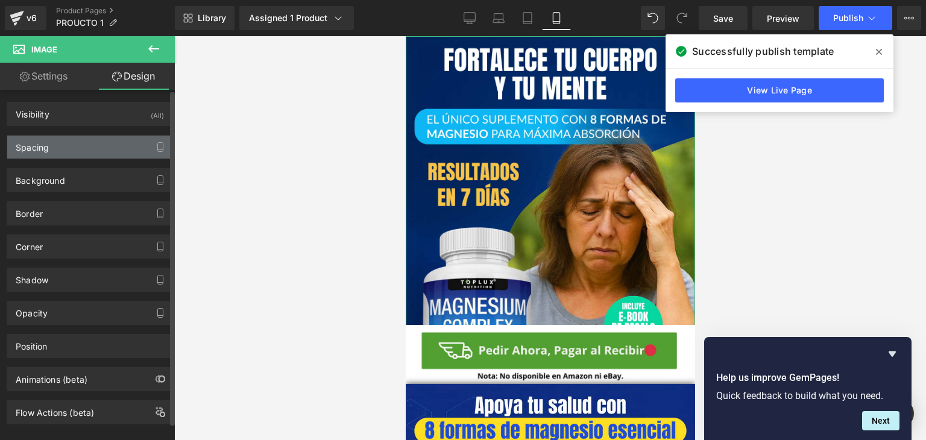
type input "0"
type input "-200"
type input "0"
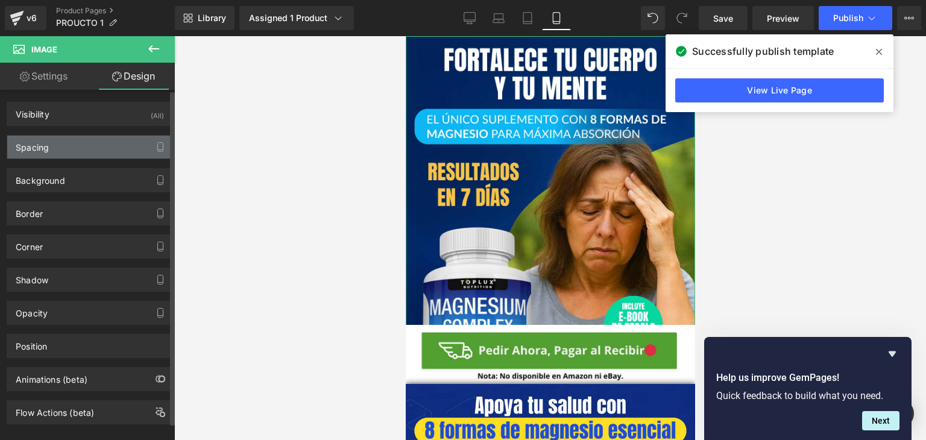
type input "0"
click at [115, 157] on div "Spacing" at bounding box center [89, 147] width 165 height 23
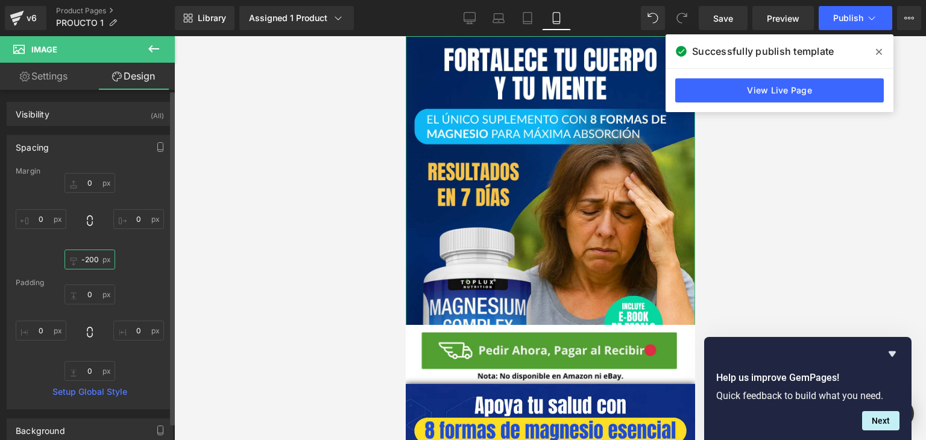
click at [96, 261] on input "-200" at bounding box center [89, 259] width 51 height 20
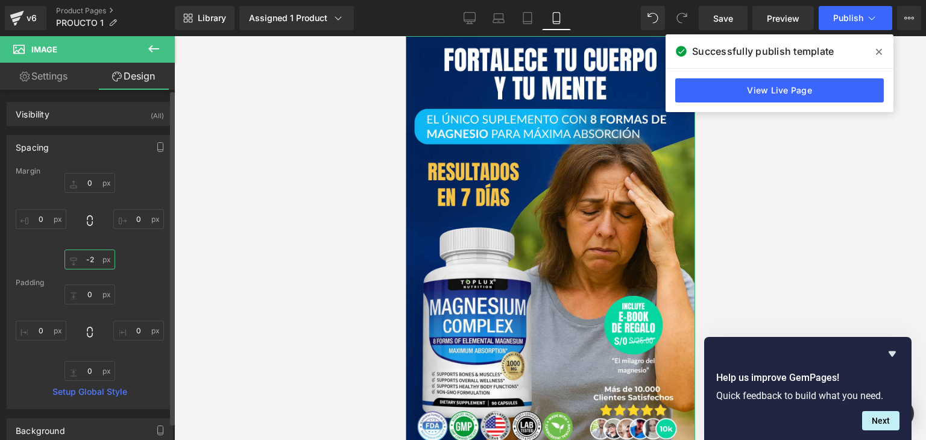
type input "-"
type input "0"
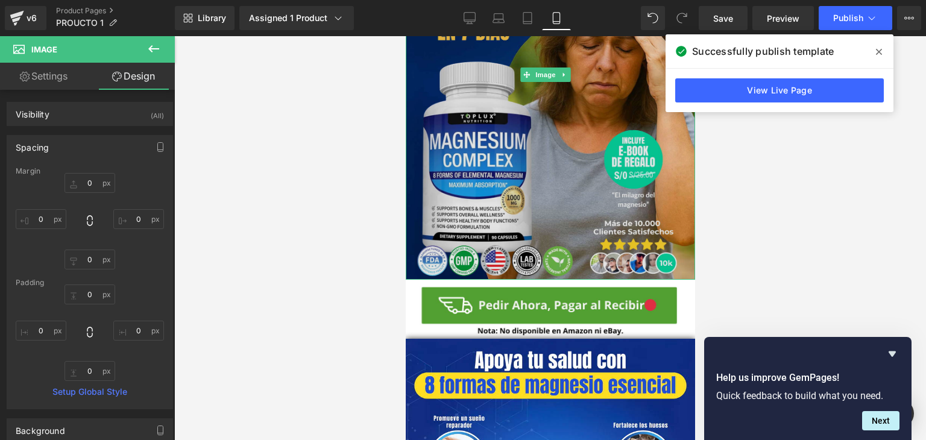
scroll to position [181, 0]
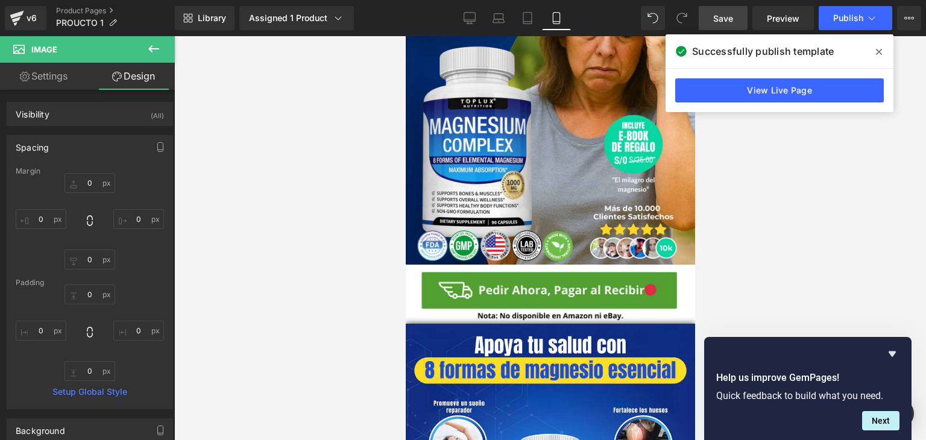
click at [737, 13] on link "Save" at bounding box center [722, 18] width 49 height 24
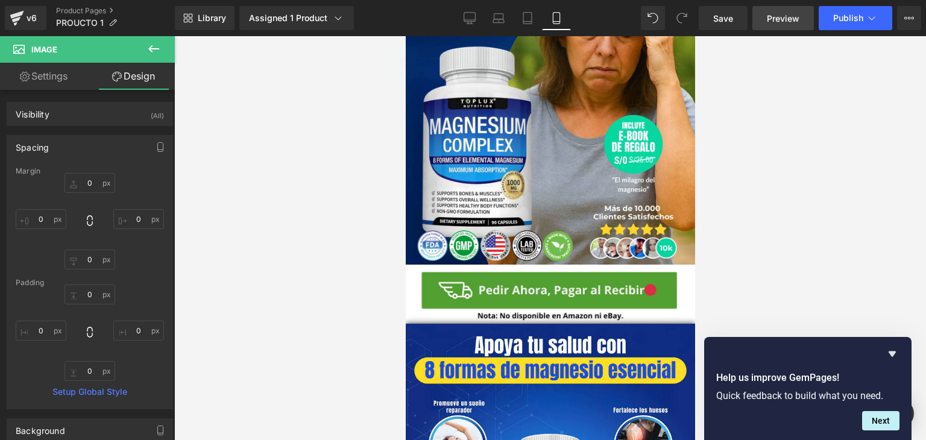
click at [776, 15] on span "Preview" at bounding box center [783, 18] width 33 height 13
click at [837, 22] on span "Publish" at bounding box center [848, 18] width 30 height 10
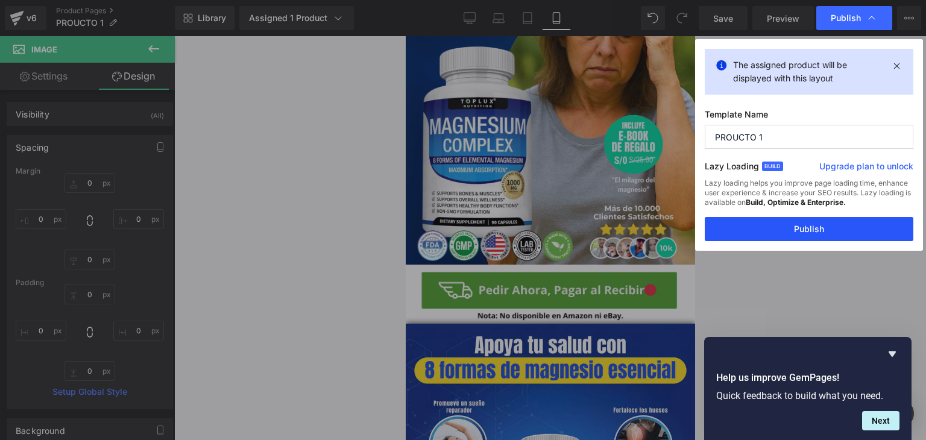
click at [767, 219] on button "Publish" at bounding box center [808, 229] width 209 height 24
